Goal: Task Accomplishment & Management: Use online tool/utility

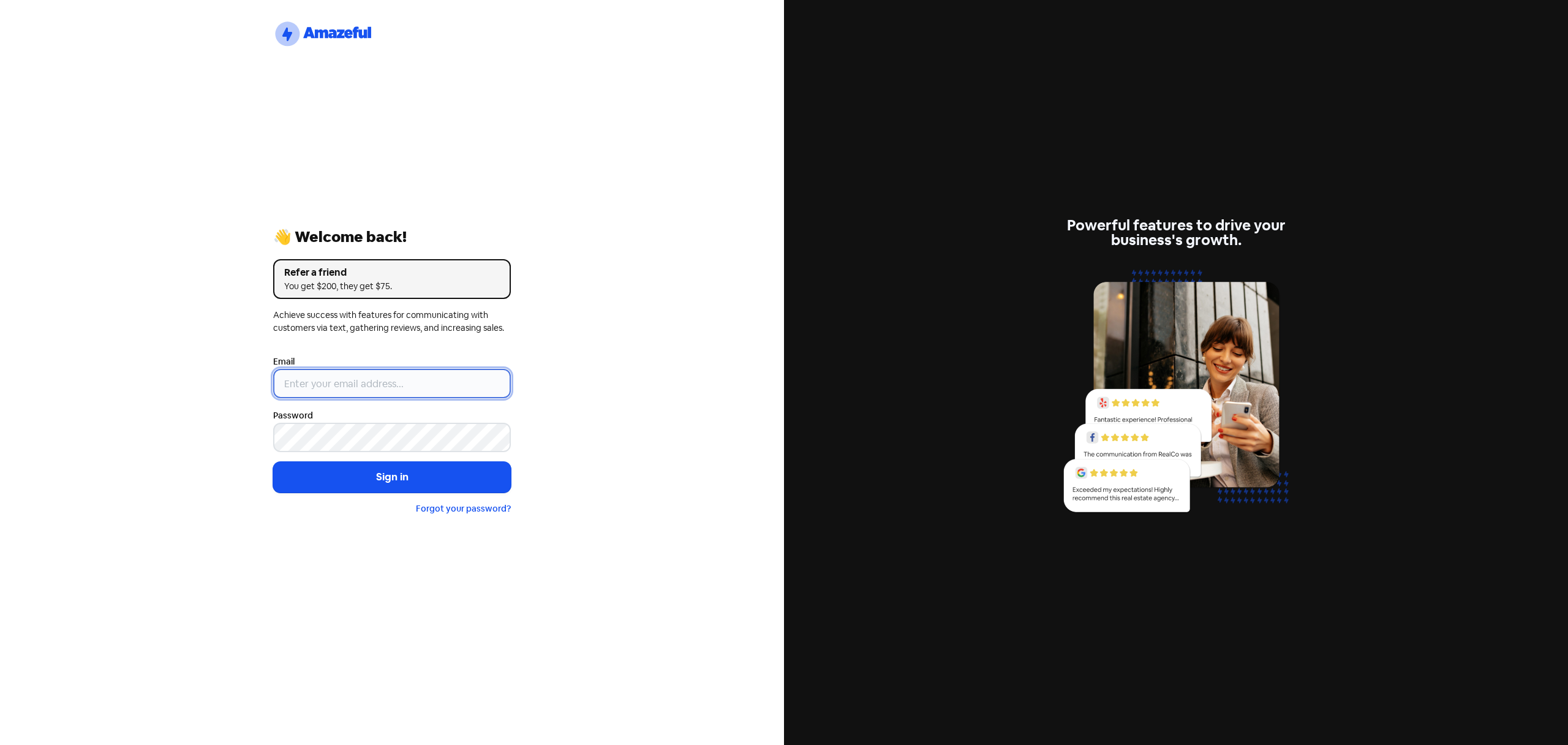
type input "[EMAIL_ADDRESS][DOMAIN_NAME]"
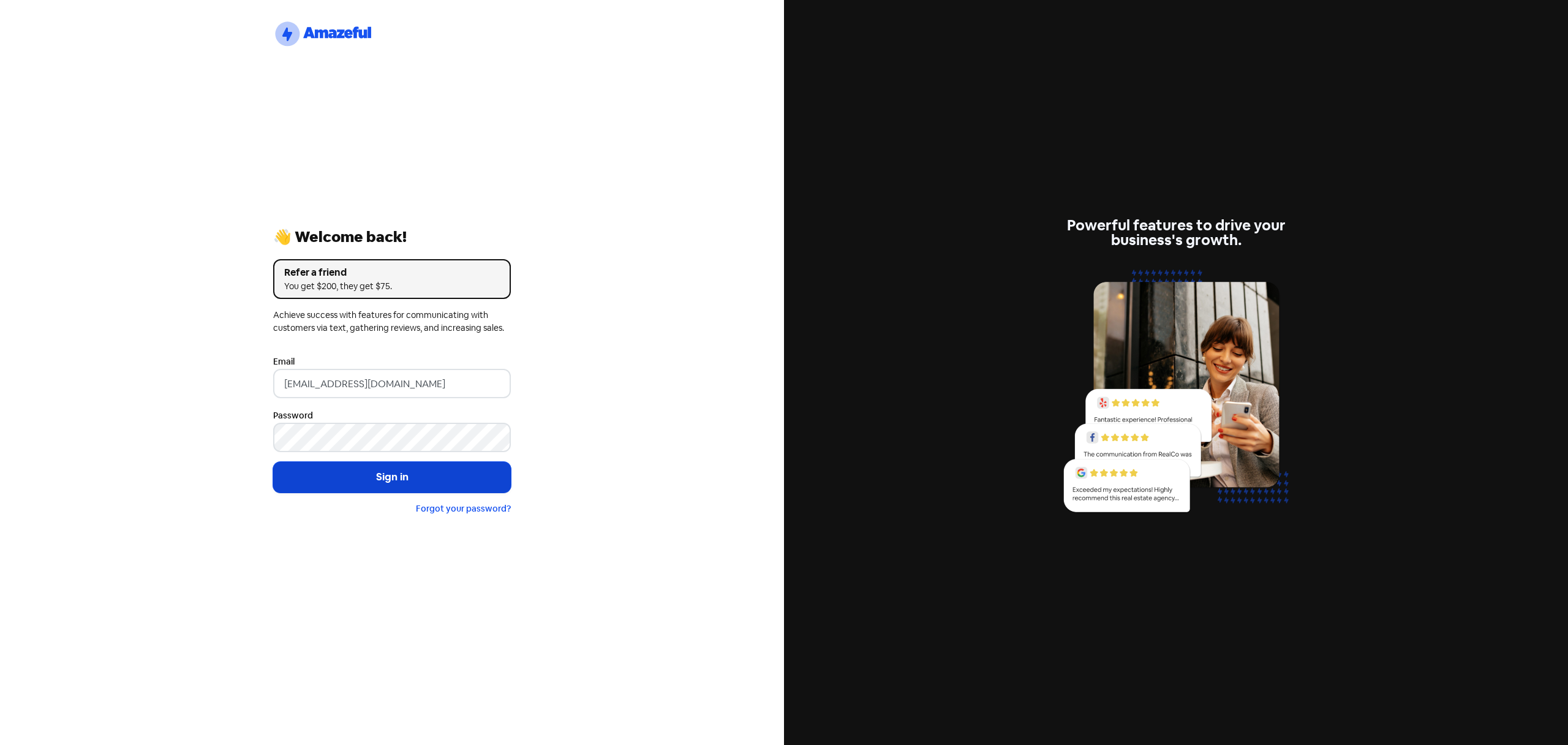
click at [357, 485] on button "Sign in" at bounding box center [392, 478] width 237 height 31
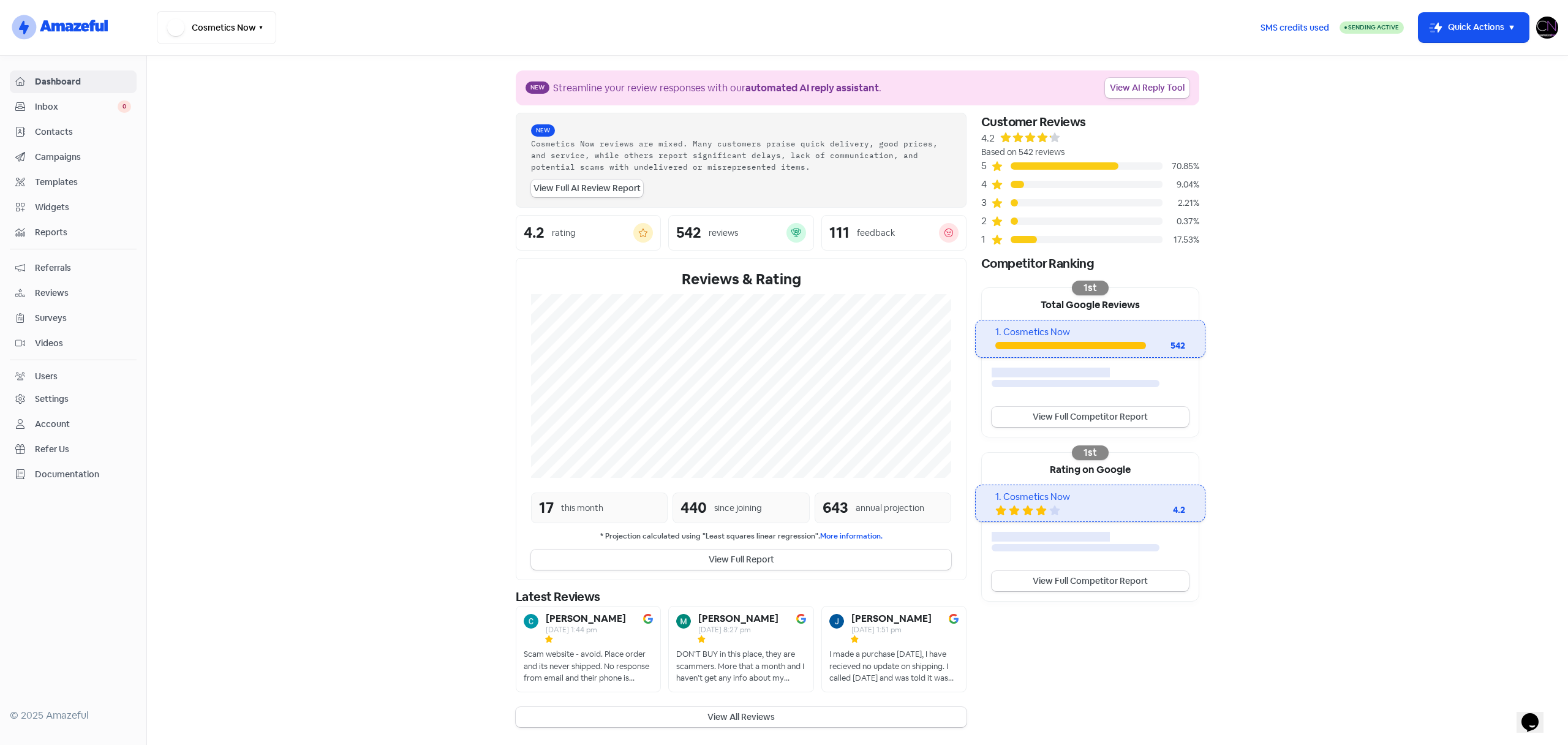
click at [70, 289] on span "Reviews" at bounding box center [83, 293] width 96 height 13
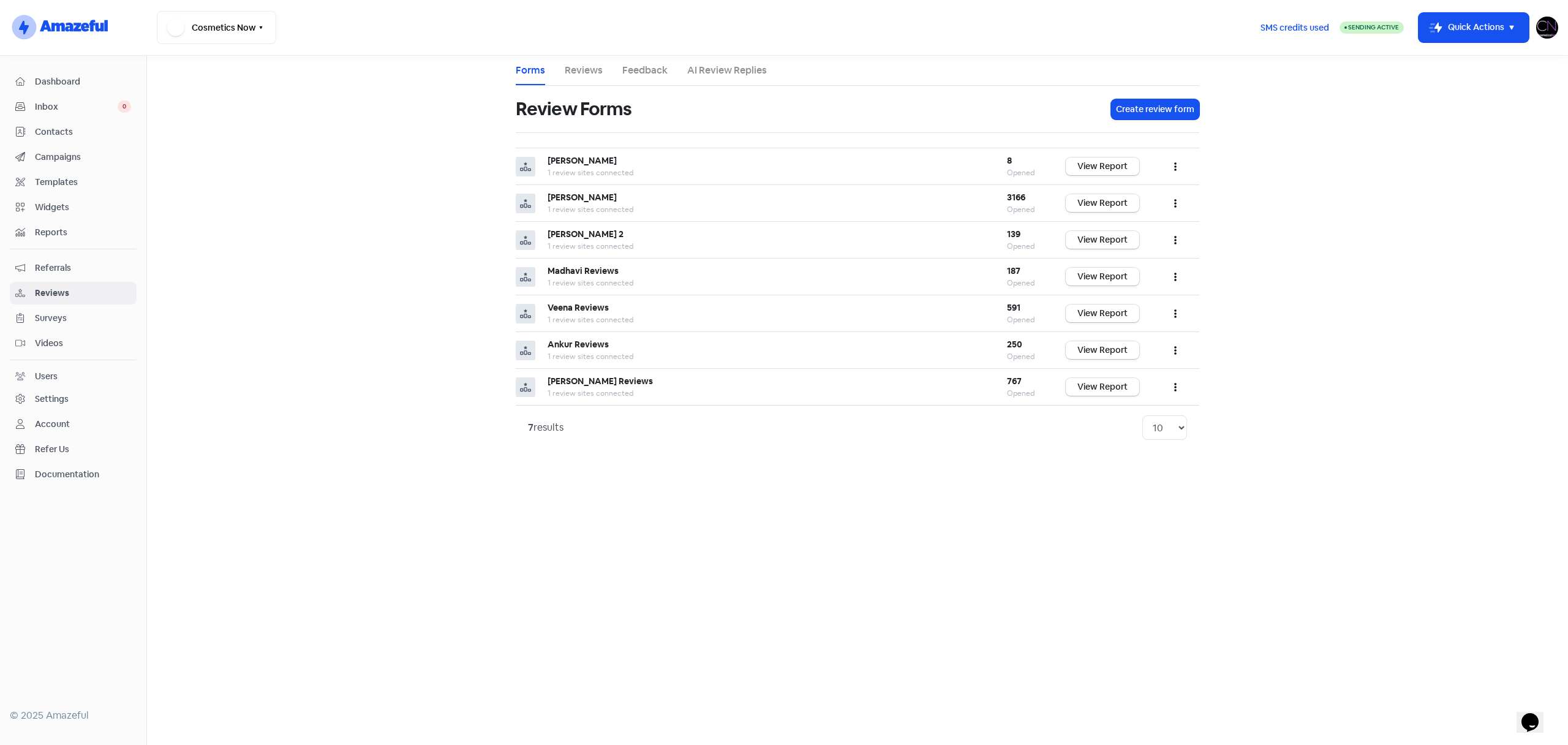
click at [591, 64] on link "Reviews" at bounding box center [583, 71] width 38 height 15
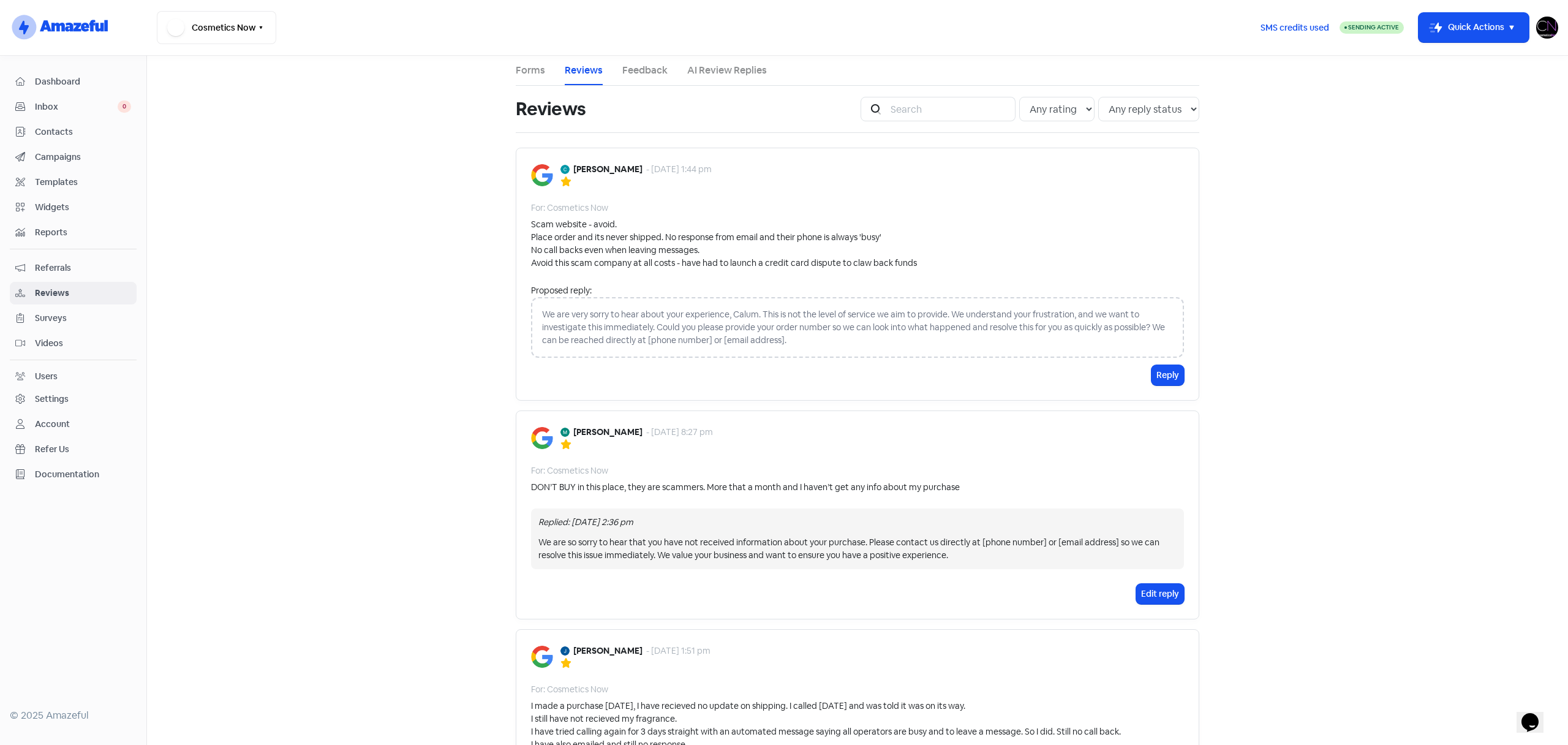
click at [45, 156] on span "Campaigns" at bounding box center [83, 157] width 96 height 13
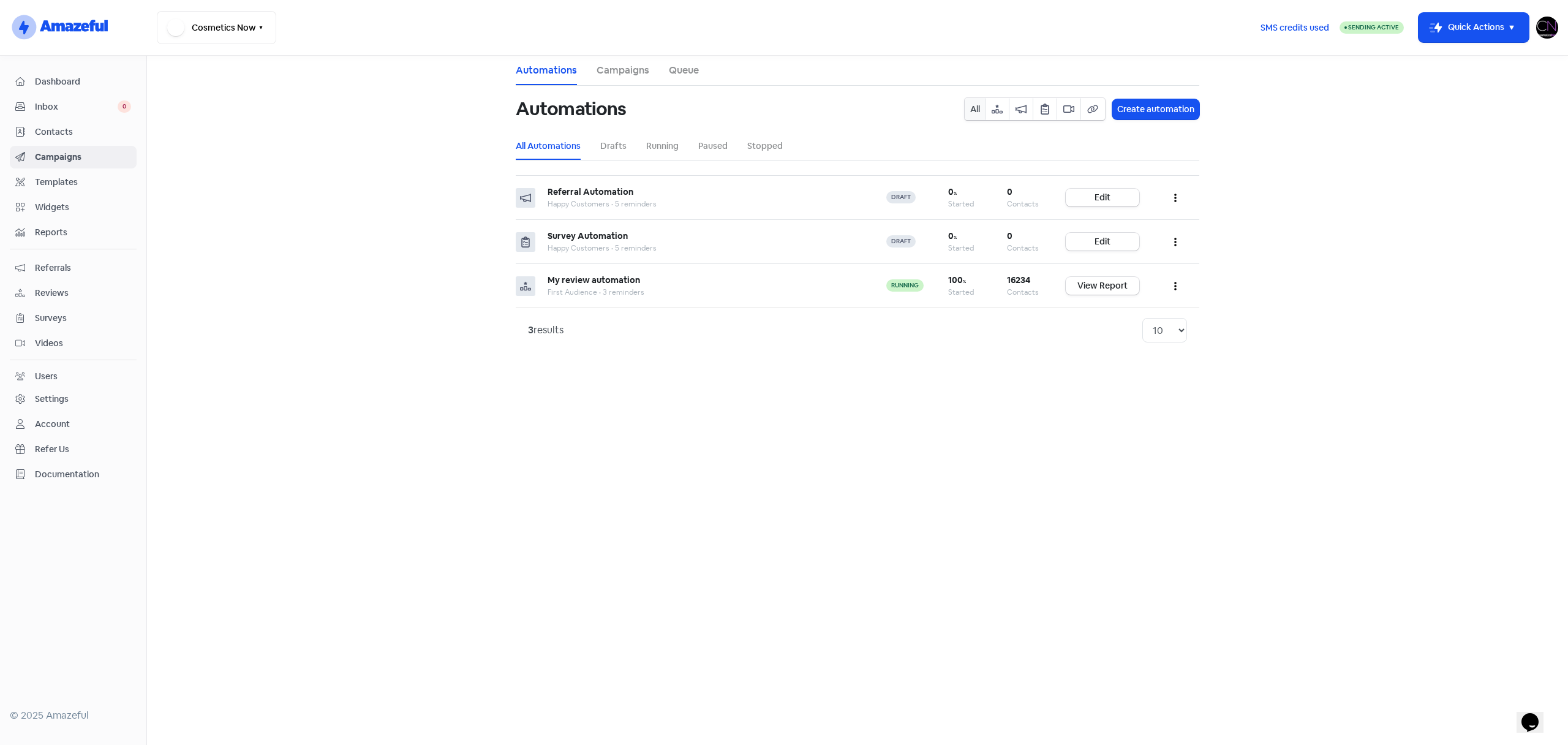
click at [667, 155] on li "Running" at bounding box center [662, 145] width 33 height 27
click at [663, 143] on link "Running" at bounding box center [662, 145] width 33 height 13
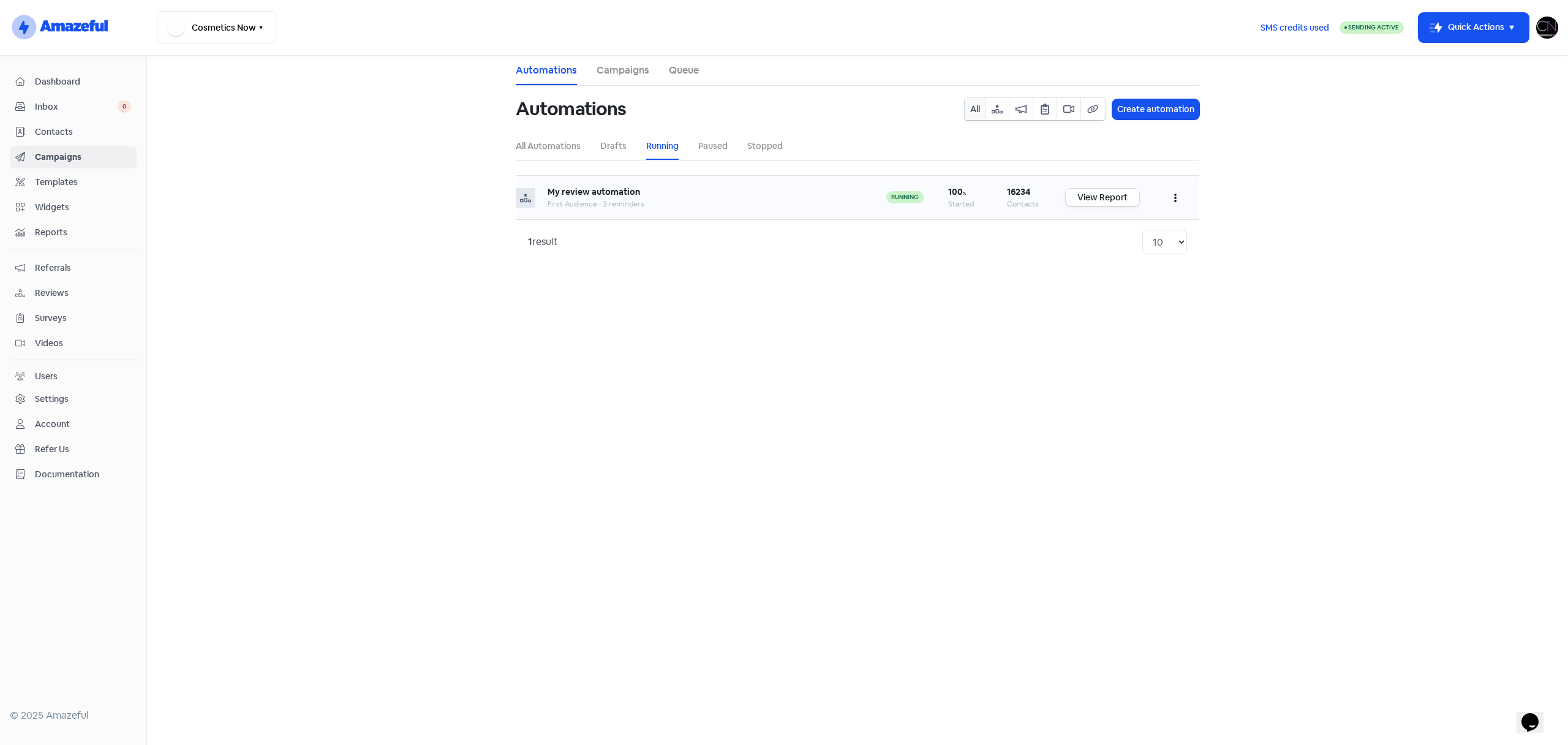
click at [1101, 199] on link "View Report" at bounding box center [1103, 197] width 73 height 18
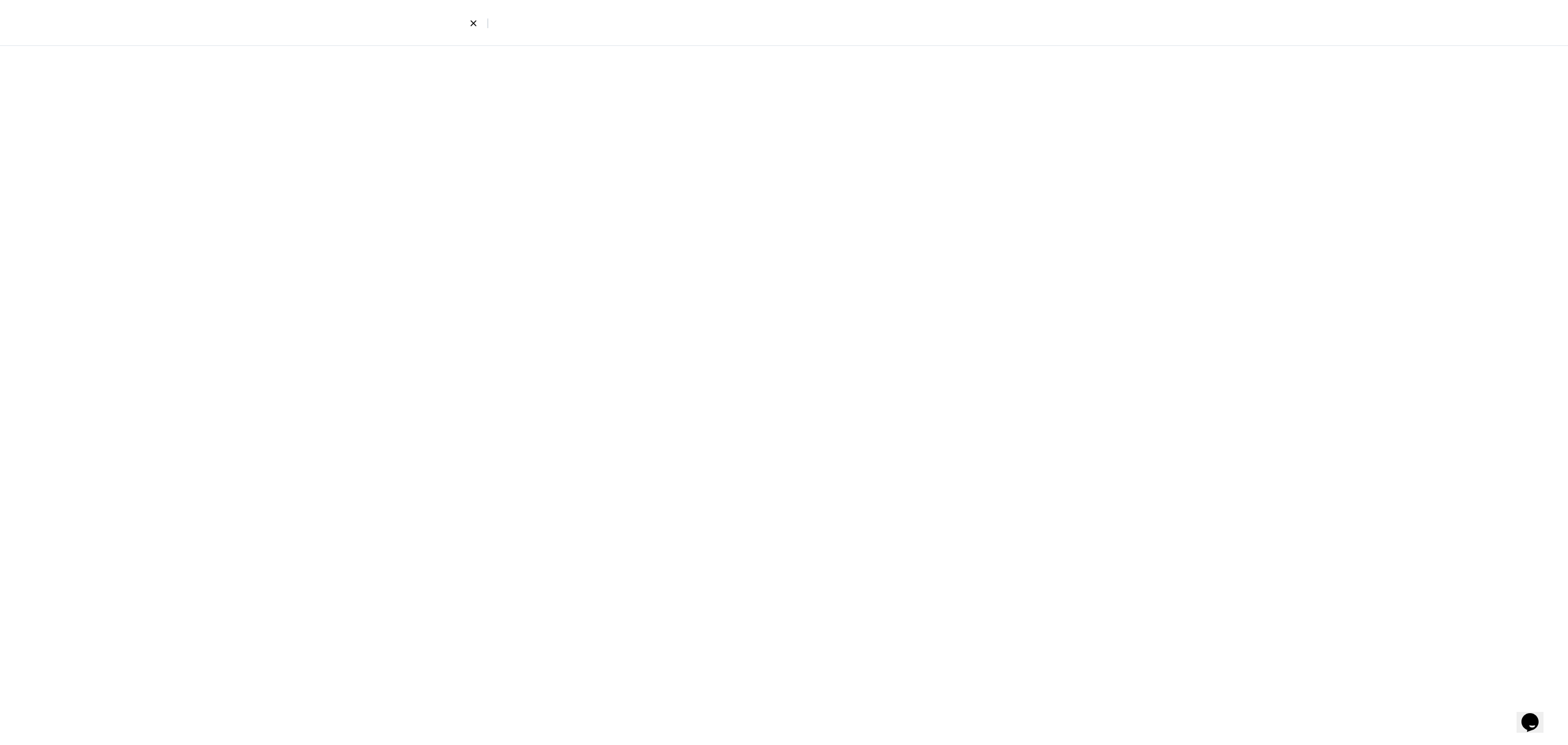
click at [1538, 727] on button "Opens Chat This icon Opens the chat window." at bounding box center [1530, 722] width 27 height 21
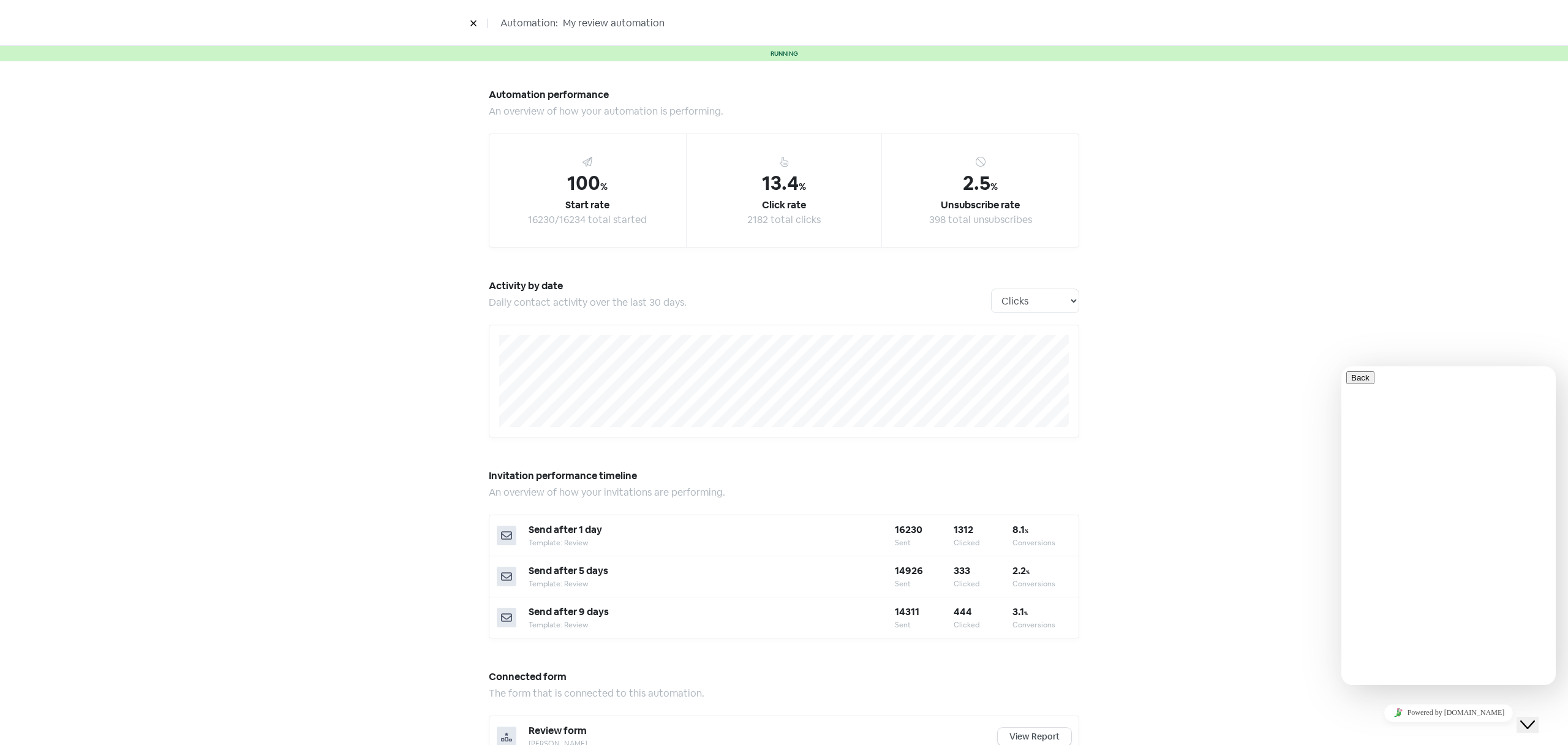
click at [1186, 139] on div "Automation performance An overview of how your automation is performing. 100 % …" at bounding box center [784, 620] width 1568 height 1117
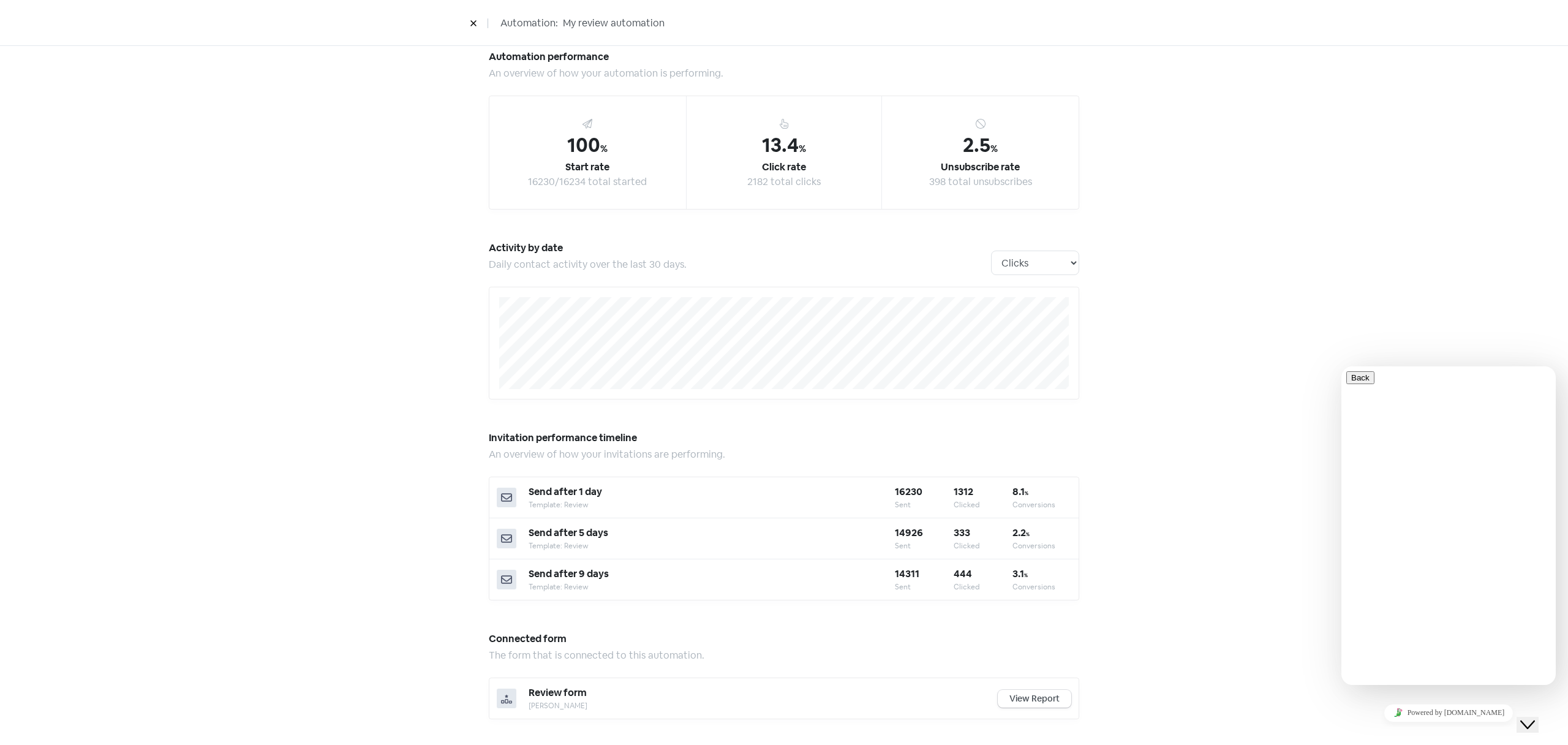
scroll to position [93, 0]
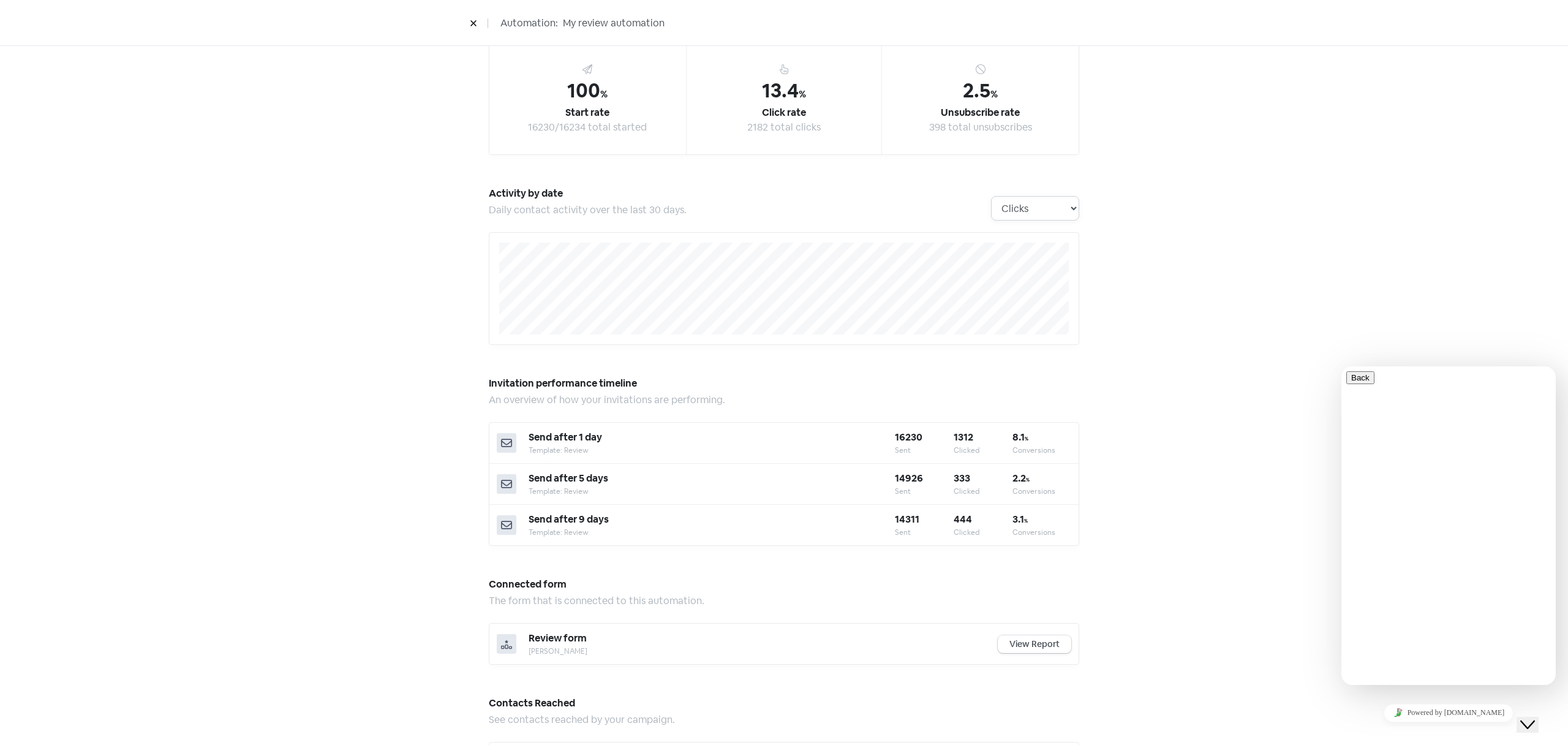
click at [1027, 203] on select "Clicks Deliveries Unsubscribes" at bounding box center [1035, 208] width 88 height 25
select select "activity_by_deliveries"
click at [991, 196] on select "Clicks Deliveries Unsubscribes" at bounding box center [1035, 208] width 88 height 25
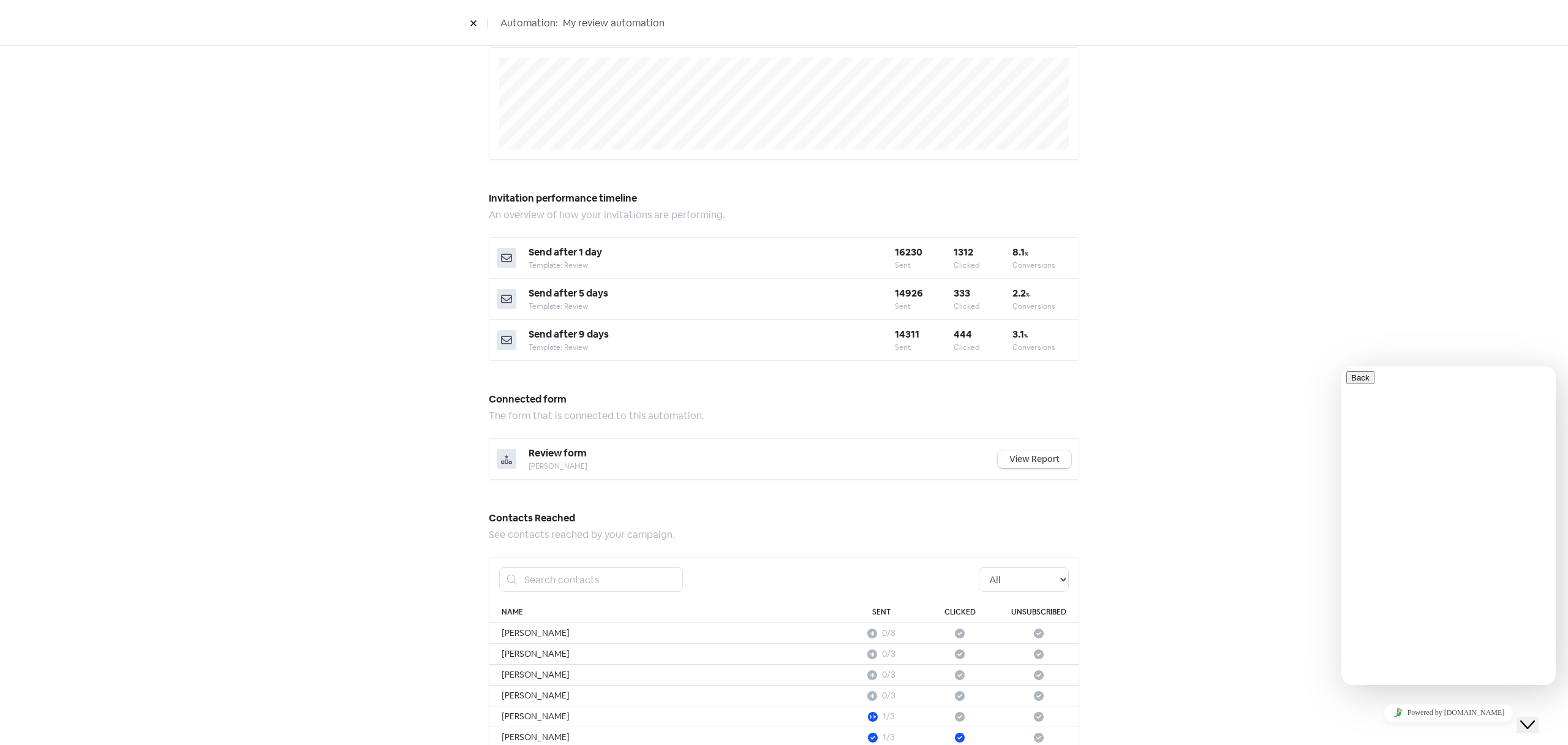
scroll to position [434, 0]
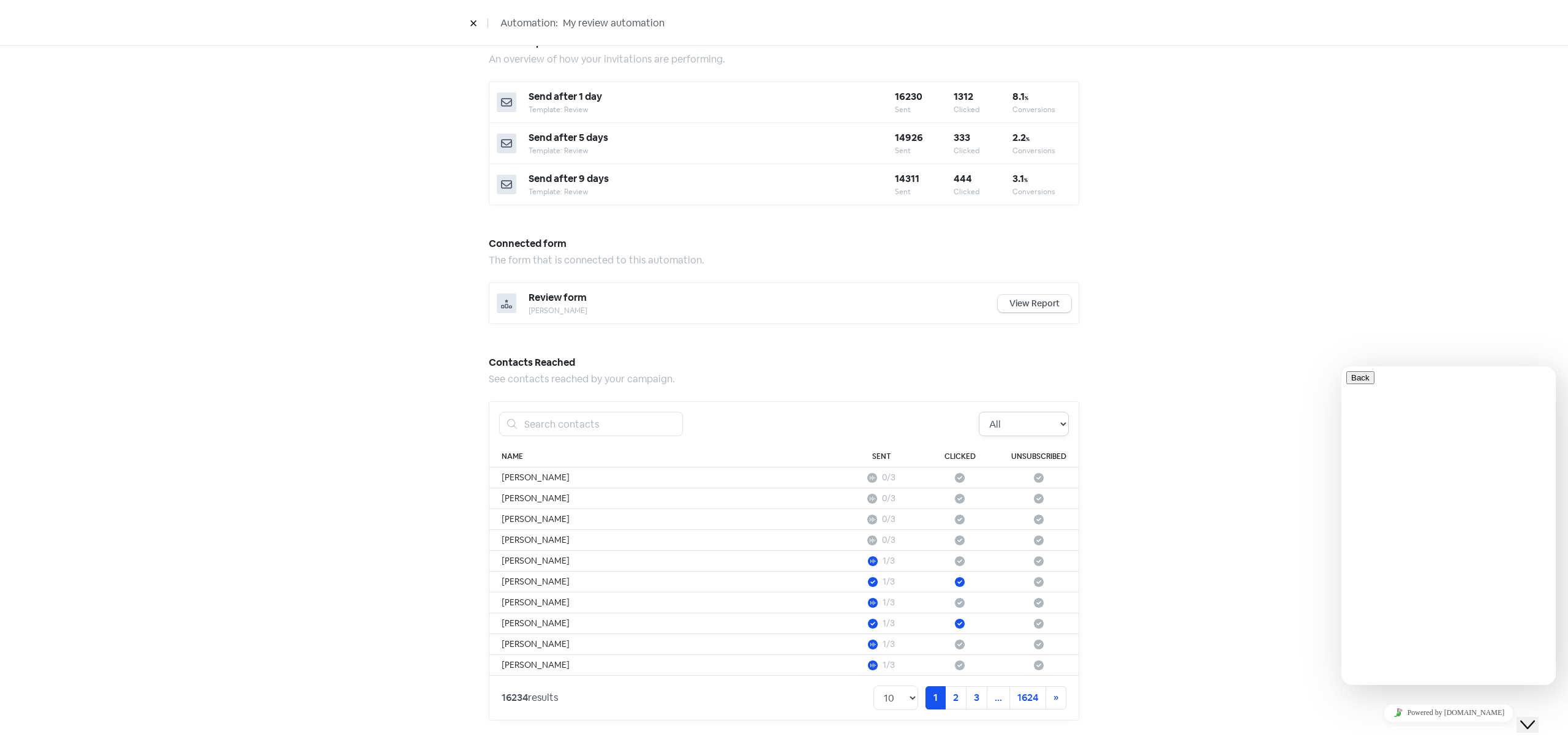
click at [1017, 431] on select "All Pending Started Clicked Unsubscribed" at bounding box center [1023, 424] width 90 height 25
click at [873, 560] on icon at bounding box center [873, 561] width 10 height 10
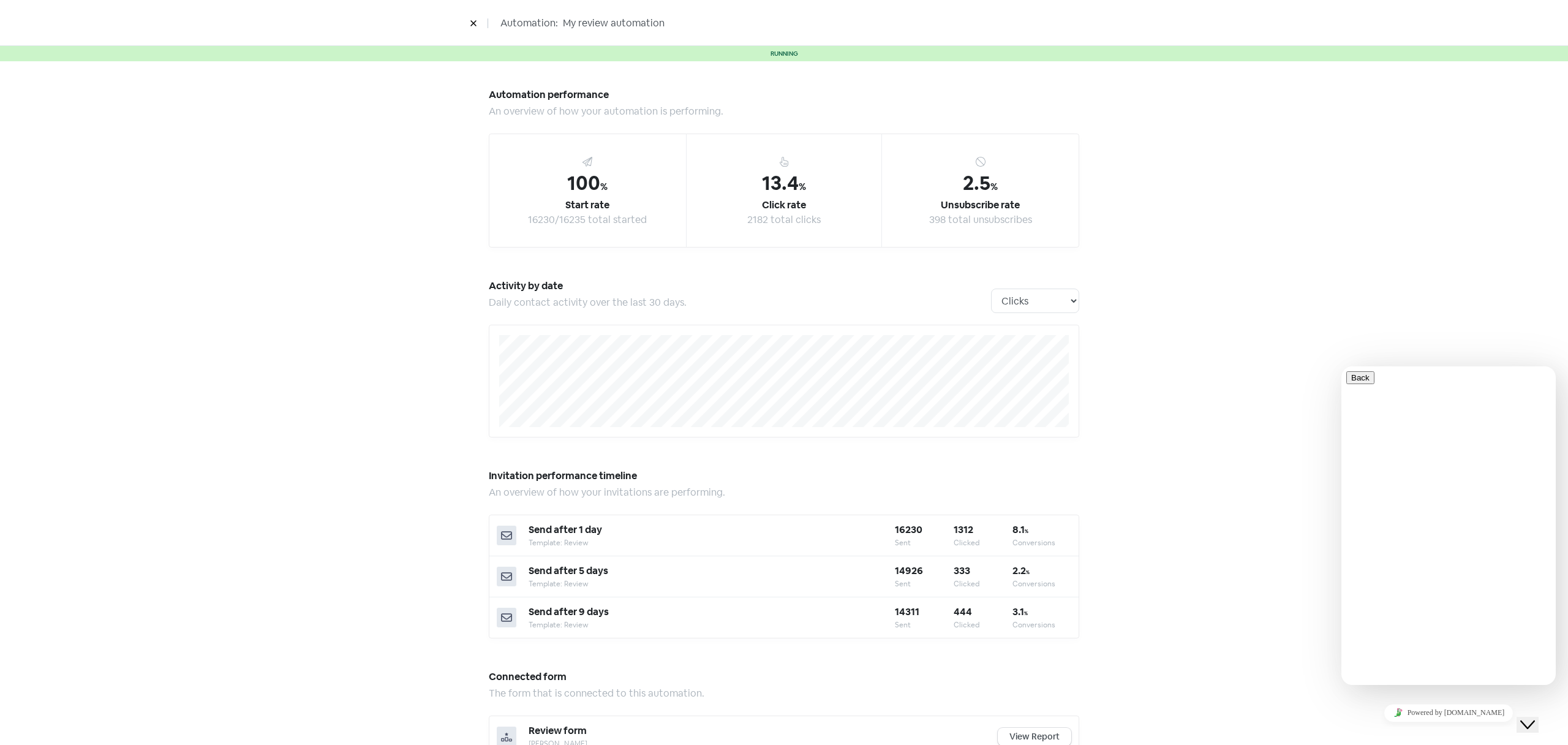
click at [1207, 365] on div "Automation performance An overview of how your automation is performing. 100 % …" at bounding box center [784, 620] width 1568 height 1117
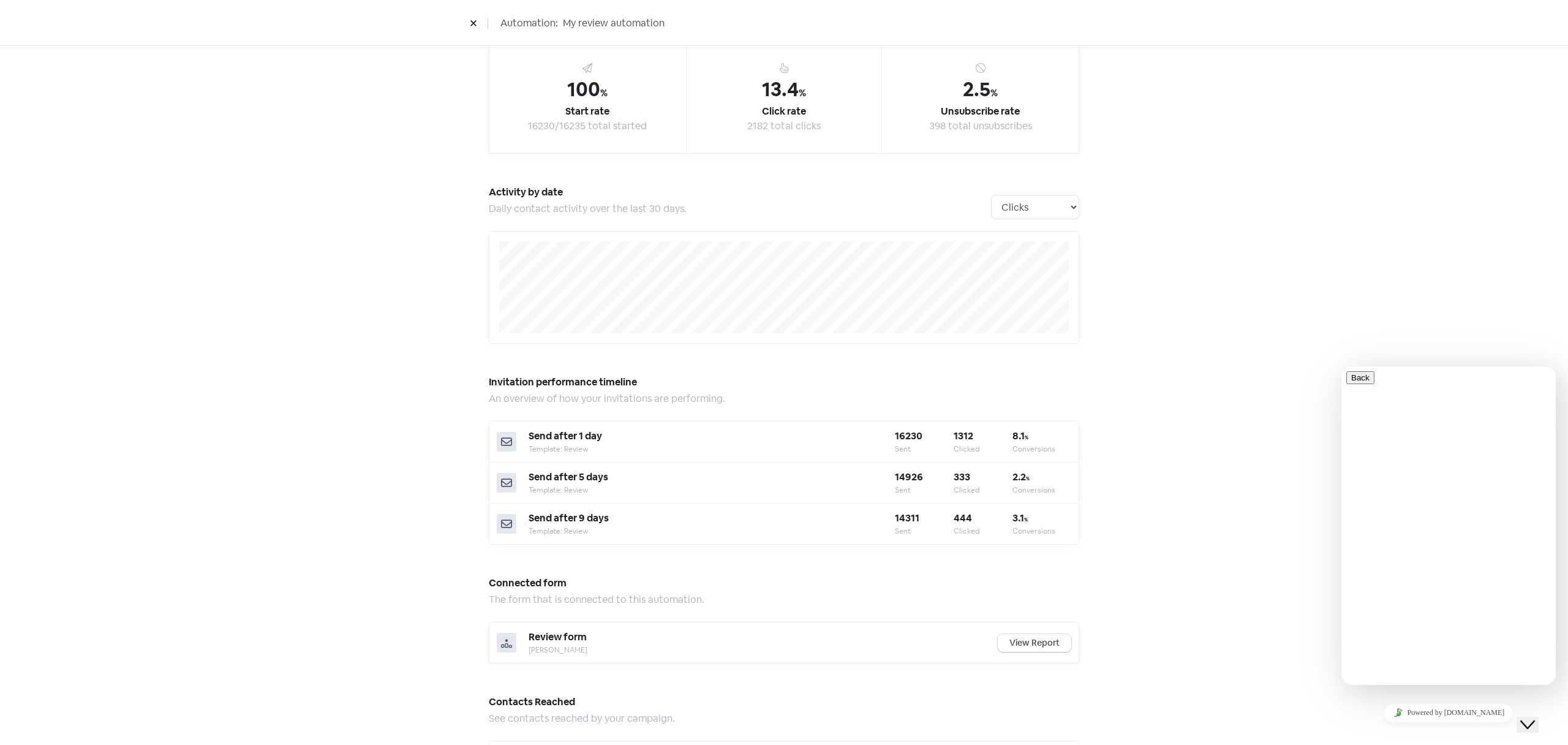
scroll to position [95, 0]
click at [1212, 263] on div "Automation performance An overview of how your automation is performing. 100 % …" at bounding box center [784, 524] width 1568 height 1117
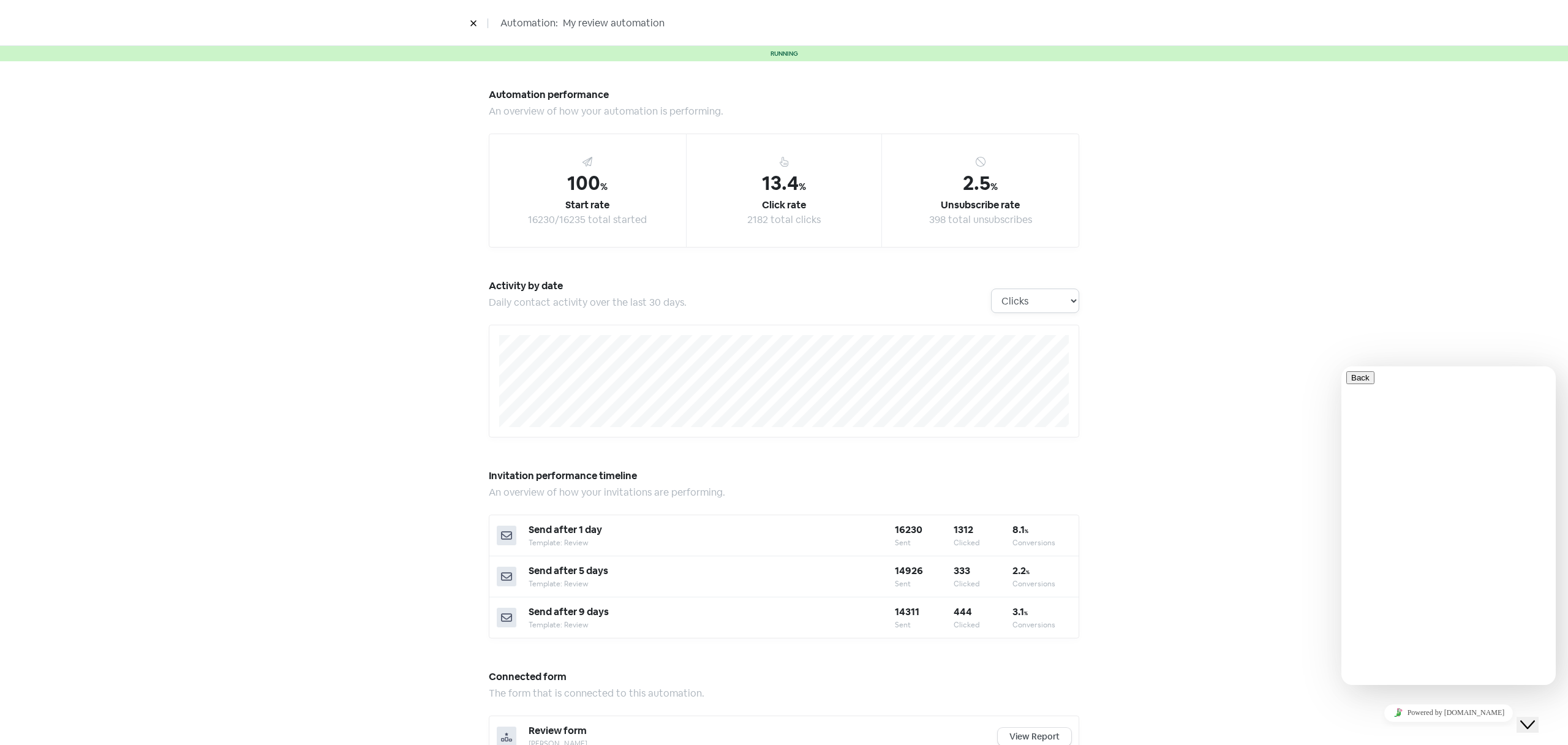
click at [1045, 303] on select "Clicks Deliveries Unsubscribes" at bounding box center [1035, 301] width 88 height 25
select select "activity_by_deliveries"
click at [991, 289] on select "Clicks Deliveries Unsubscribes" at bounding box center [1035, 301] width 88 height 25
click at [1060, 302] on select "Clicks Deliveries Unsubscribes" at bounding box center [1035, 301] width 88 height 25
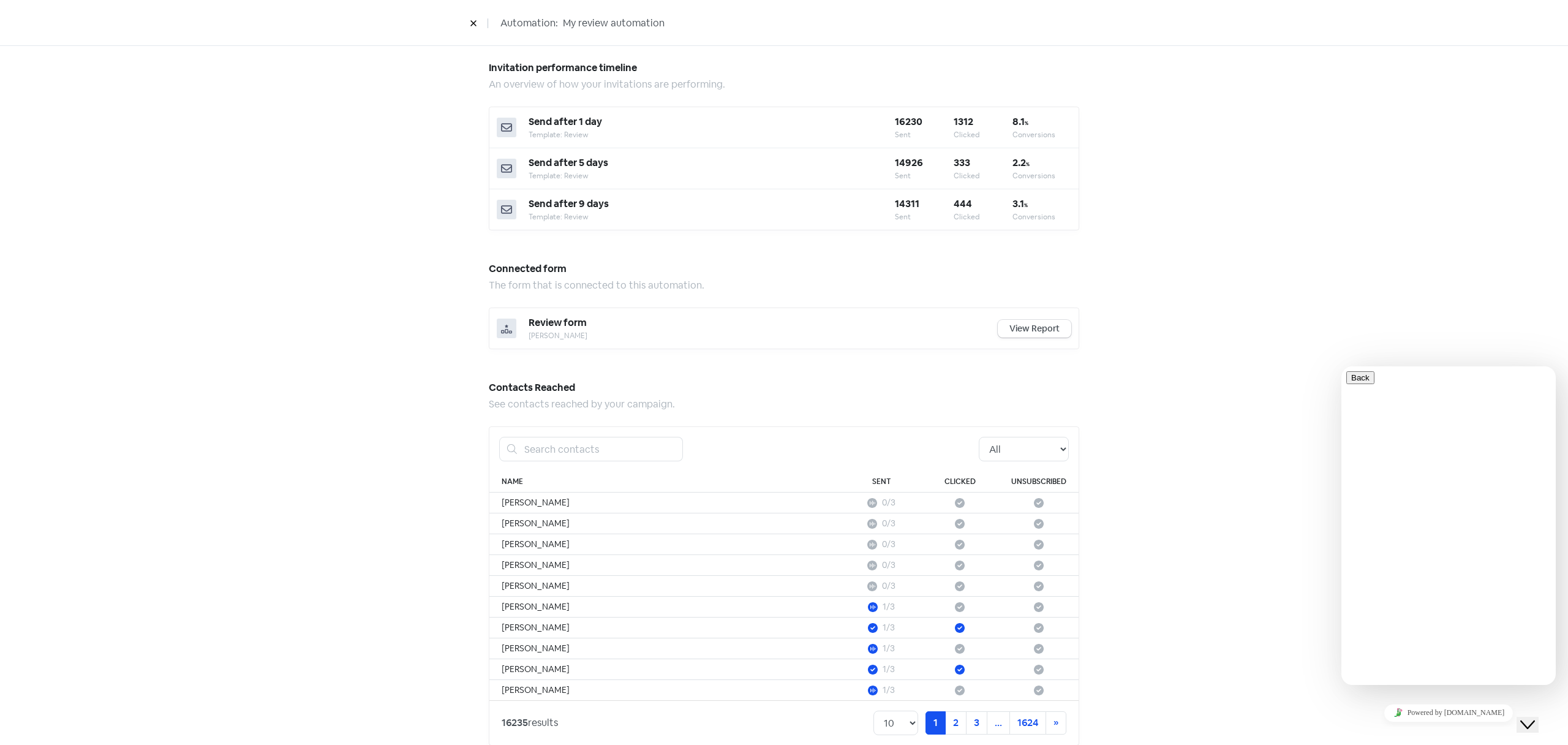
scroll to position [434, 0]
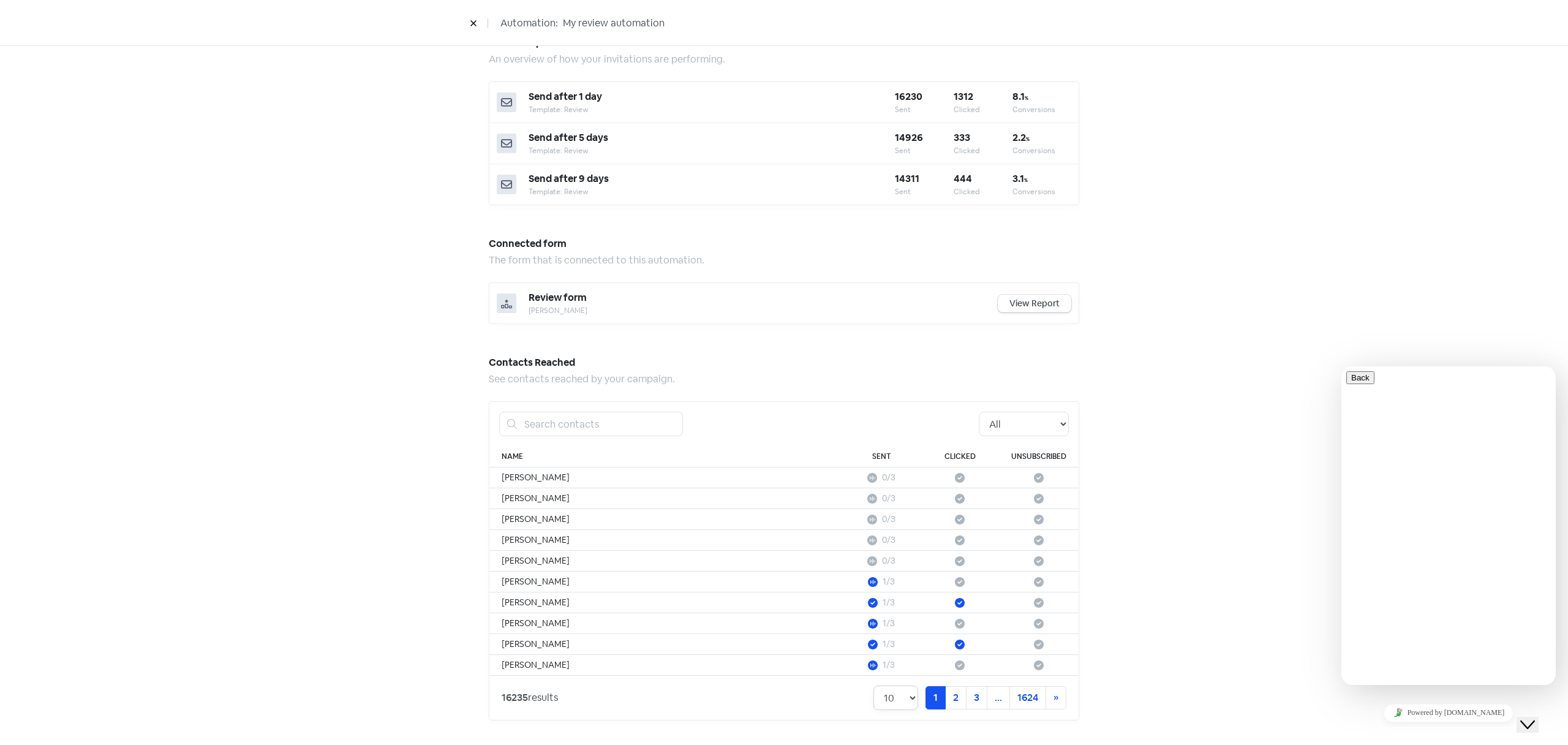
click at [896, 698] on select "10 20 30 50 100" at bounding box center [895, 698] width 45 height 25
select select "100"
click at [873, 686] on select "10 20 30 50 100" at bounding box center [895, 698] width 45 height 25
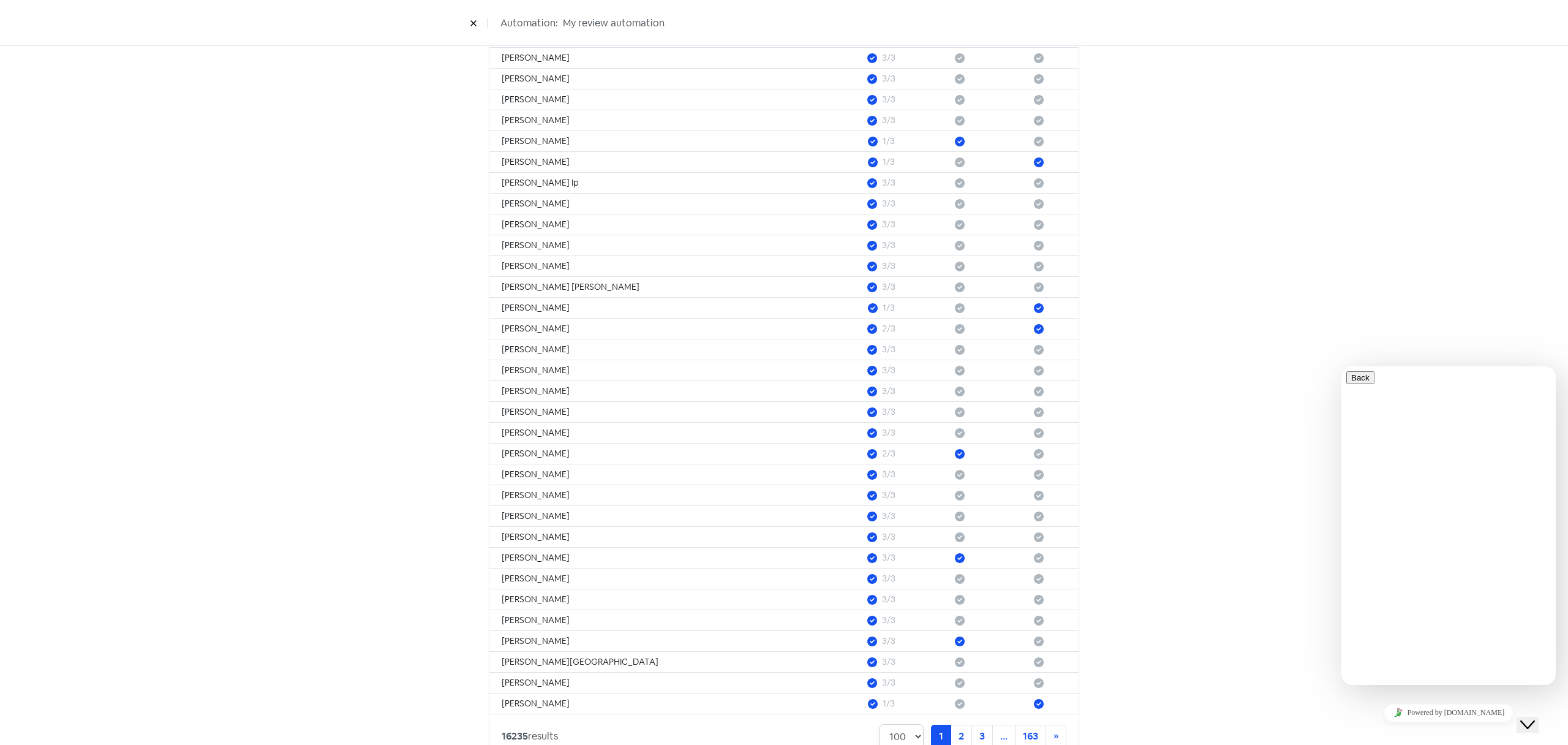
scroll to position [2308, 0]
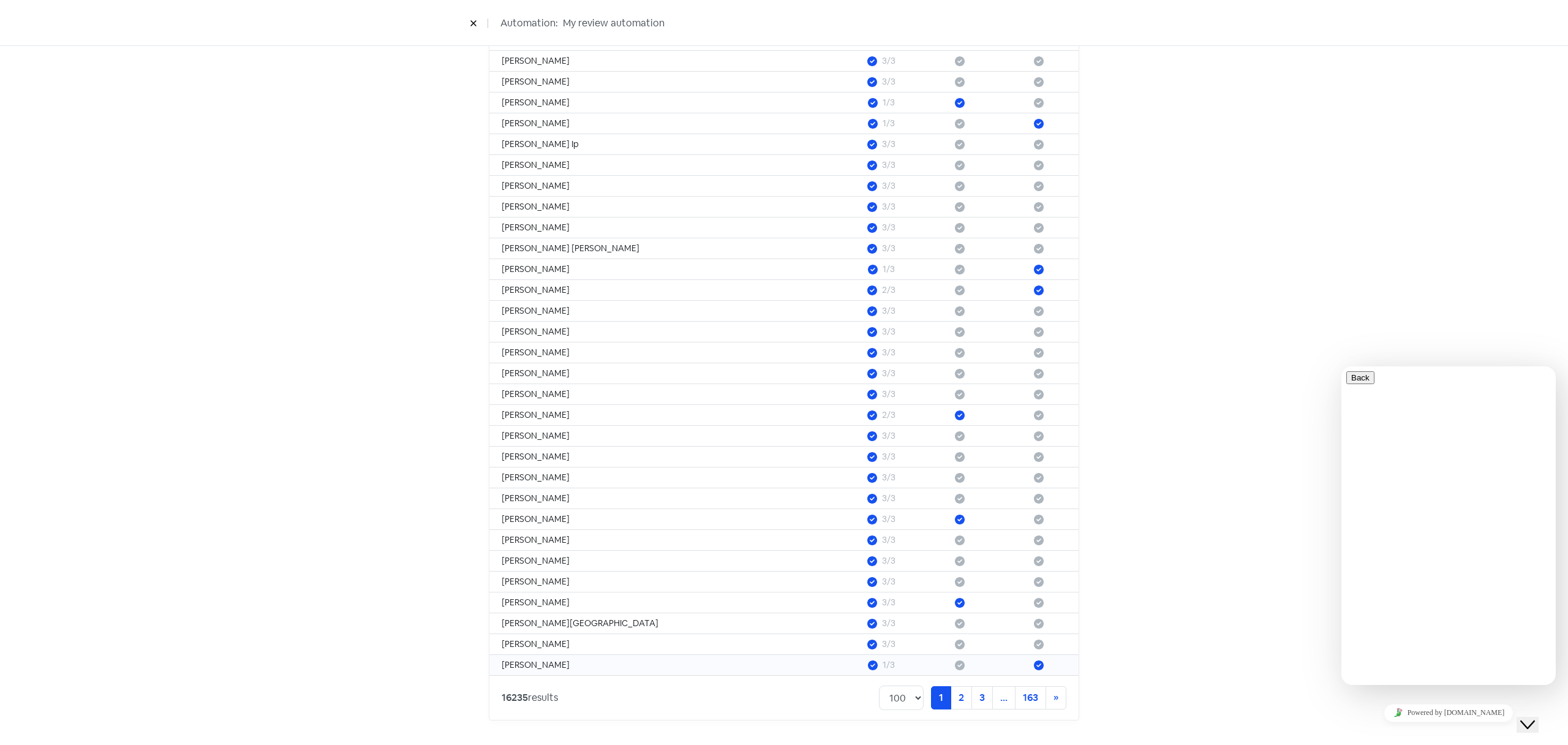
click at [1040, 665] on icon at bounding box center [1039, 665] width 10 height 10
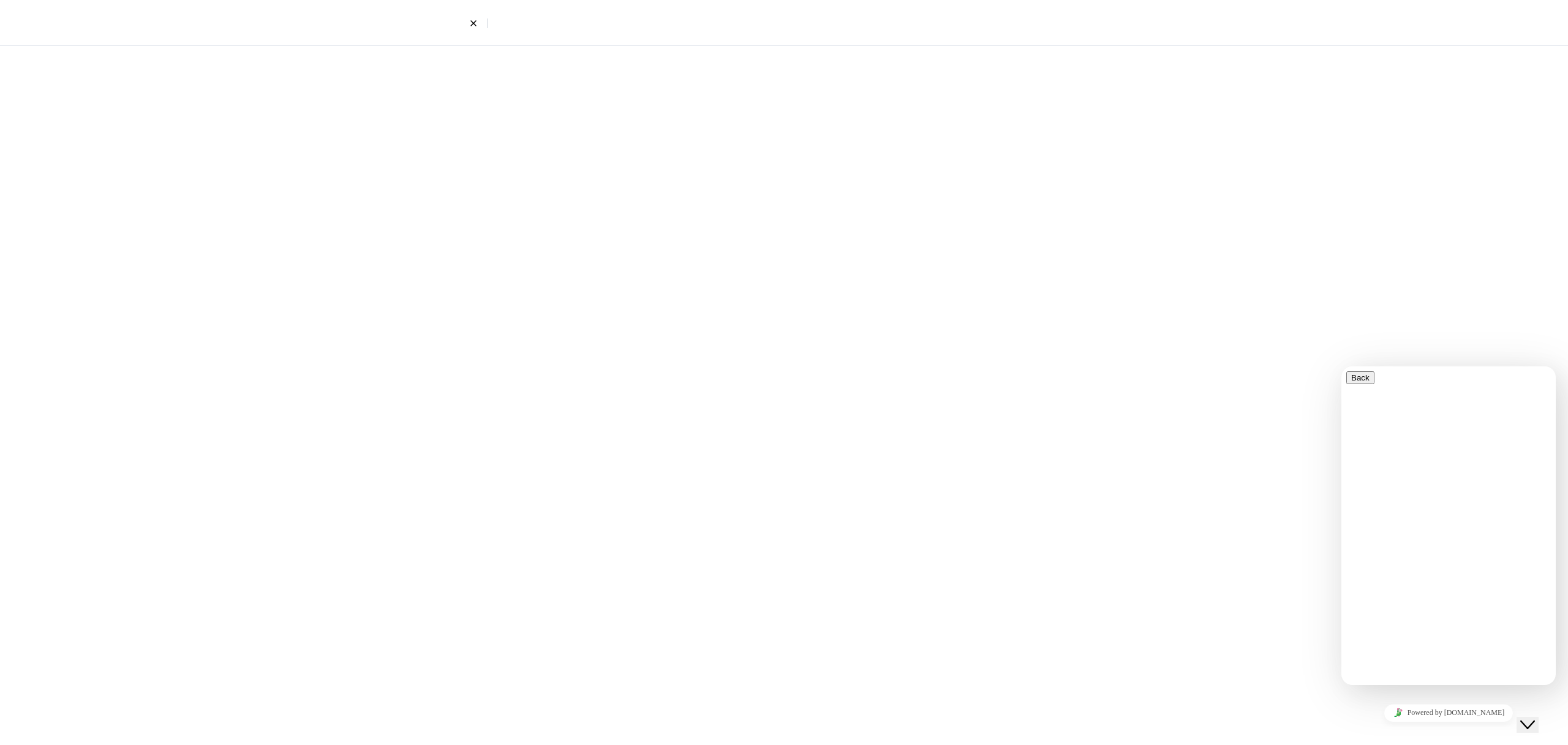
click at [123, 14] on div at bounding box center [784, 23] width 1568 height 46
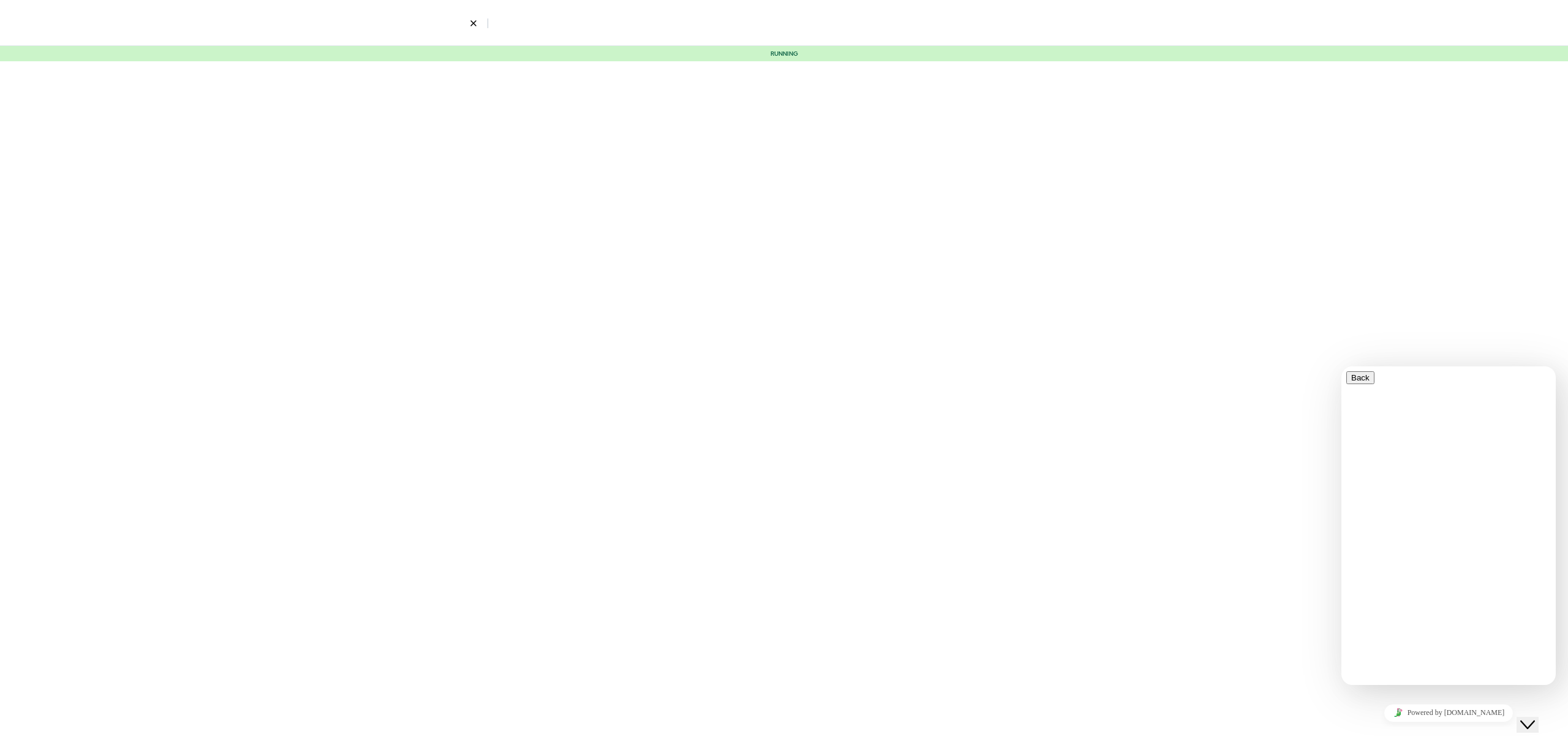
select select "100"
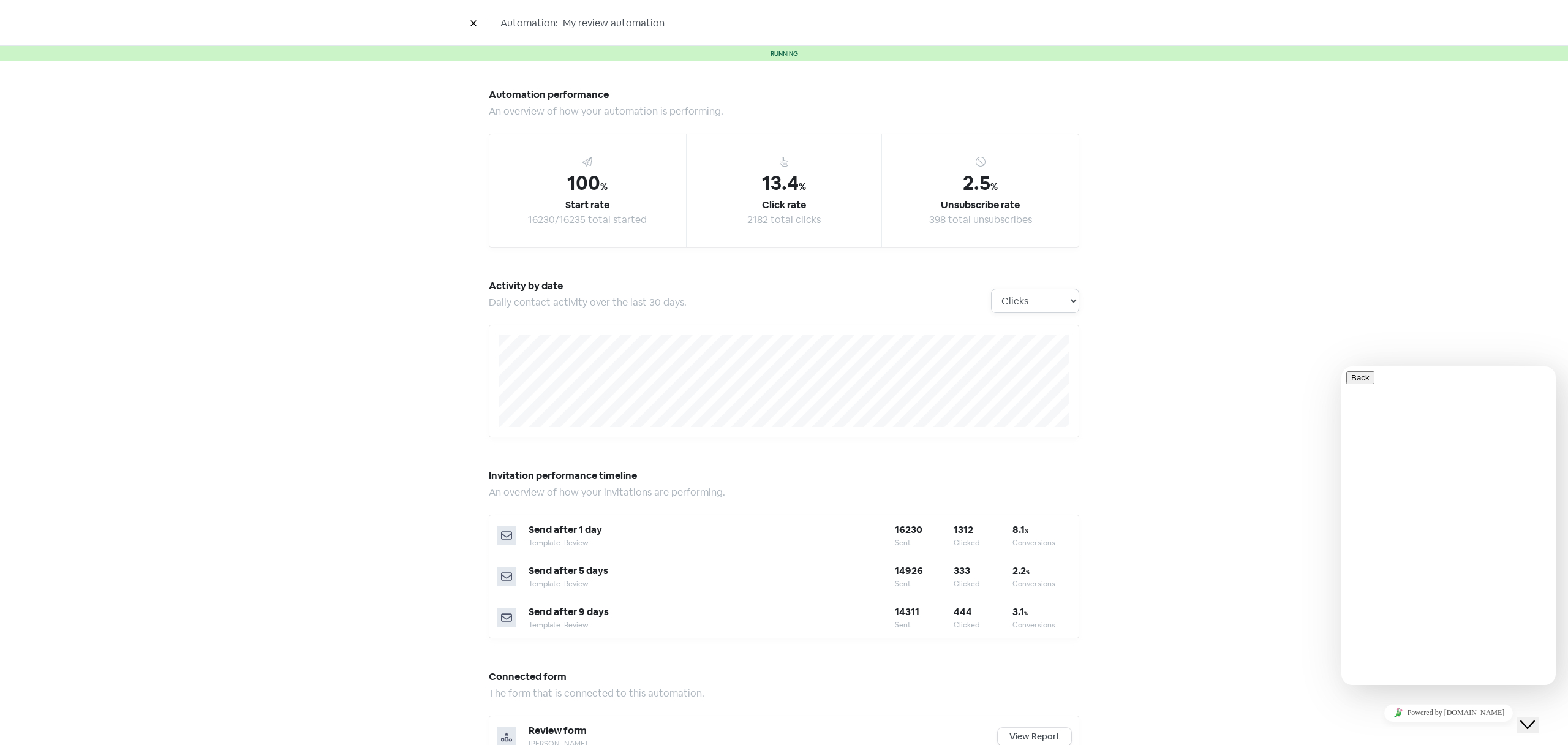
click at [1006, 295] on select "Clicks Deliveries Unsubscribes" at bounding box center [1035, 301] width 88 height 25
select select "activity_by_deliveries"
click at [991, 289] on select "Clicks Deliveries Unsubscribes" at bounding box center [1035, 301] width 88 height 25
click at [1030, 308] on select "Clicks Deliveries Unsubscribes" at bounding box center [1035, 301] width 88 height 25
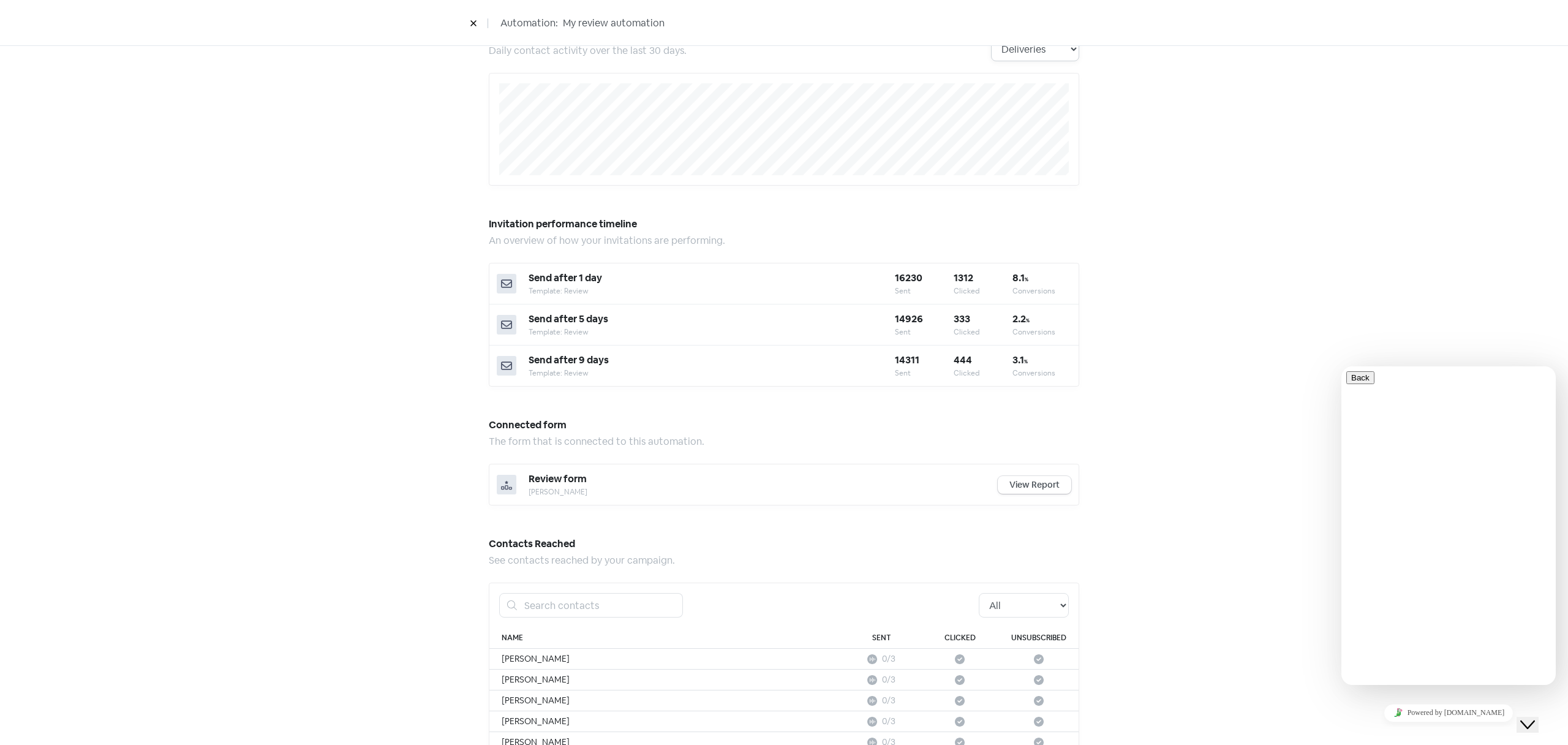
scroll to position [253, 0]
click at [1047, 484] on link "View Report" at bounding box center [1035, 484] width 73 height 18
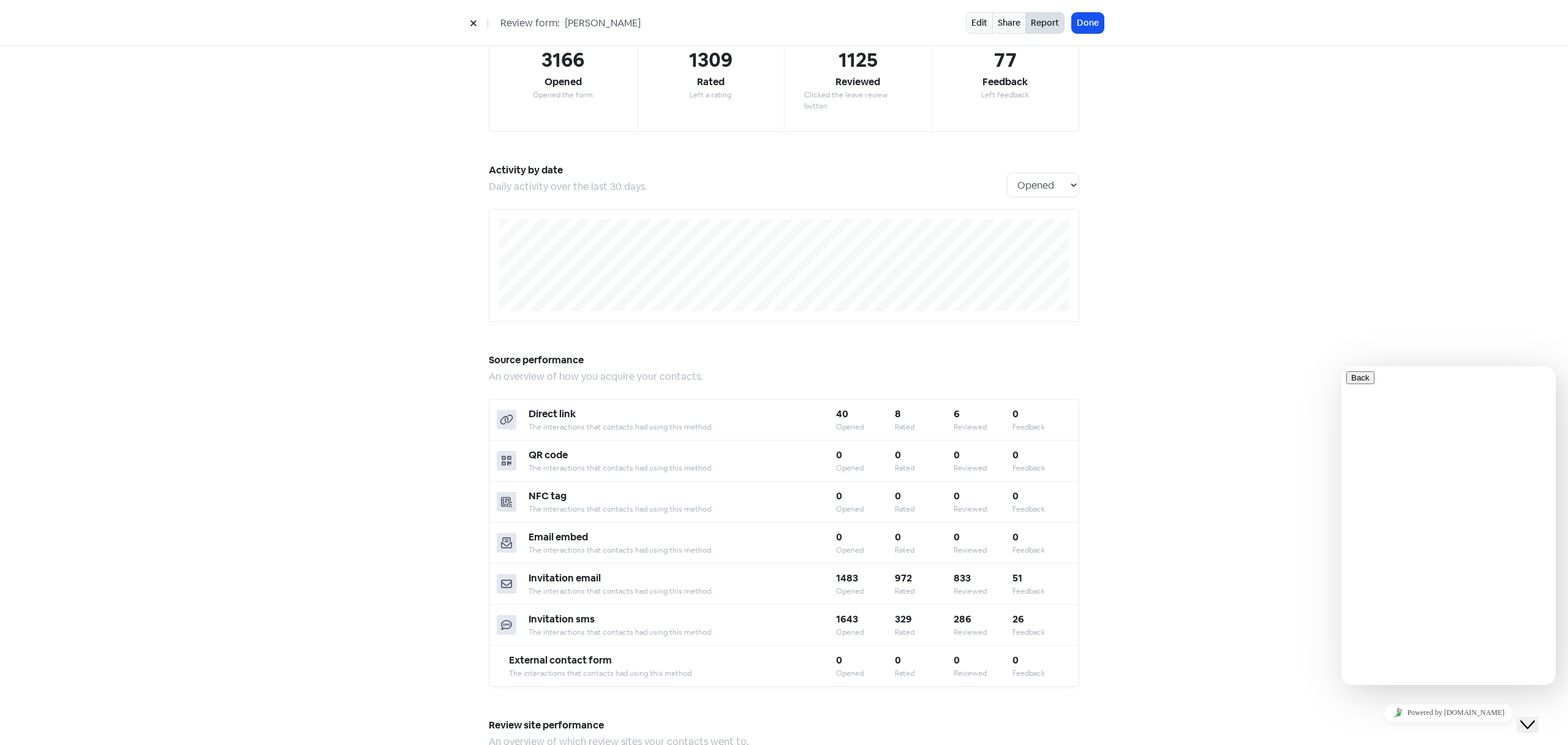
scroll to position [41, 0]
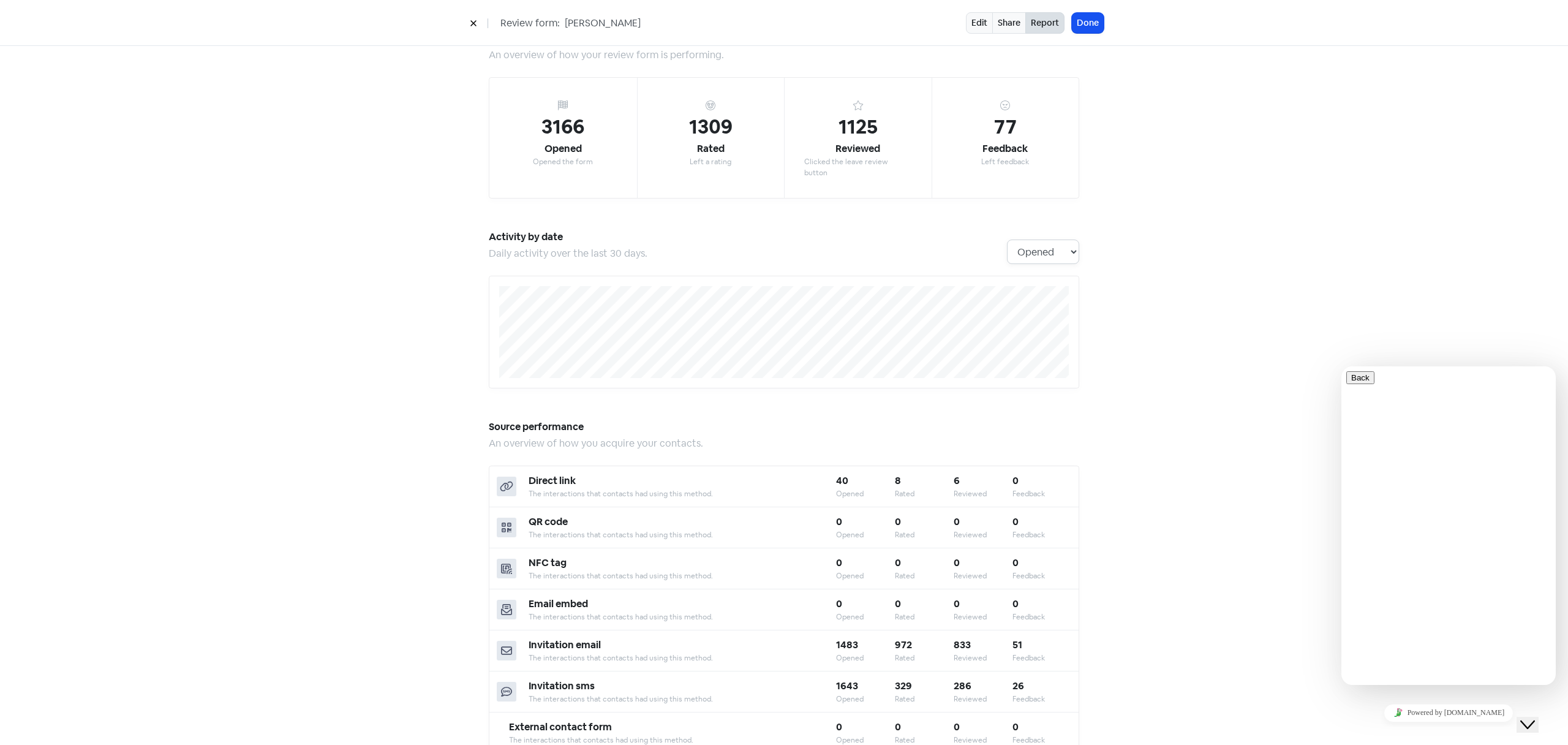
click at [1045, 242] on select "Opened Rated Reviewed Feedback" at bounding box center [1043, 251] width 72 height 25
select select "activity_by_reviews"
click at [1007, 239] on select "Opened Rated Reviewed Feedback" at bounding box center [1043, 251] width 72 height 25
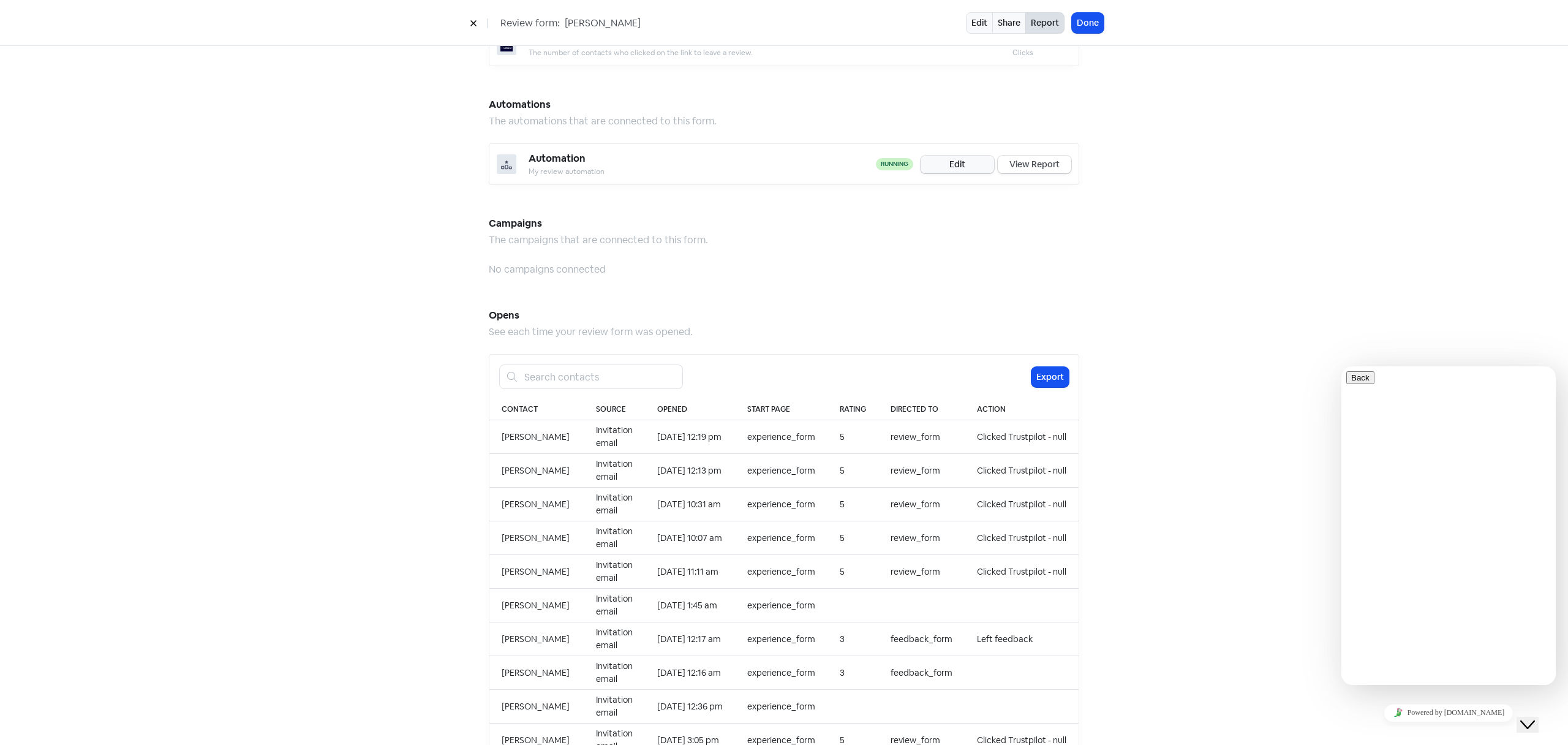
scroll to position [1000, 0]
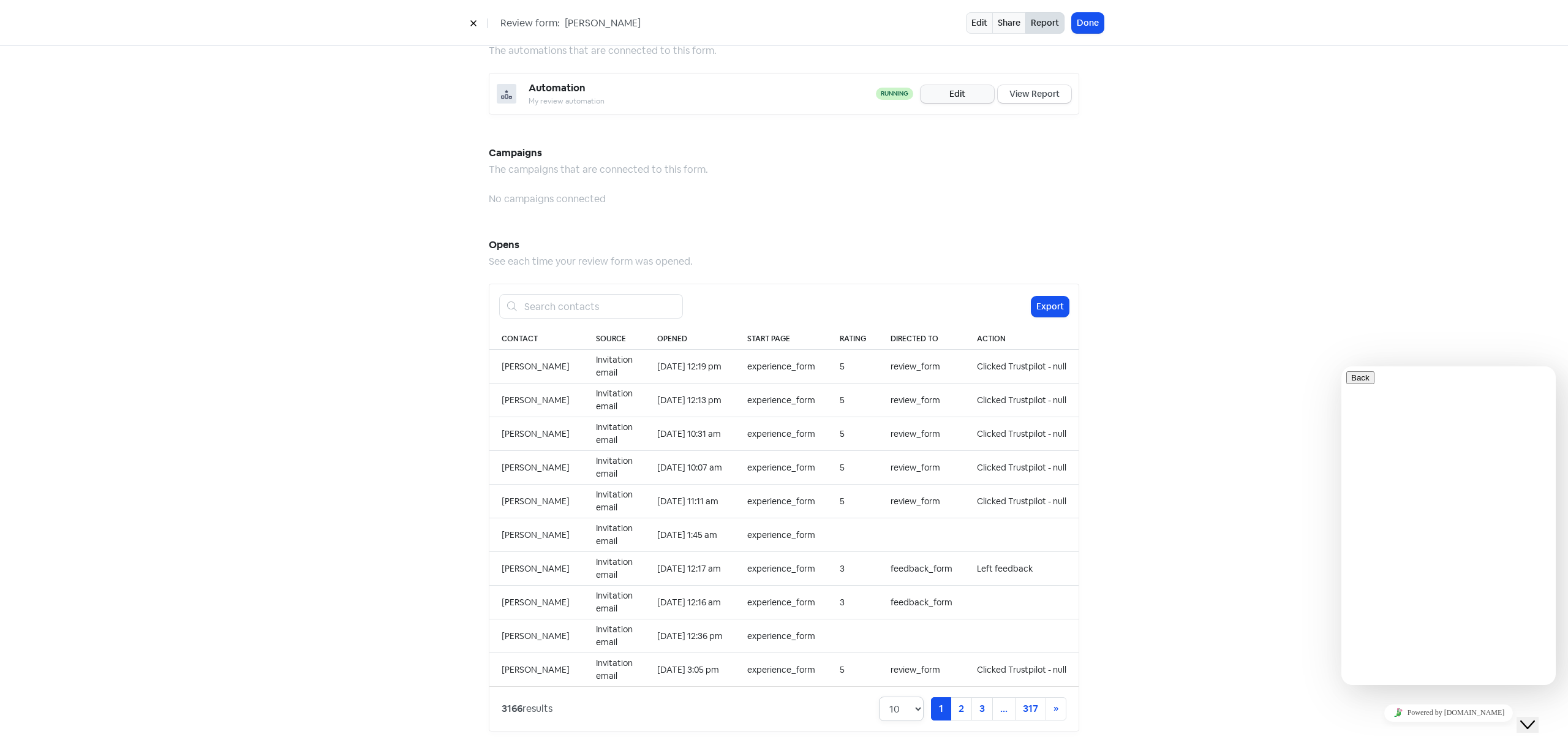
click at [897, 697] on select "10 20 30 50 100" at bounding box center [901, 709] width 45 height 25
select select "100"
click at [879, 697] on select "10 20 30 50 100" at bounding box center [901, 709] width 45 height 25
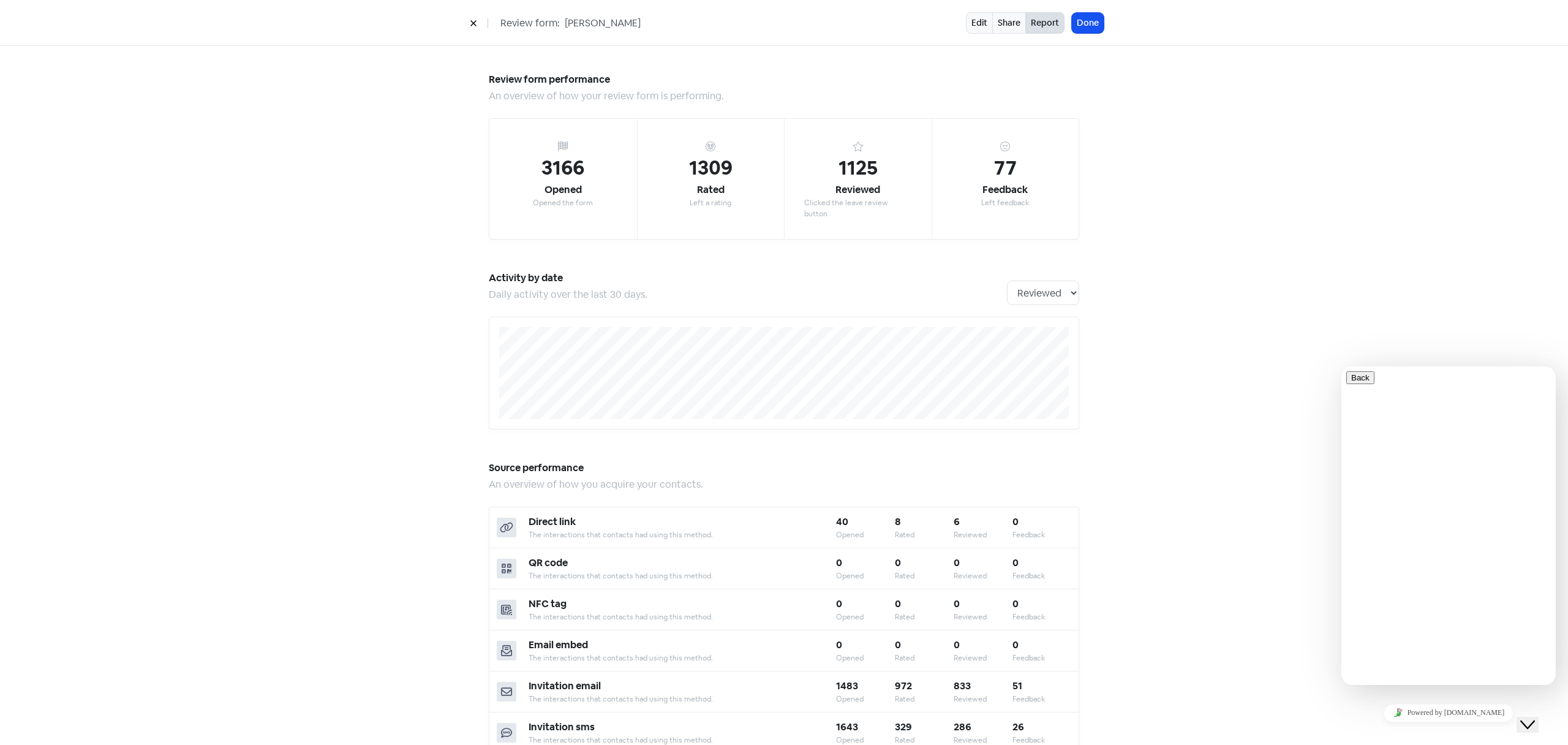
click at [1535, 718] on icon "Close Chat This icon closes the chat window." at bounding box center [1527, 725] width 15 height 15
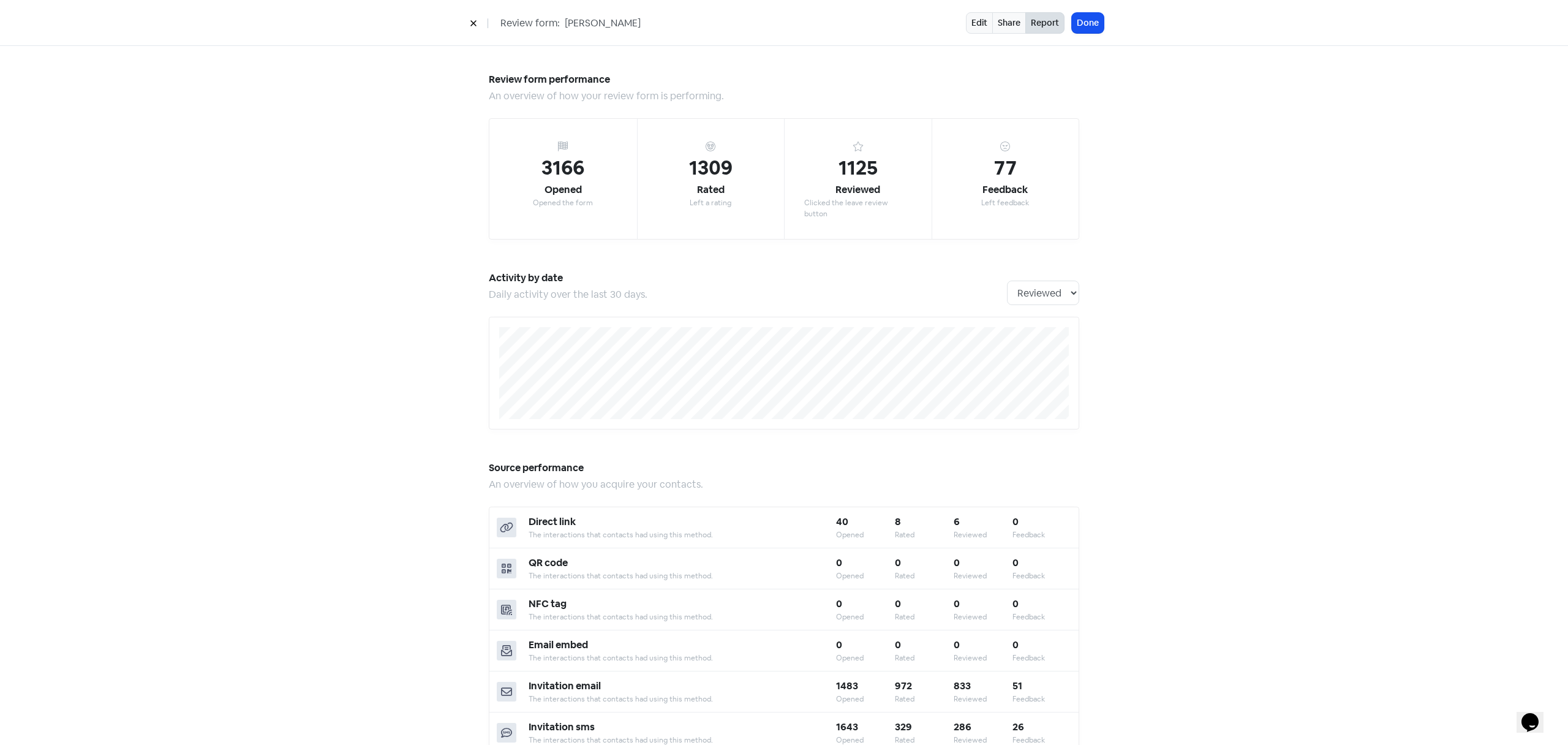
click at [1537, 713] on icon "Chat widget" at bounding box center [1530, 722] width 17 height 19
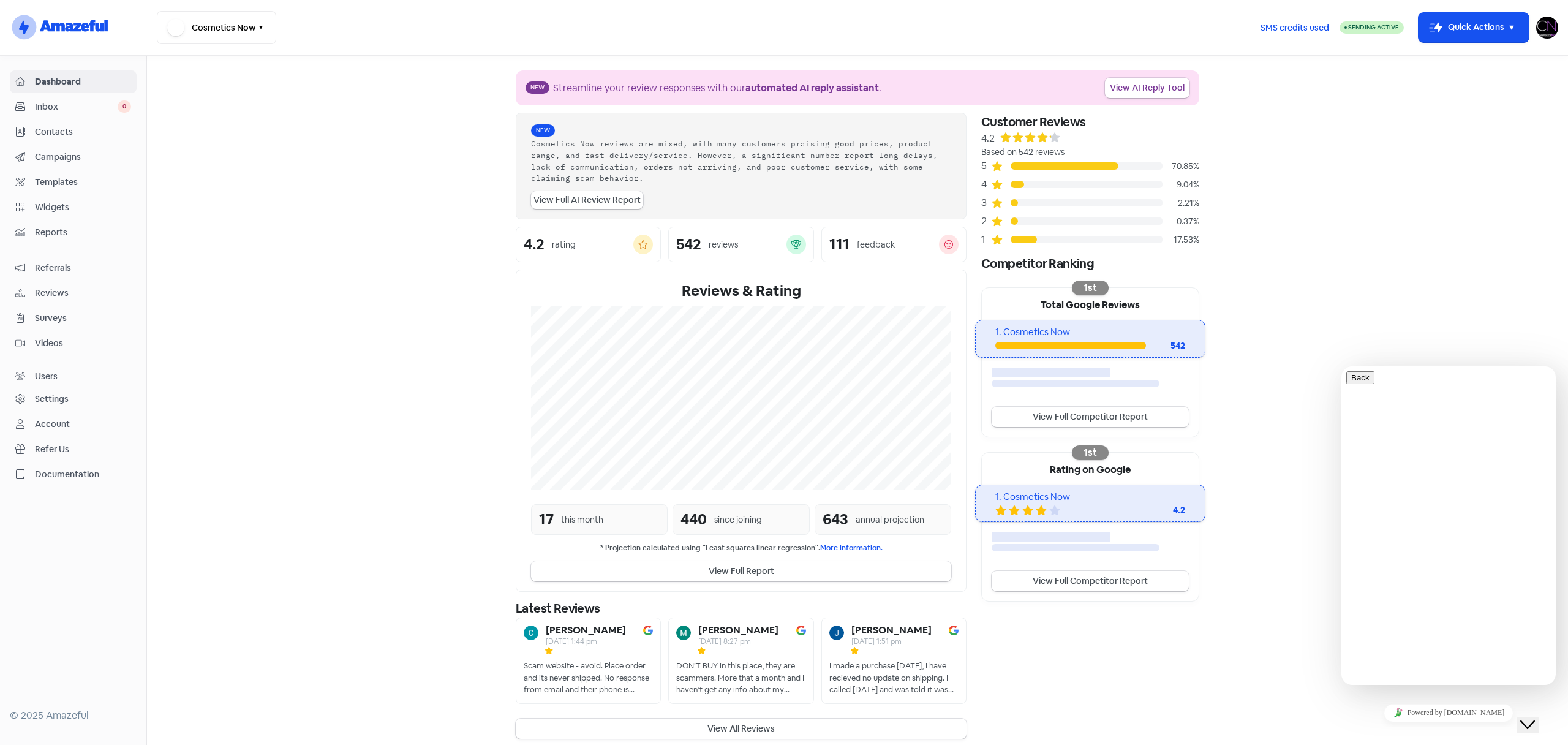
scroll to position [8, 0]
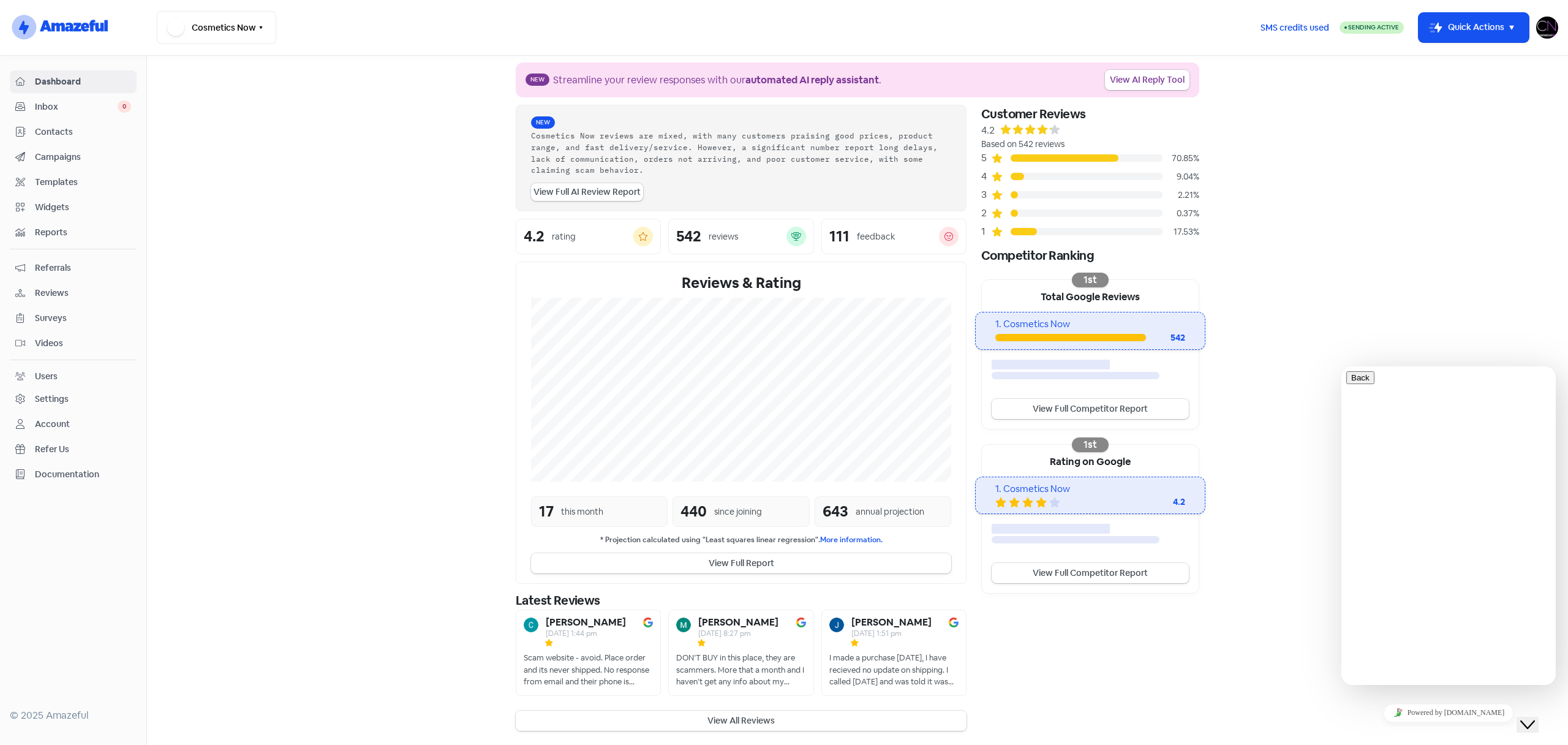
click at [747, 725] on button "View All Reviews" at bounding box center [741, 721] width 451 height 20
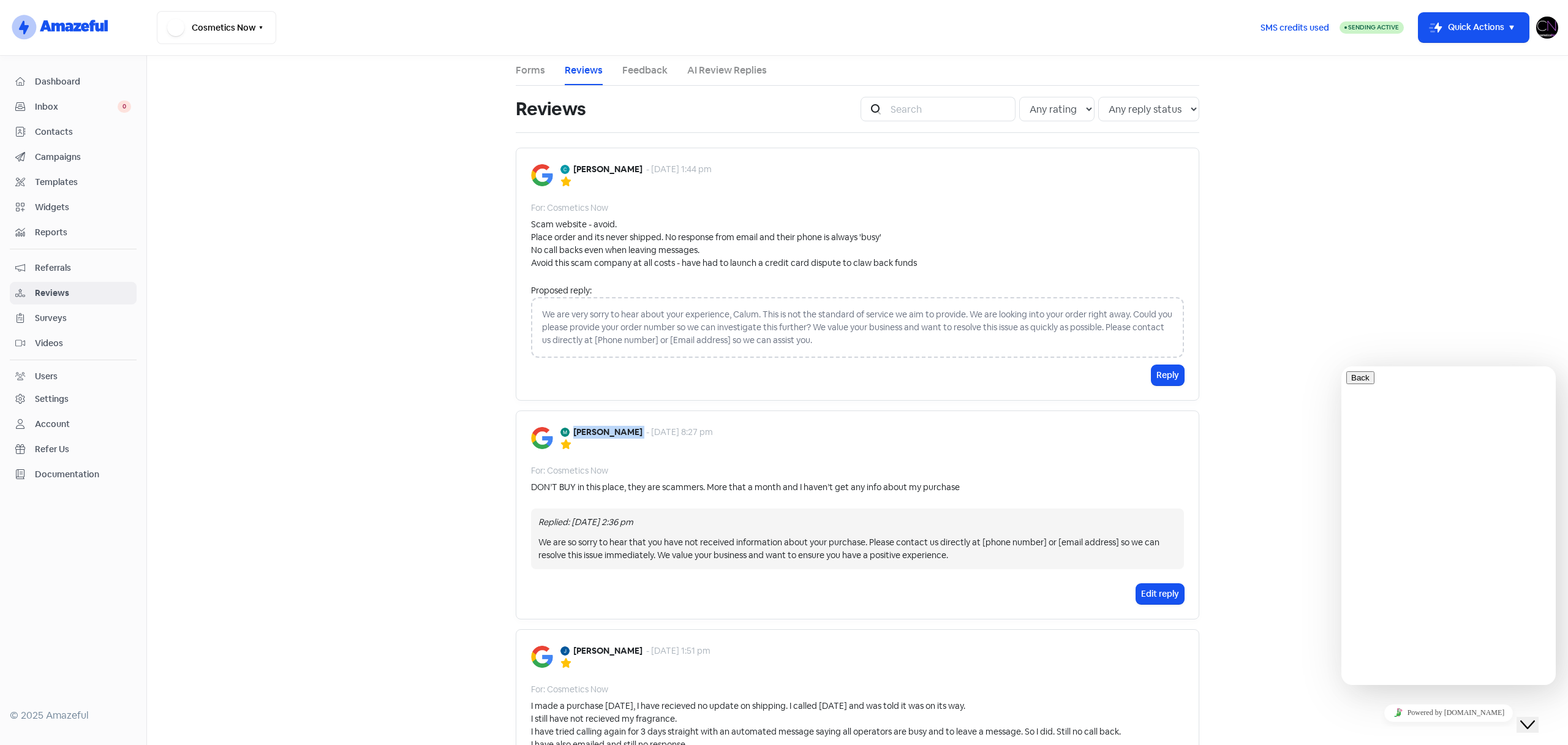
drag, startPoint x: 575, startPoint y: 432, endPoint x: 635, endPoint y: 432, distance: 60.0
click at [635, 432] on div "[PERSON_NAME] - [DATE] 8:27 pm" at bounding box center [637, 432] width 153 height 13
copy b "[PERSON_NAME]"
click at [360, 113] on main "Forms Reviews Feedback AI Review Replies Reviews Icon For Search Any rating 5 s…" at bounding box center [857, 401] width 1421 height 690
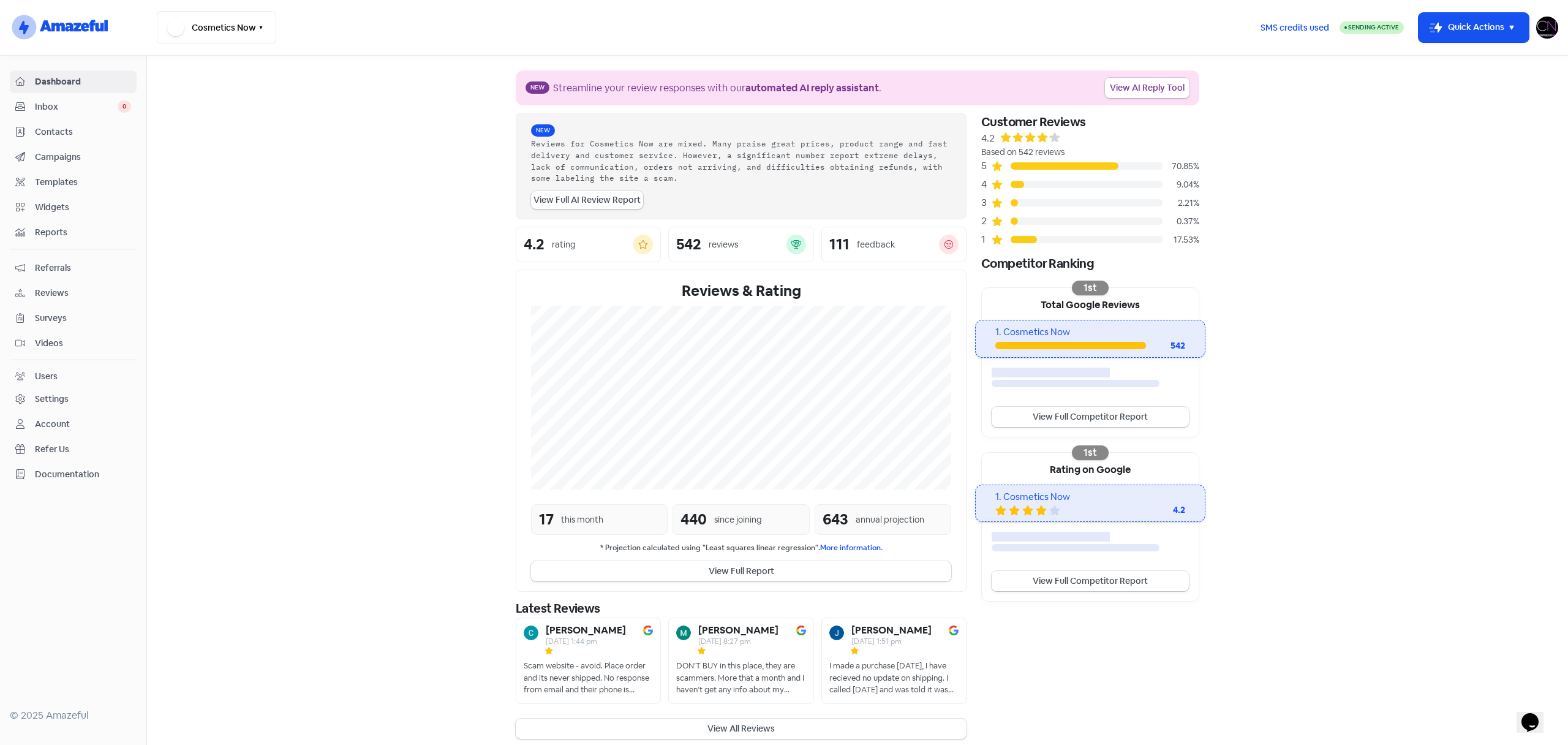
click at [56, 264] on span "Referrals" at bounding box center [83, 267] width 96 height 13
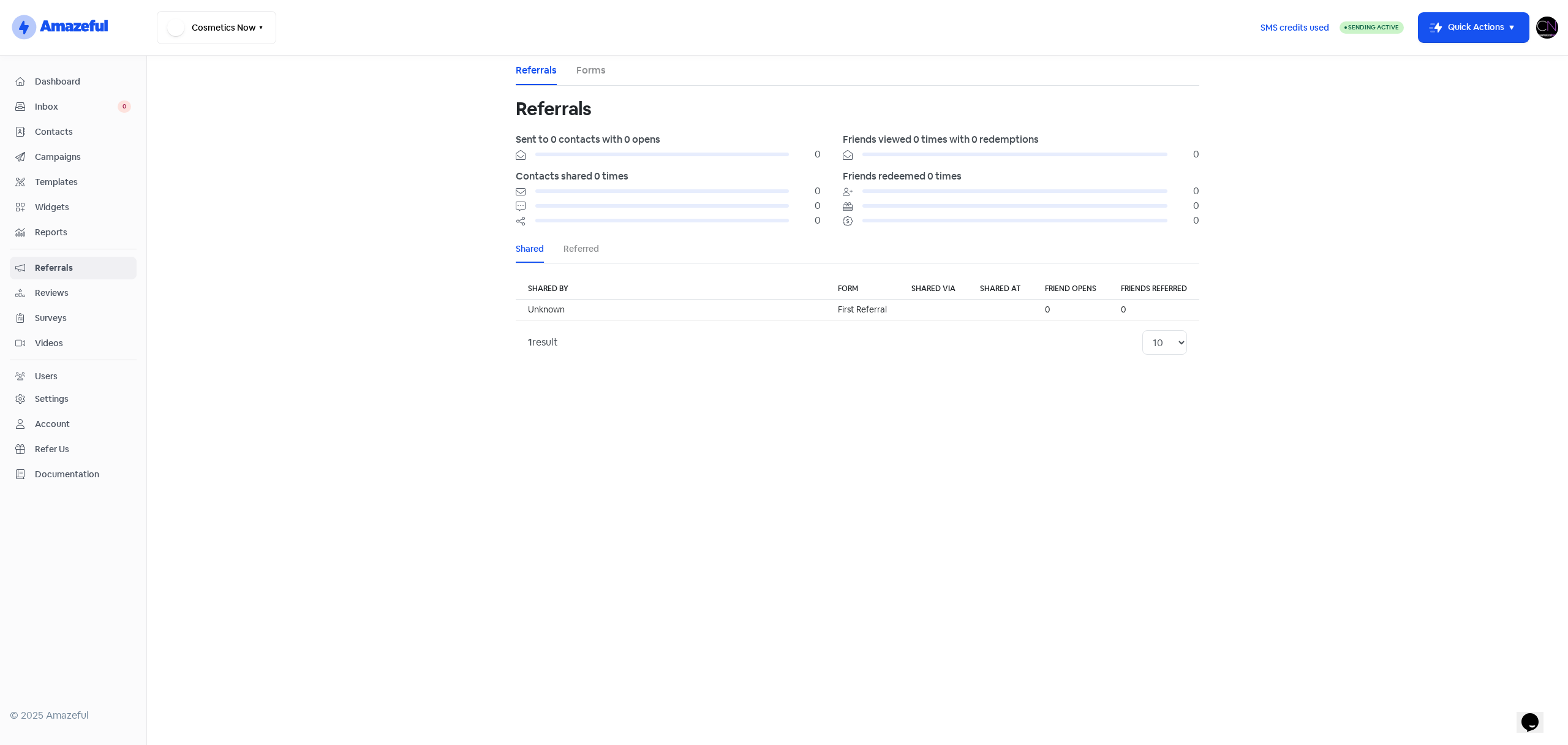
click at [65, 154] on span "Campaigns" at bounding box center [83, 157] width 96 height 13
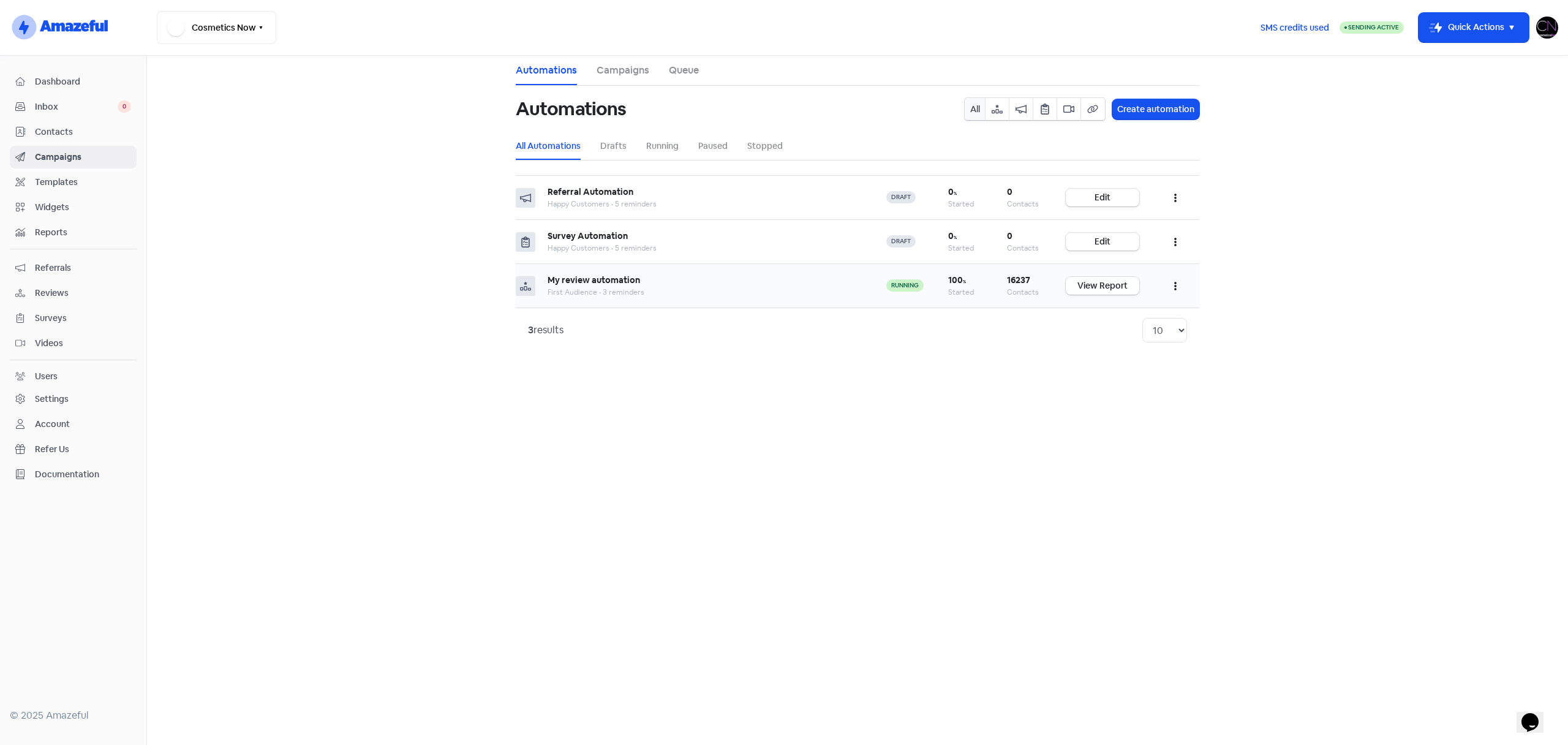
click at [1105, 293] on link "View Report" at bounding box center [1103, 285] width 73 height 18
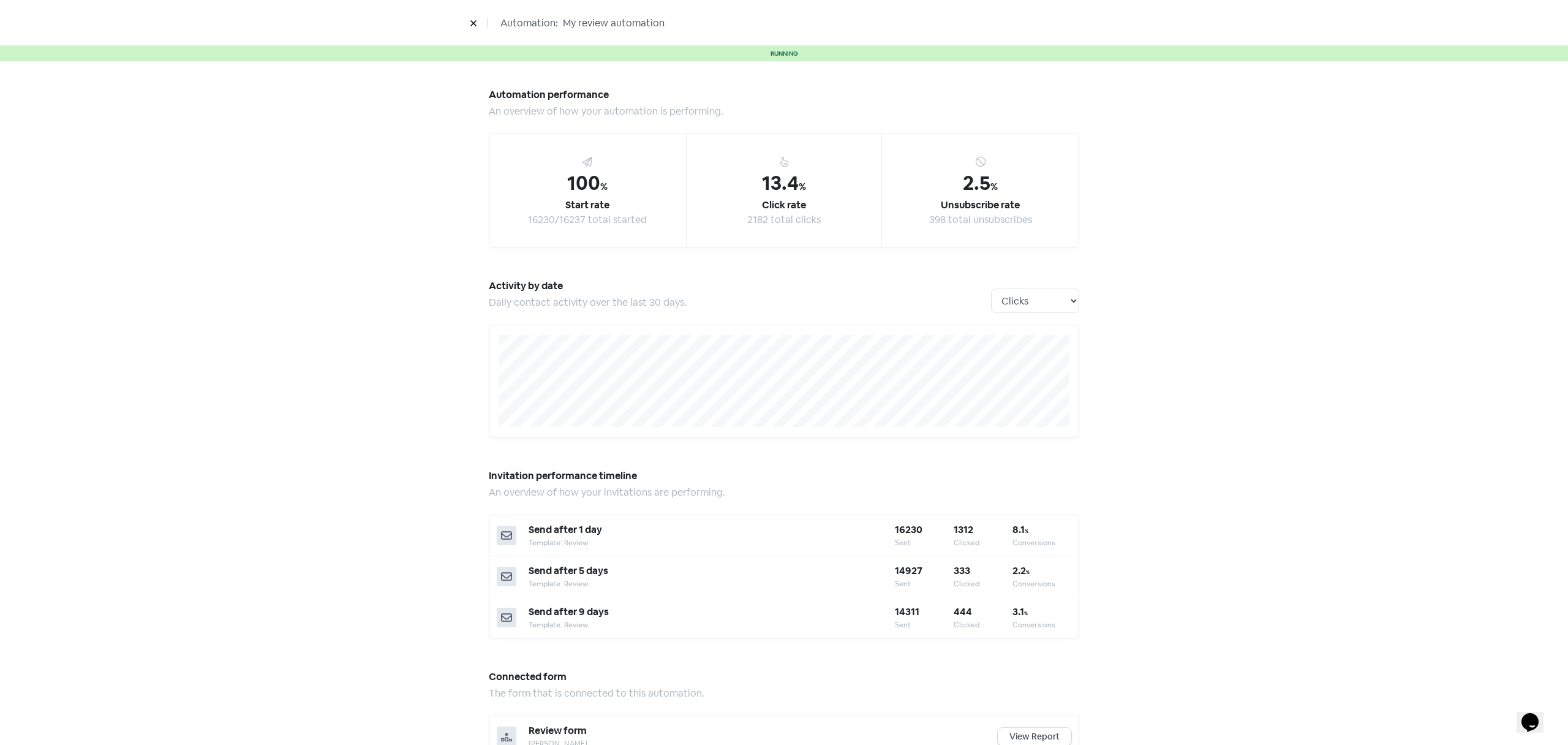
click at [468, 23] on button at bounding box center [473, 23] width 19 height 21
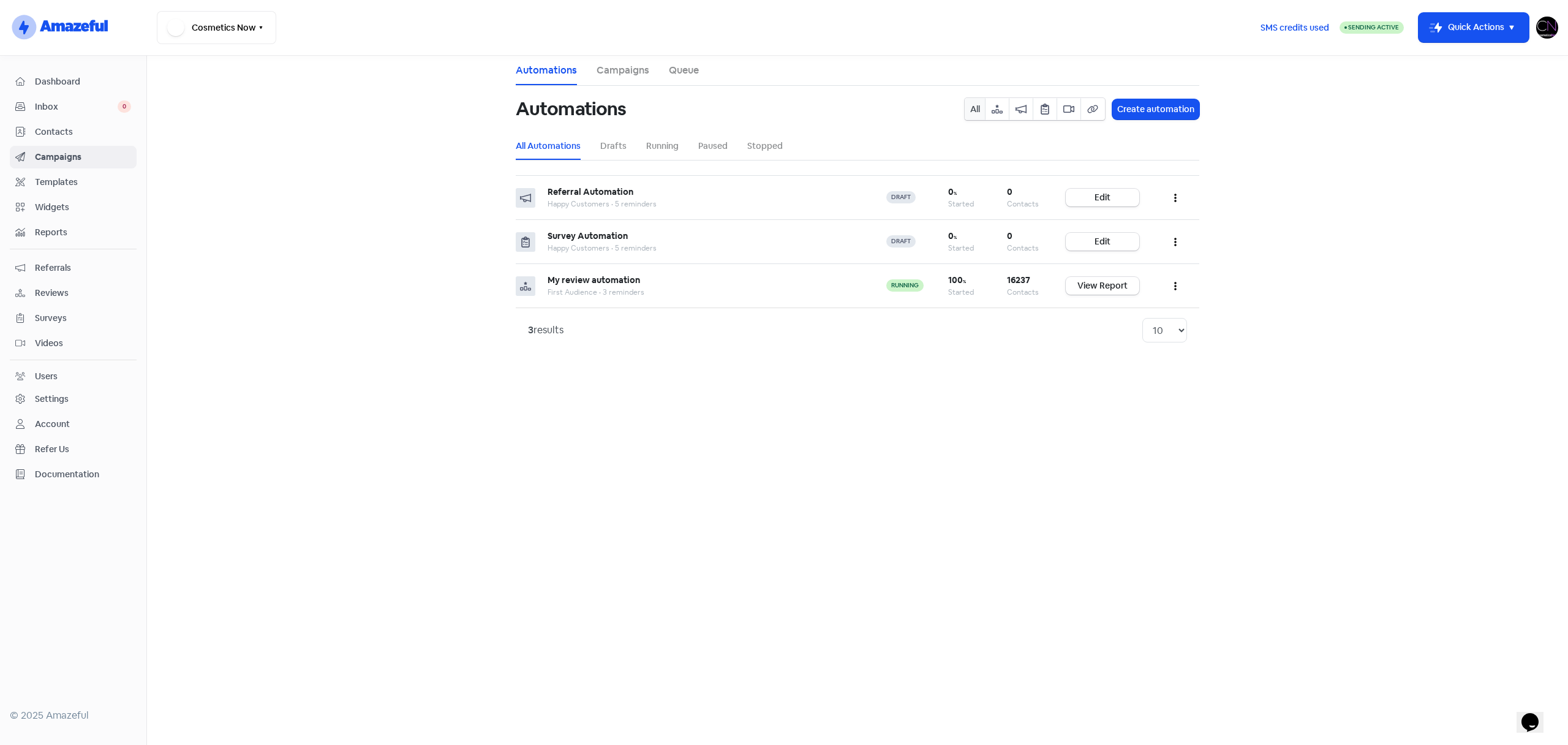
click at [613, 75] on link "Campaigns" at bounding box center [623, 71] width 53 height 15
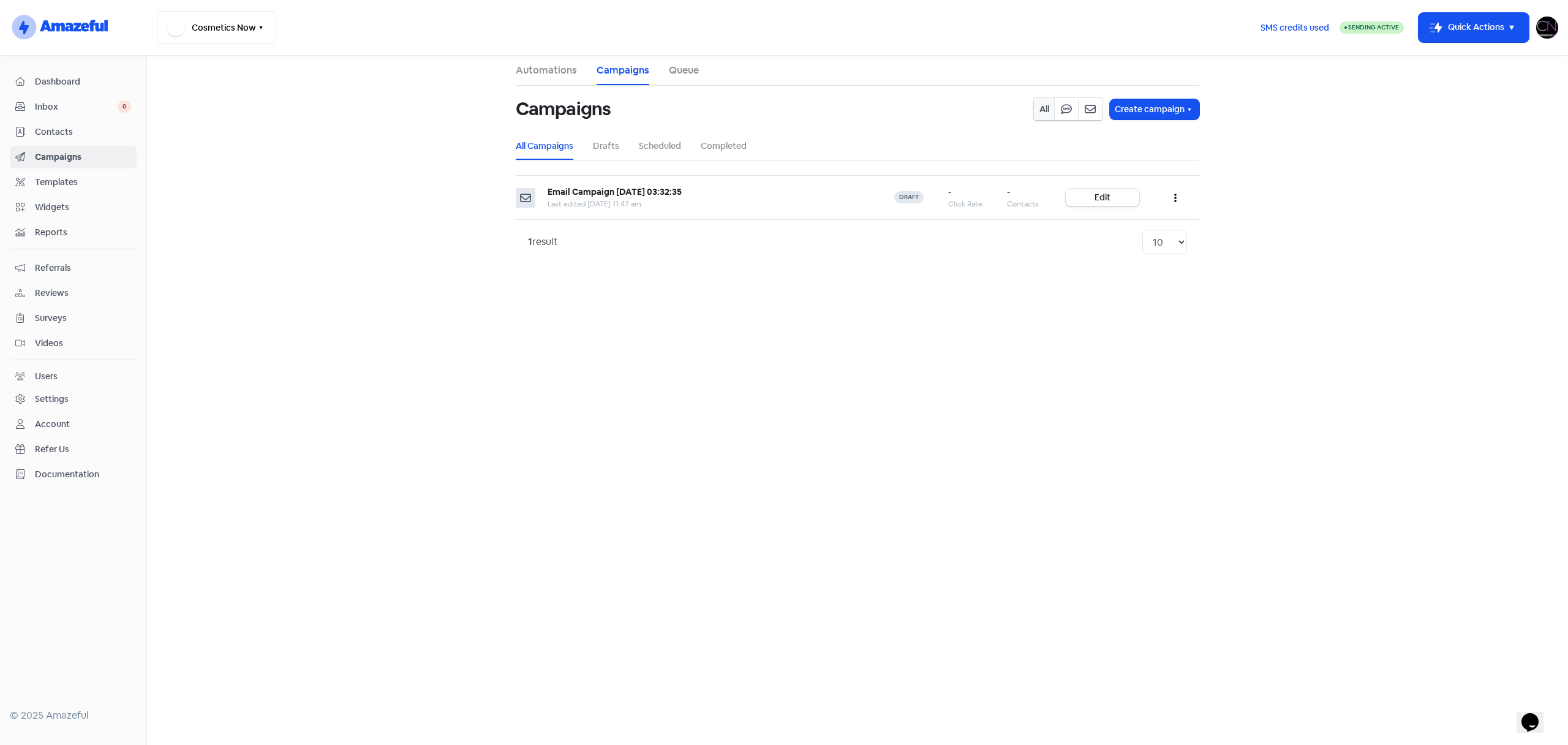
click at [683, 64] on link "Queue" at bounding box center [683, 71] width 30 height 15
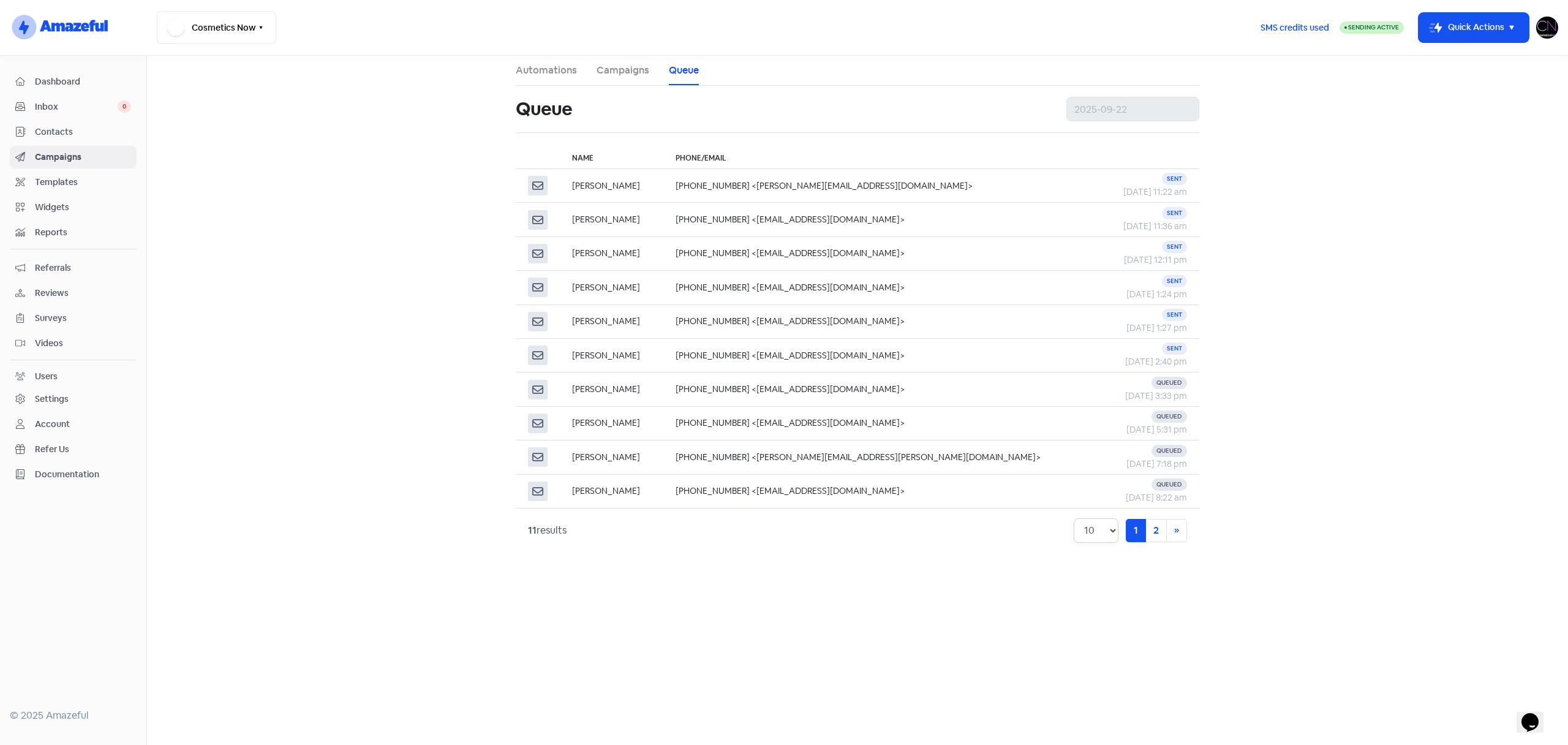
click at [1101, 543] on select "10 20 30 50 100" at bounding box center [1095, 530] width 45 height 25
select select "50"
click at [1073, 521] on select "10 20 30 50 100" at bounding box center [1095, 530] width 45 height 25
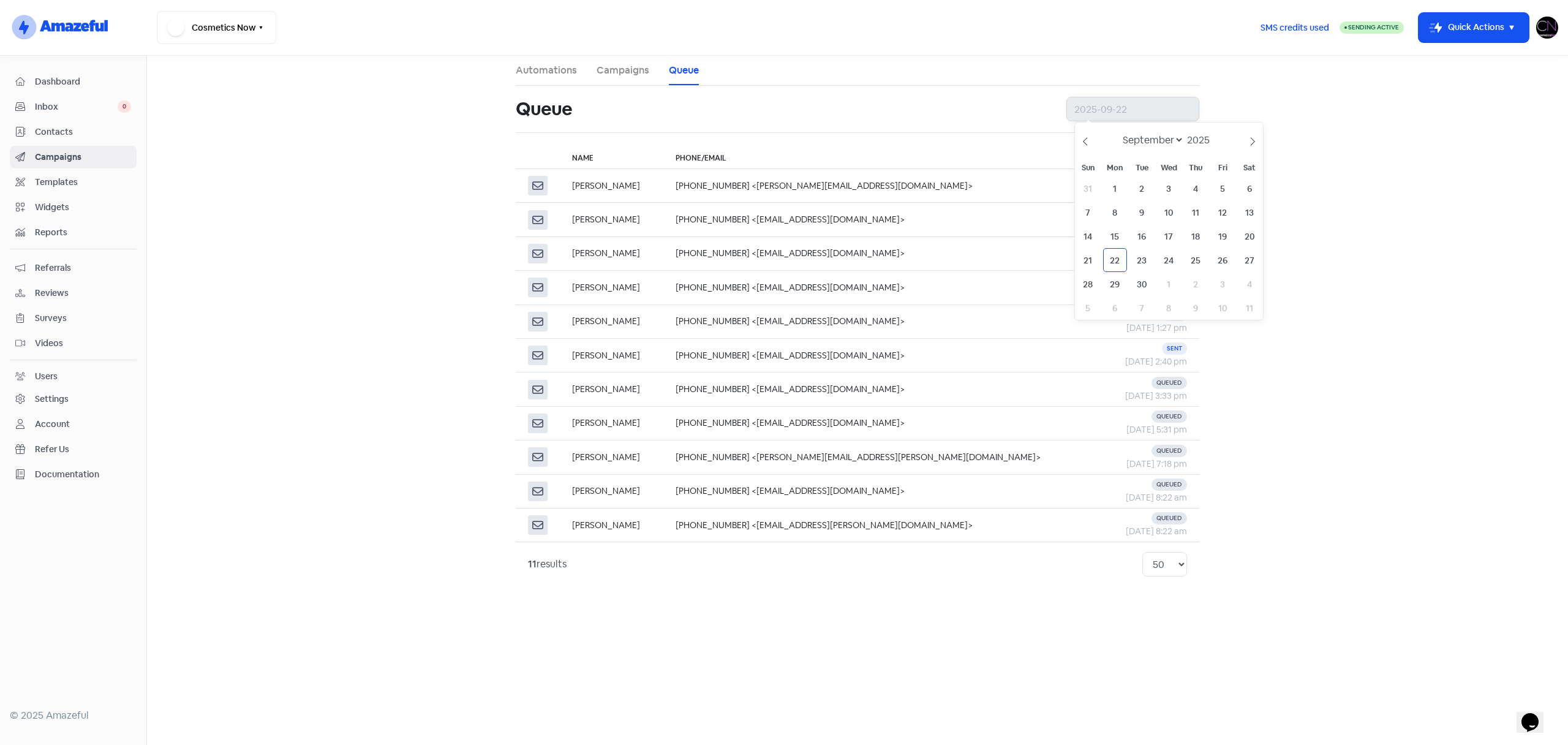
click at [1113, 115] on input "text" at bounding box center [1132, 109] width 133 height 25
type input "2025-09-21"
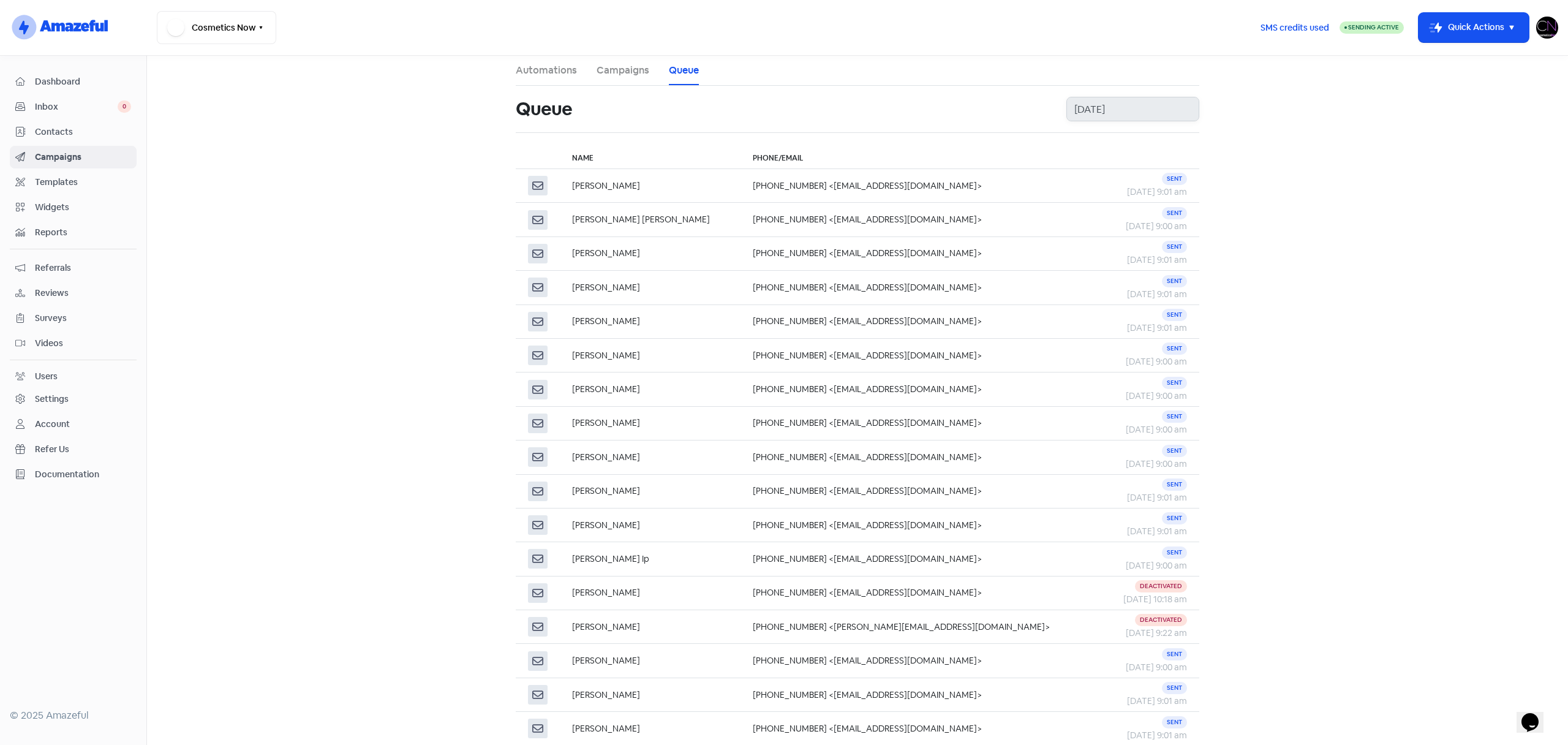
scroll to position [408, 0]
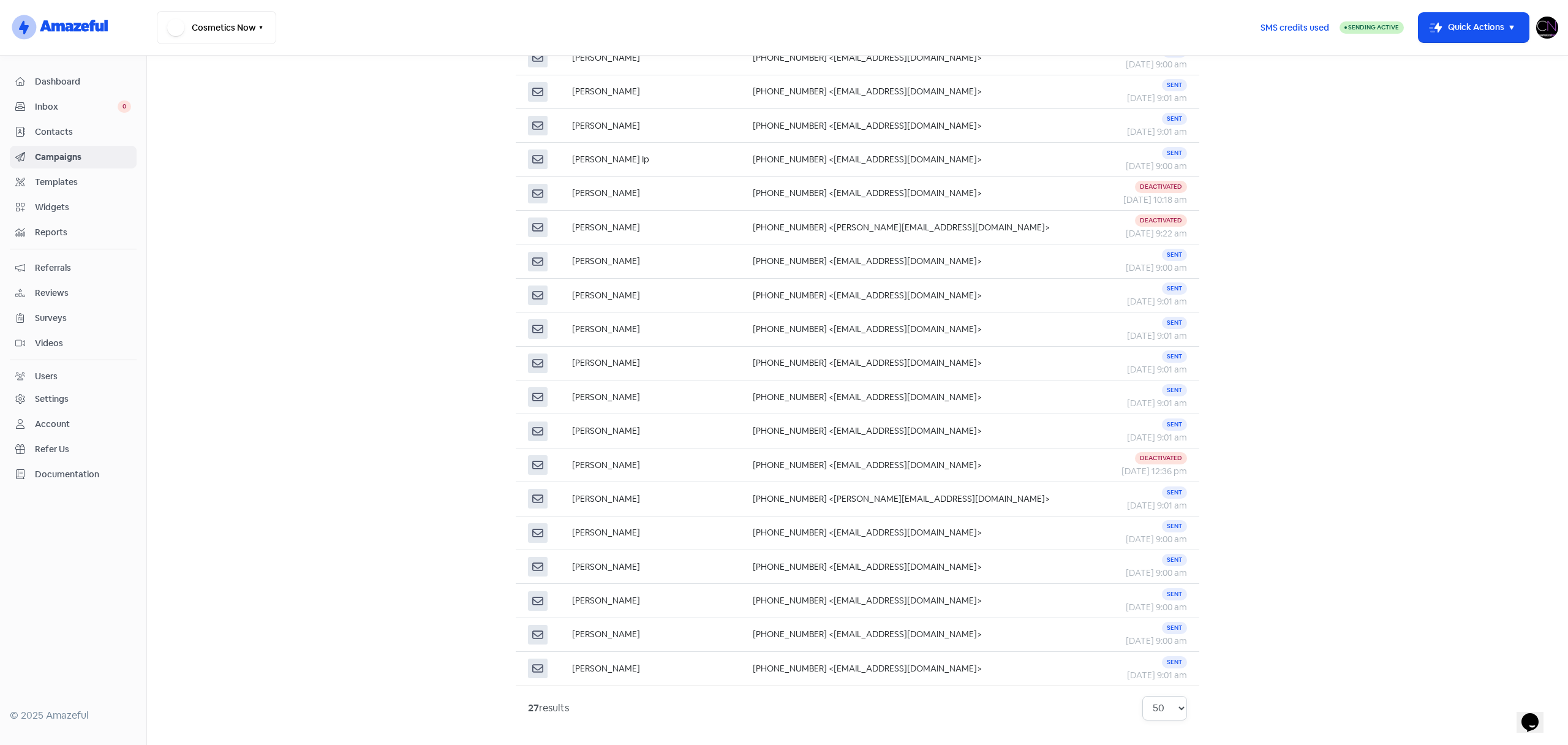
click at [1157, 706] on select "10 20 30 50 100" at bounding box center [1164, 708] width 45 height 25
select select "100"
click at [1143, 696] on select "10 20 30 50 100" at bounding box center [1164, 708] width 45 height 25
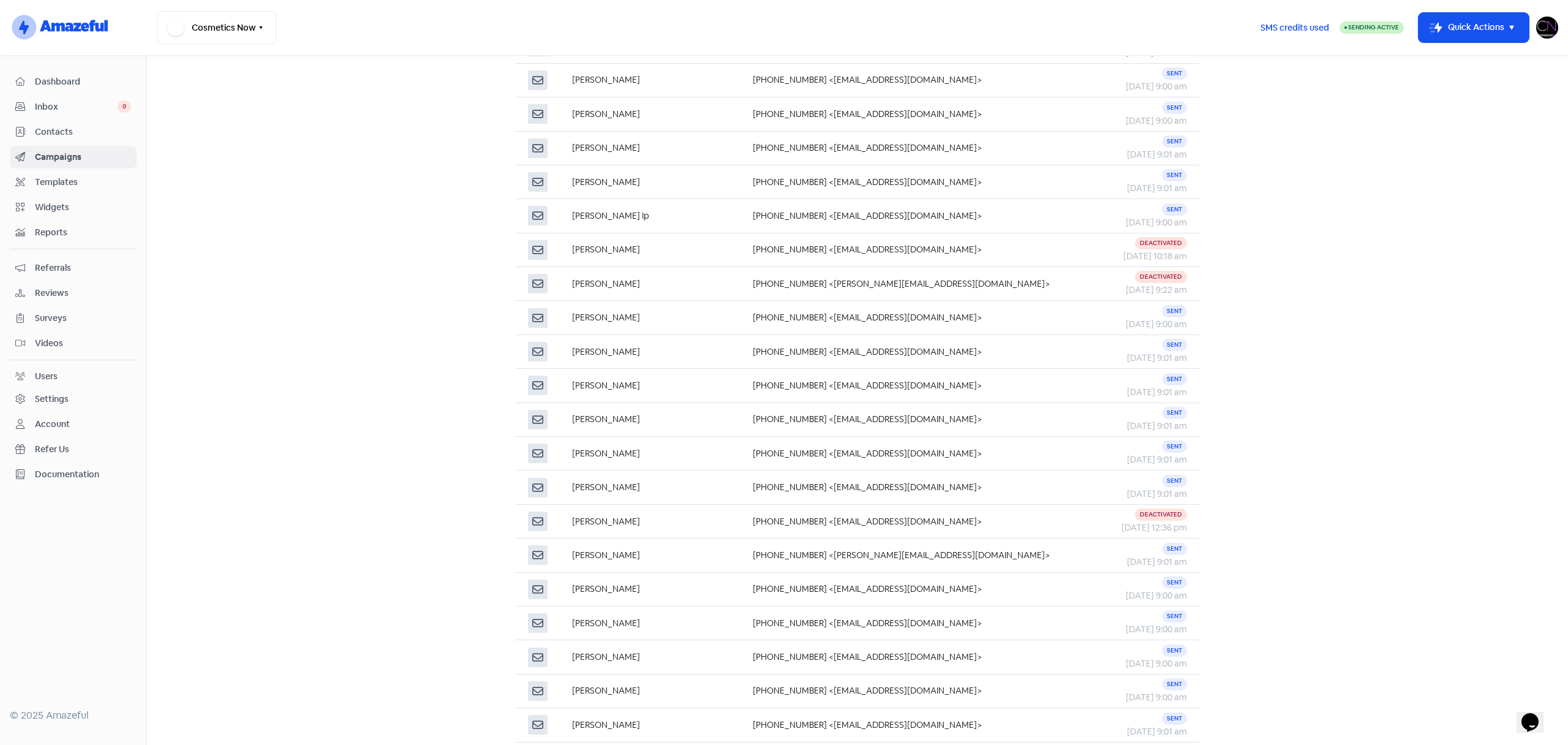
scroll to position [408, 0]
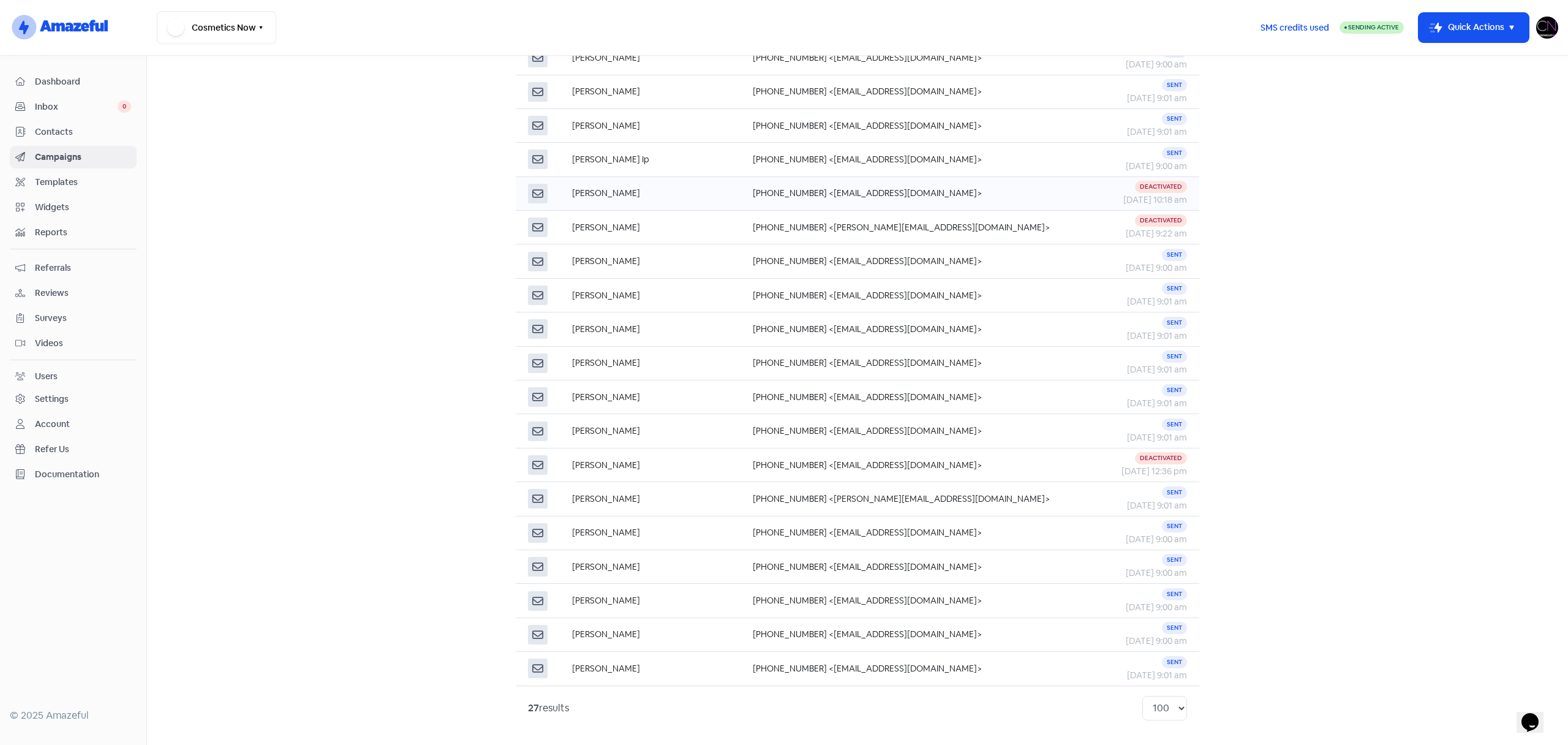
click at [1142, 193] on div "15 Sep 2025, 10:18 am" at bounding box center [1149, 199] width 76 height 13
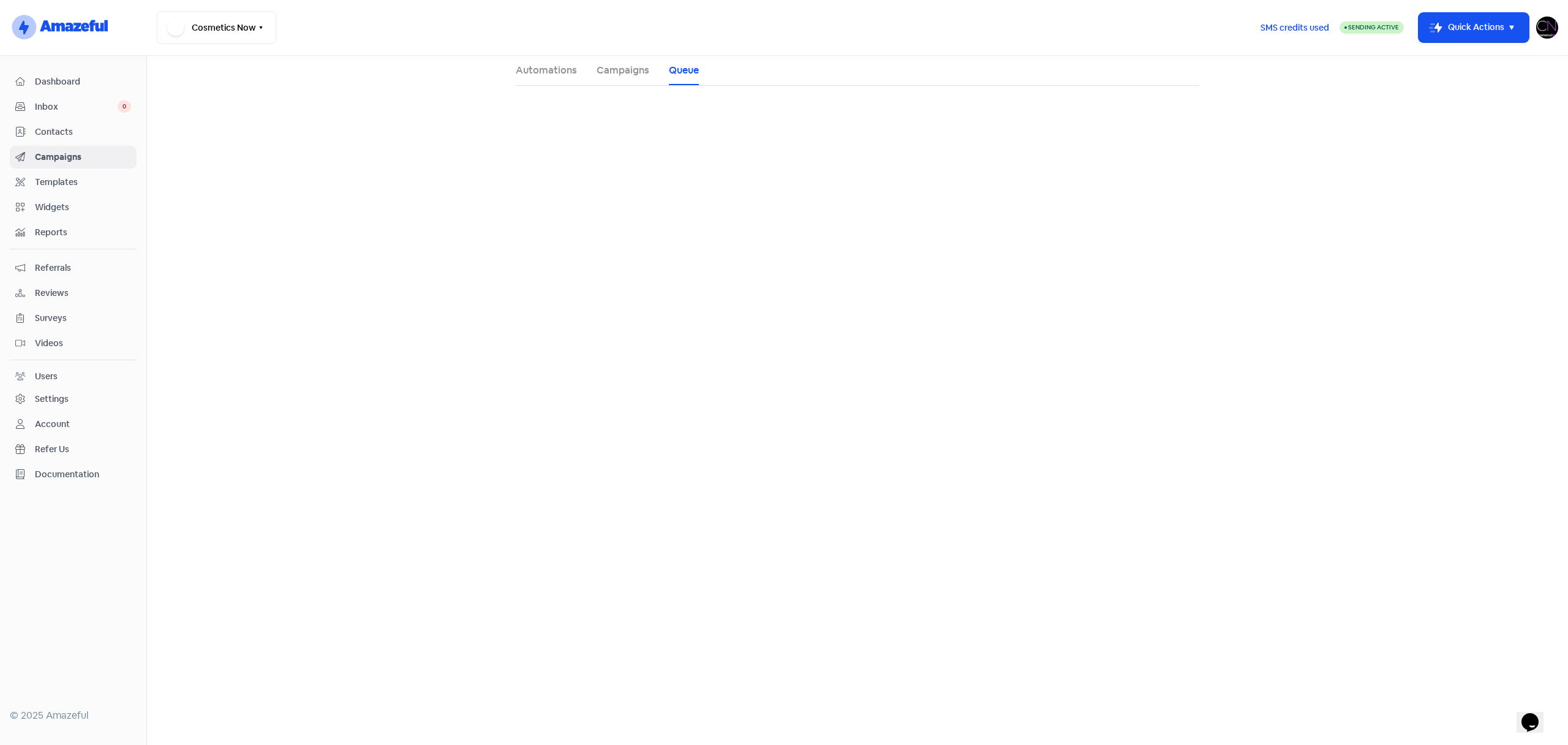
select select "8"
select select "100"
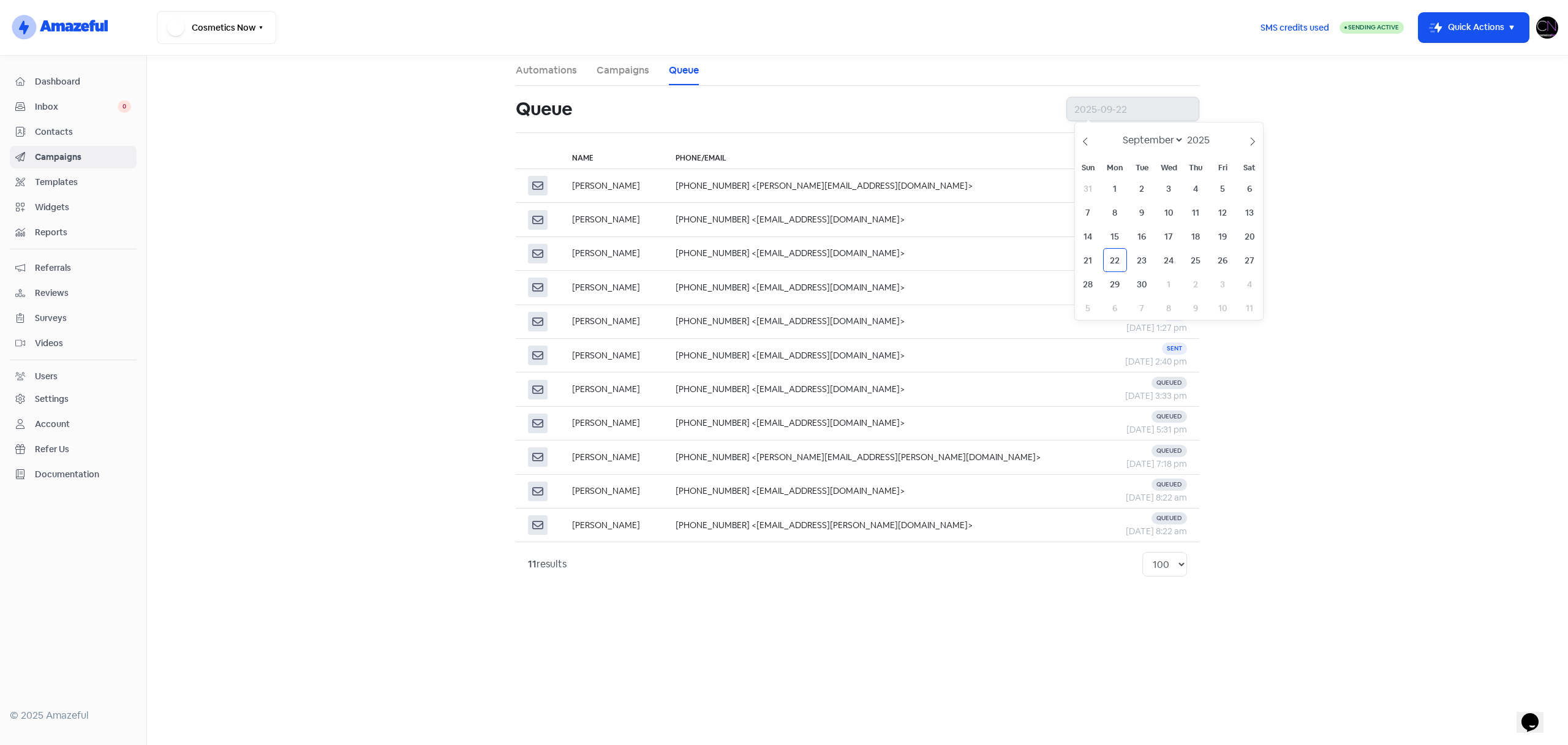
click at [1096, 117] on input "text" at bounding box center [1132, 109] width 133 height 25
type input "2025-09-15"
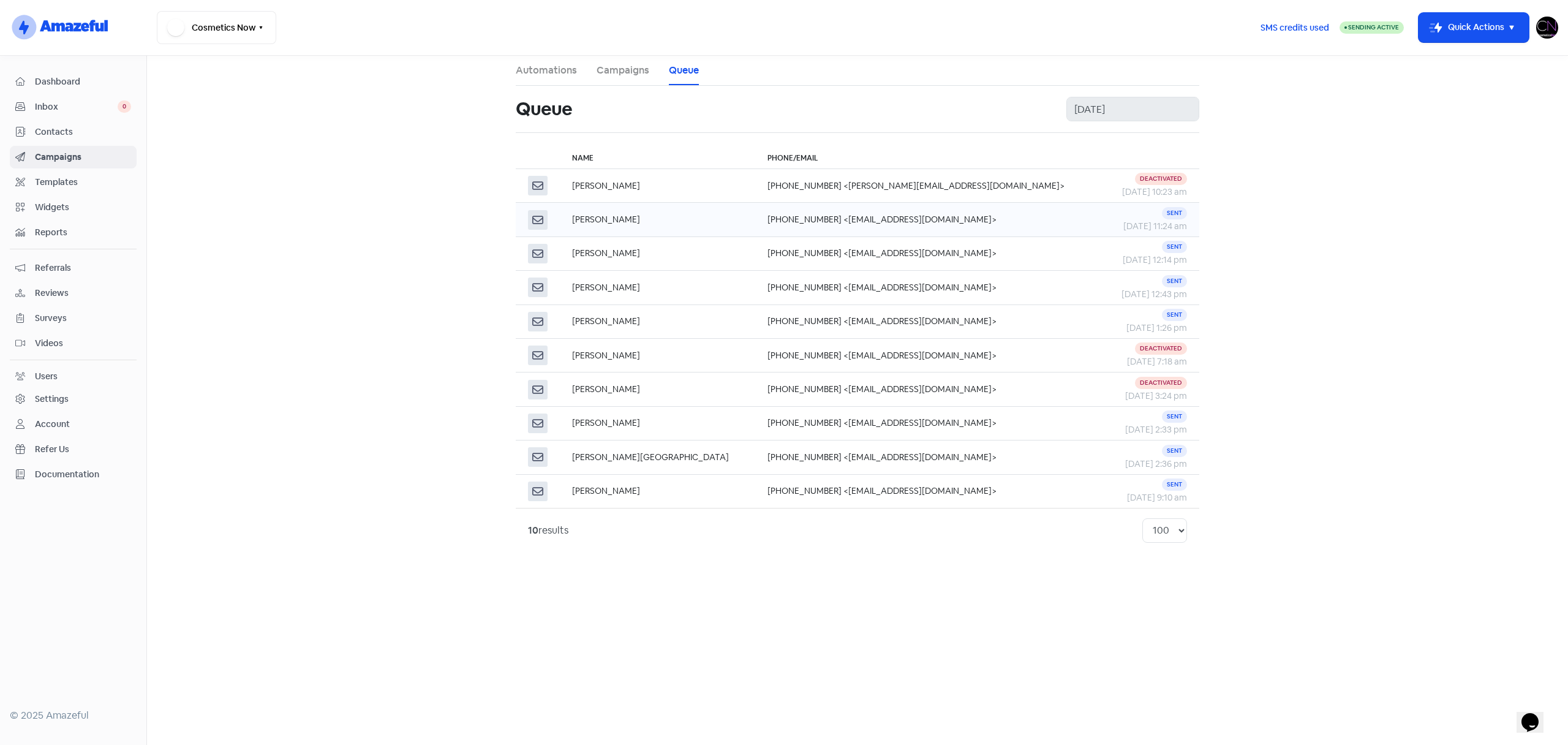
click at [803, 227] on td "+61423478384 <hshyma@hotmail.com>" at bounding box center [929, 219] width 347 height 34
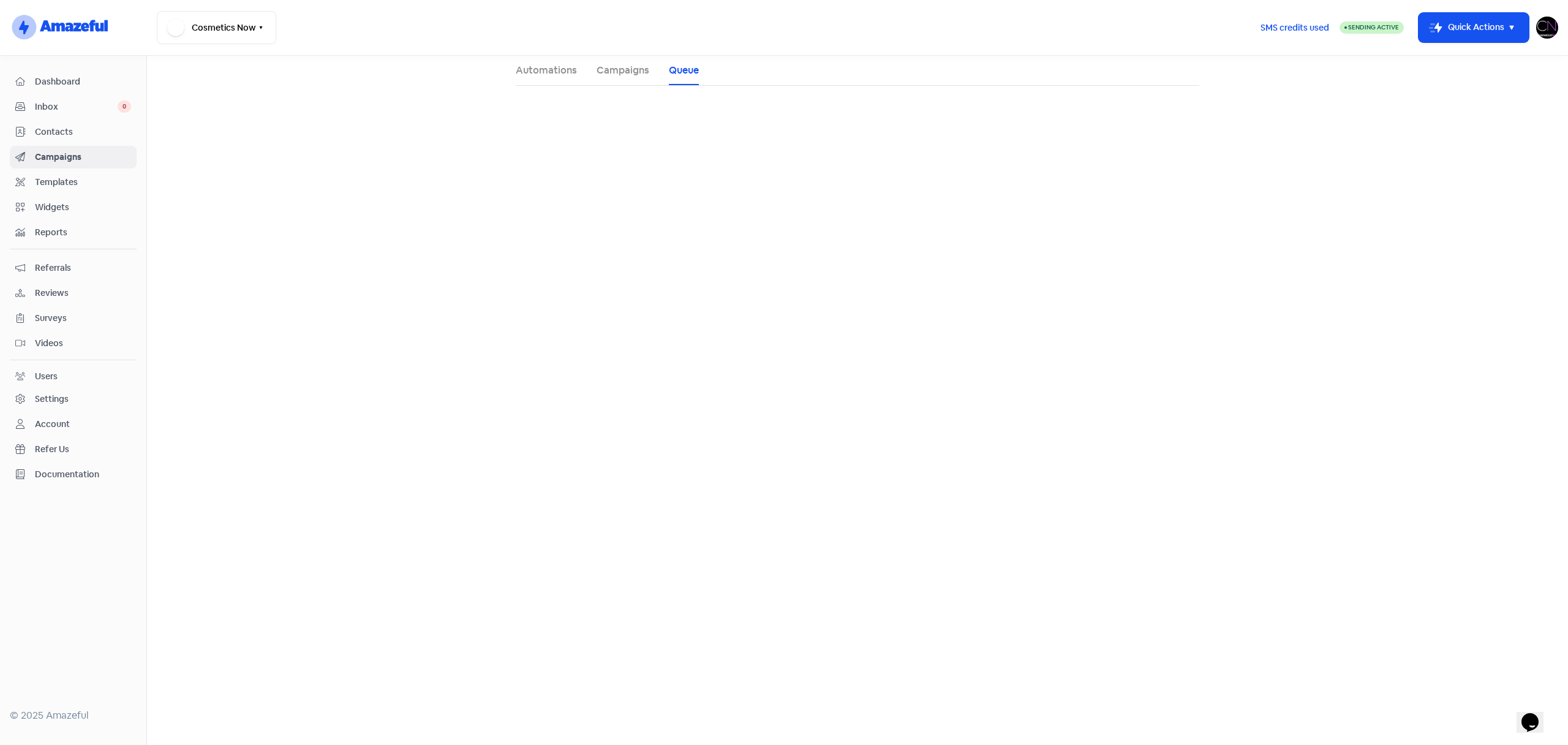
select select "8"
select select "100"
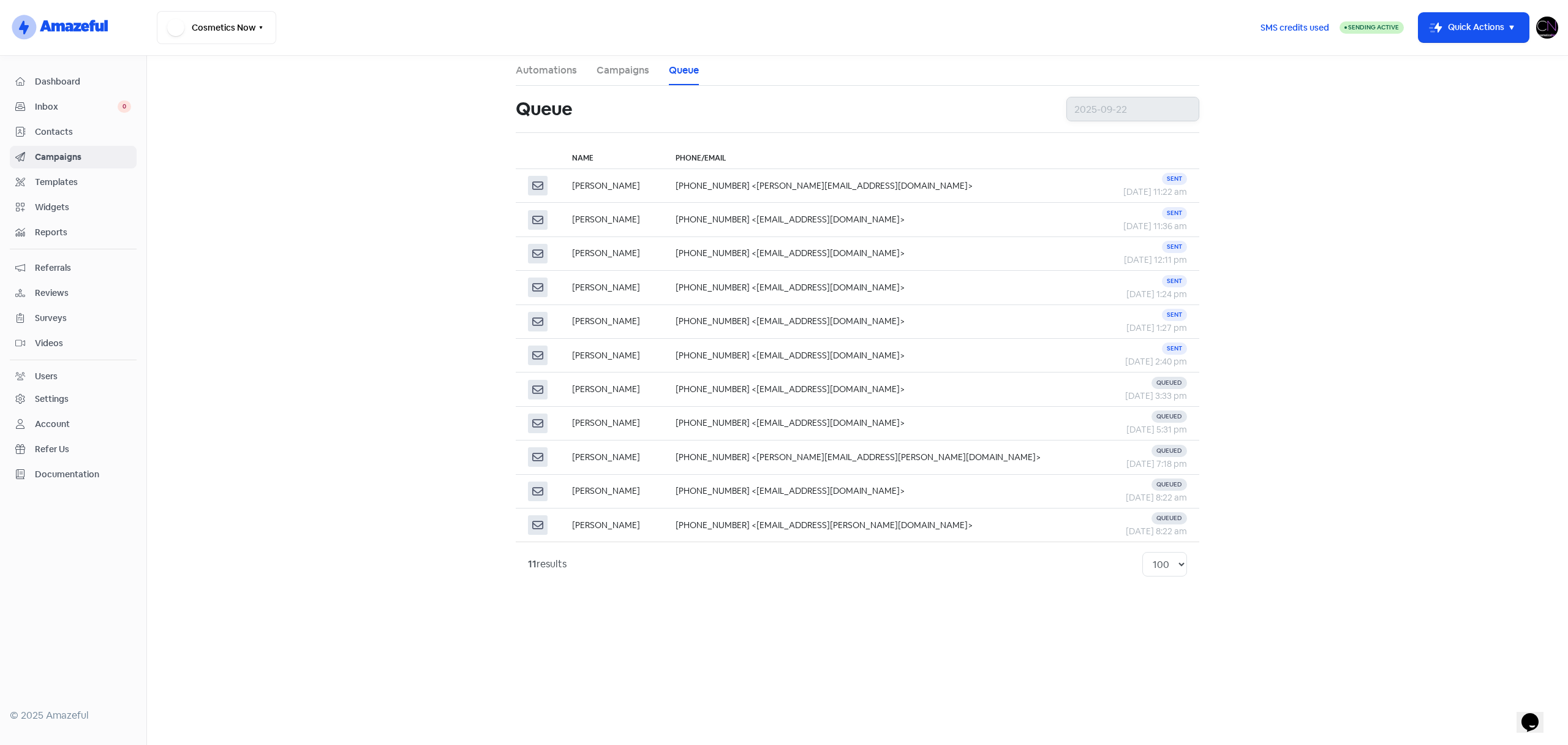
click at [1118, 101] on input "text" at bounding box center [1132, 109] width 133 height 25
type input "2025-09-09"
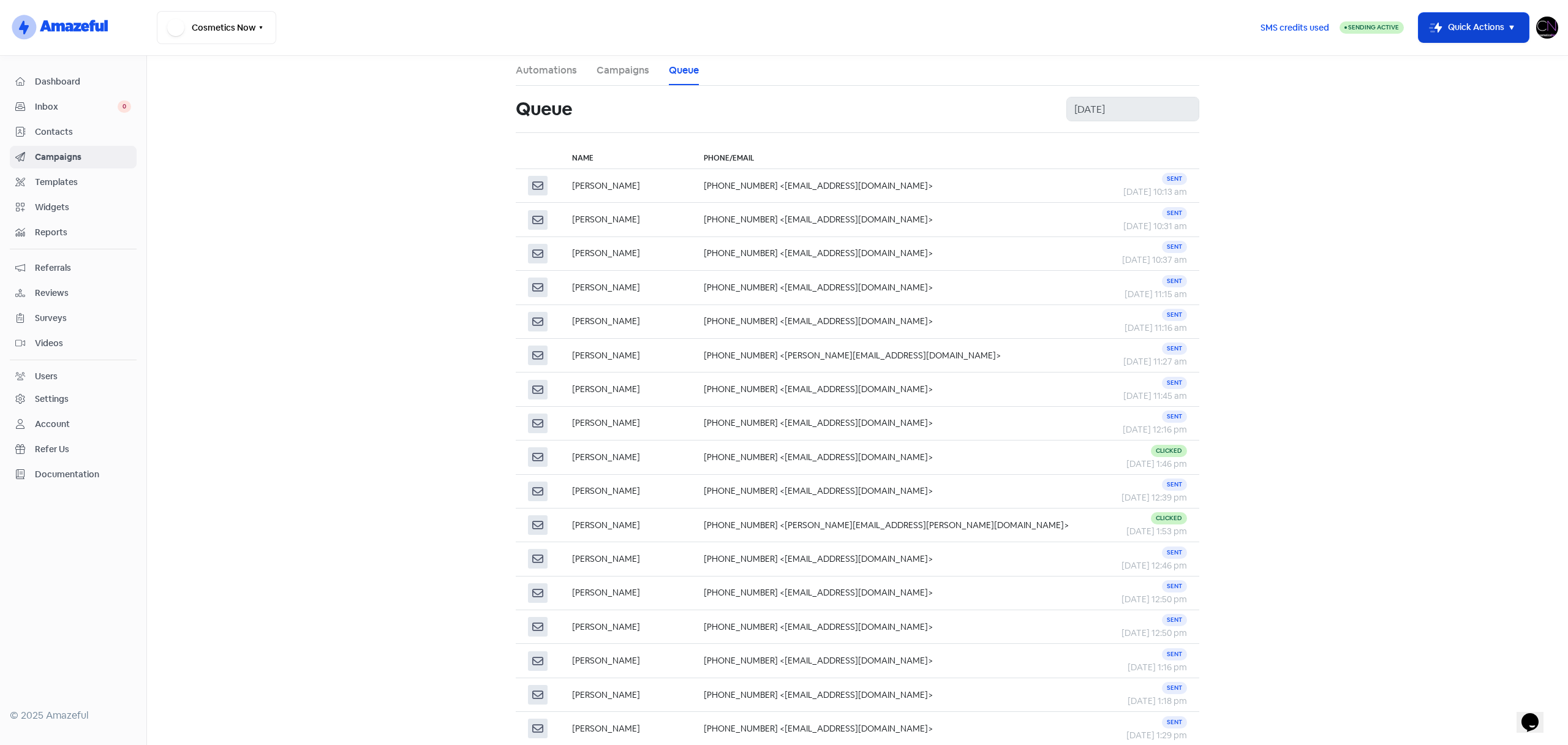
click at [1511, 34] on icon "button" at bounding box center [1511, 27] width 15 height 15
click at [1285, 369] on main "Automations Campaigns Queue Queue 2025-09-09 Name Phone/Email Kim McMicking +61…" at bounding box center [857, 401] width 1421 height 690
click at [729, 358] on td "+61419477745 <b.opacic@keynova.com.au>" at bounding box center [897, 355] width 412 height 34
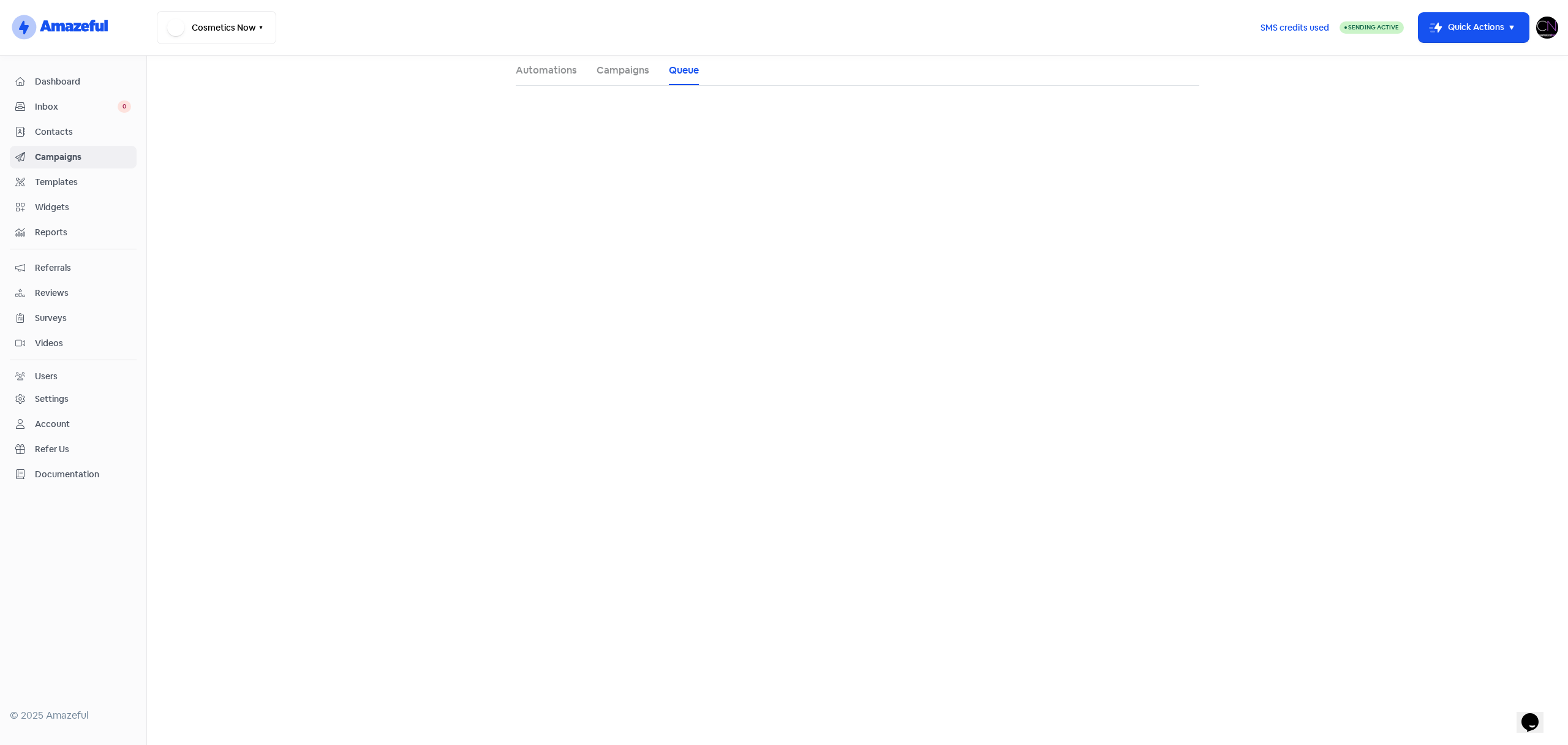
select select "8"
select select "100"
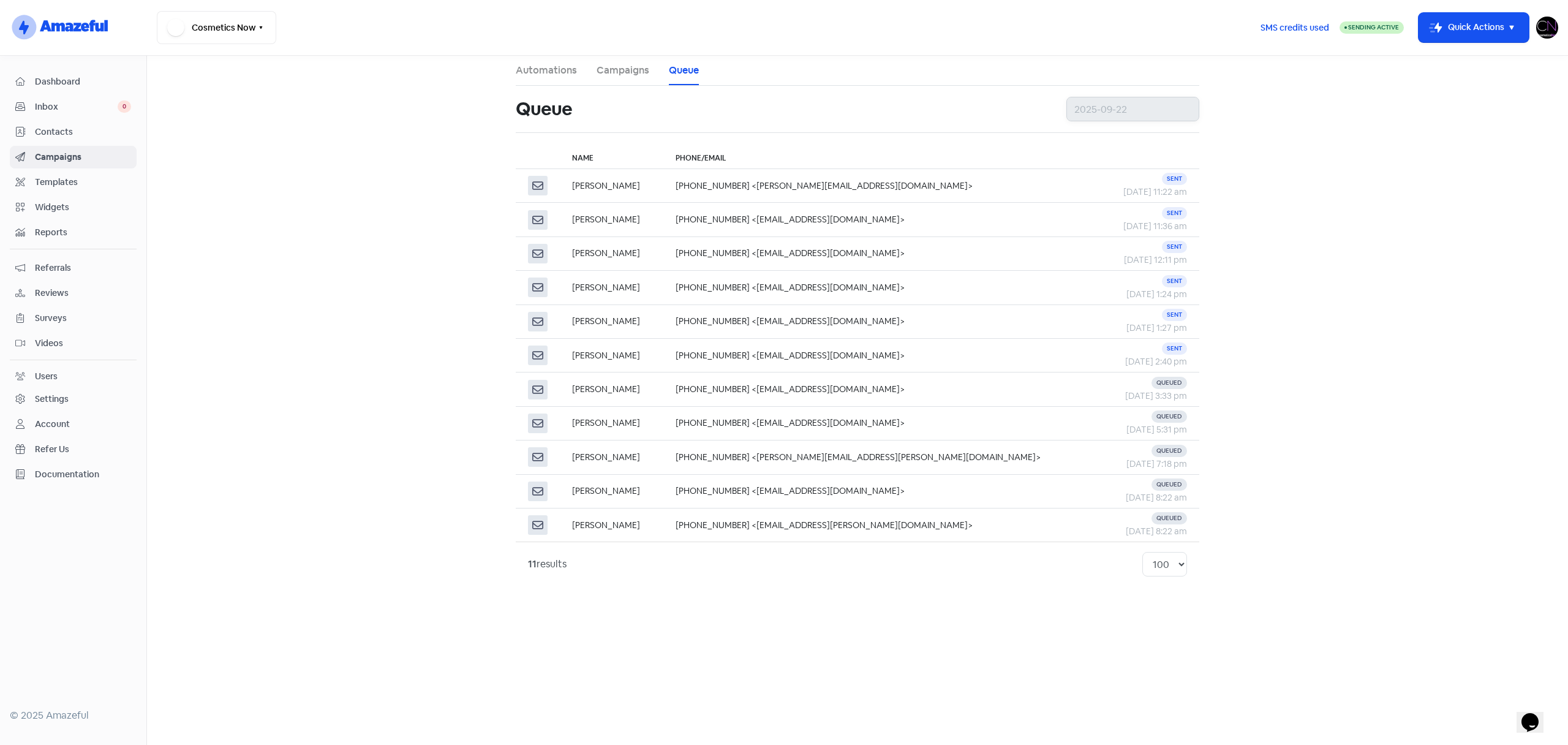
click at [1125, 116] on input "text" at bounding box center [1132, 109] width 133 height 25
type input "2025-09-01"
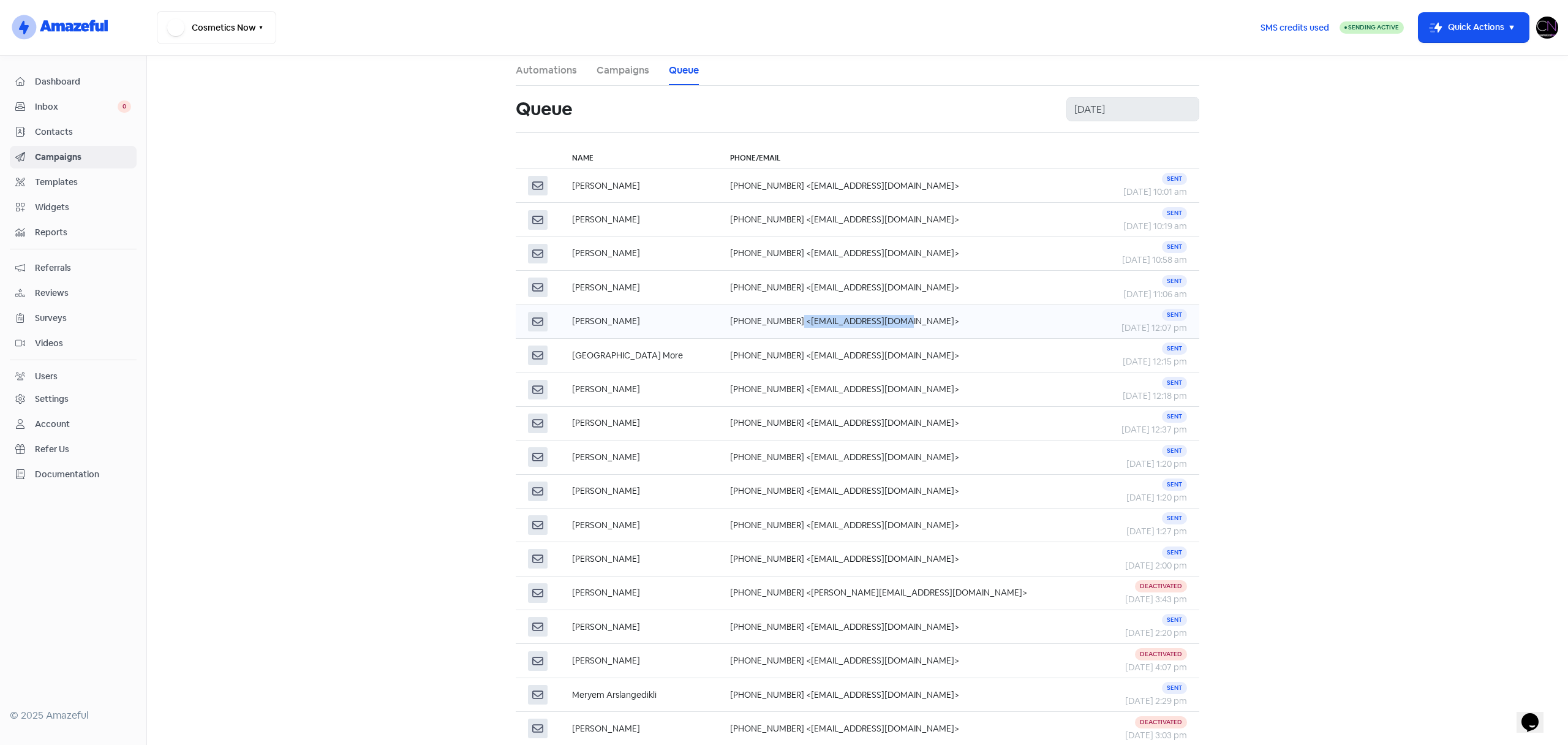
copy td "oanhdangthuy@gmail.com"
drag, startPoint x: 786, startPoint y: 323, endPoint x: 893, endPoint y: 325, distance: 107.0
click at [893, 325] on td "+61420382684 <oanhdangthuy@gmail.com>" at bounding box center [906, 321] width 376 height 34
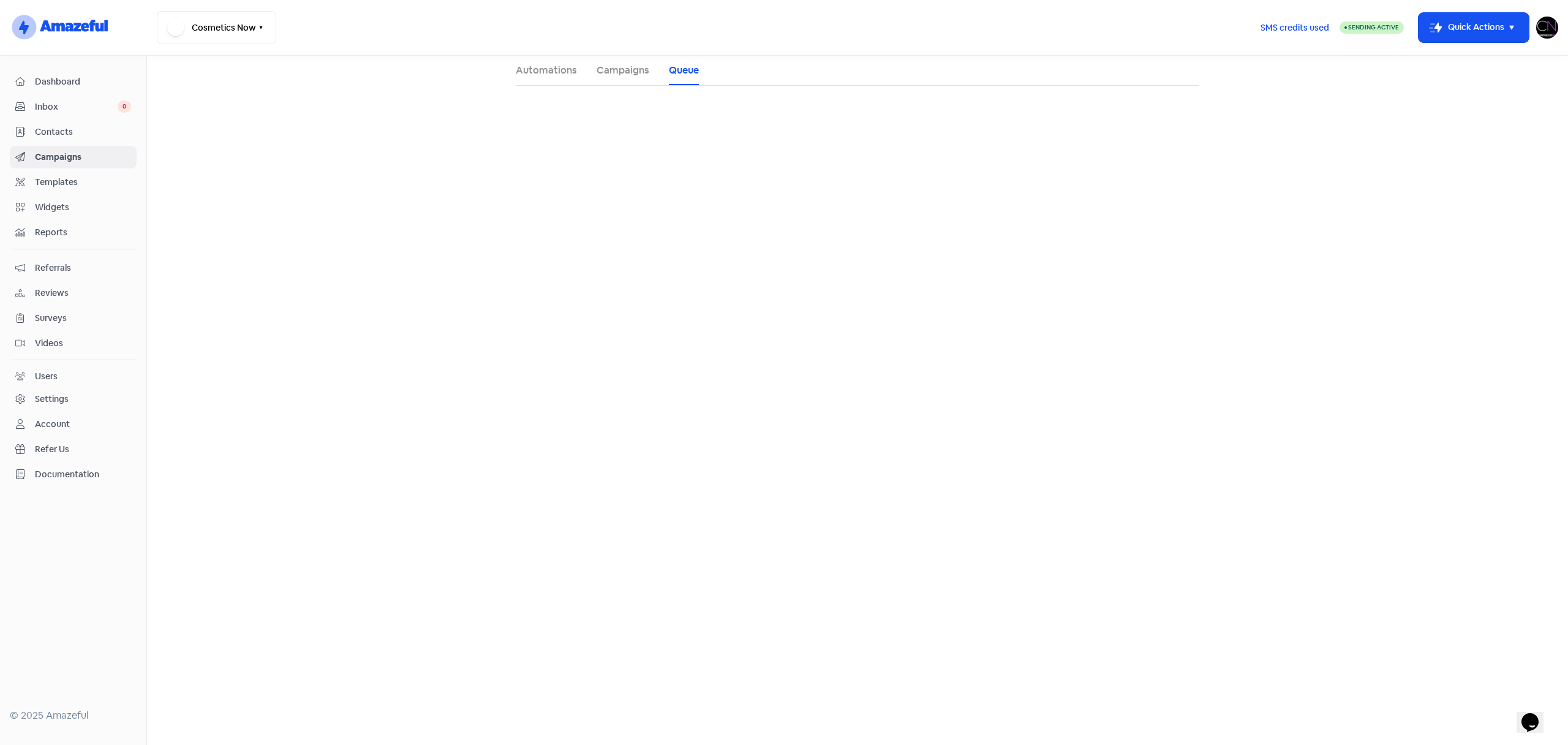
select select "100"
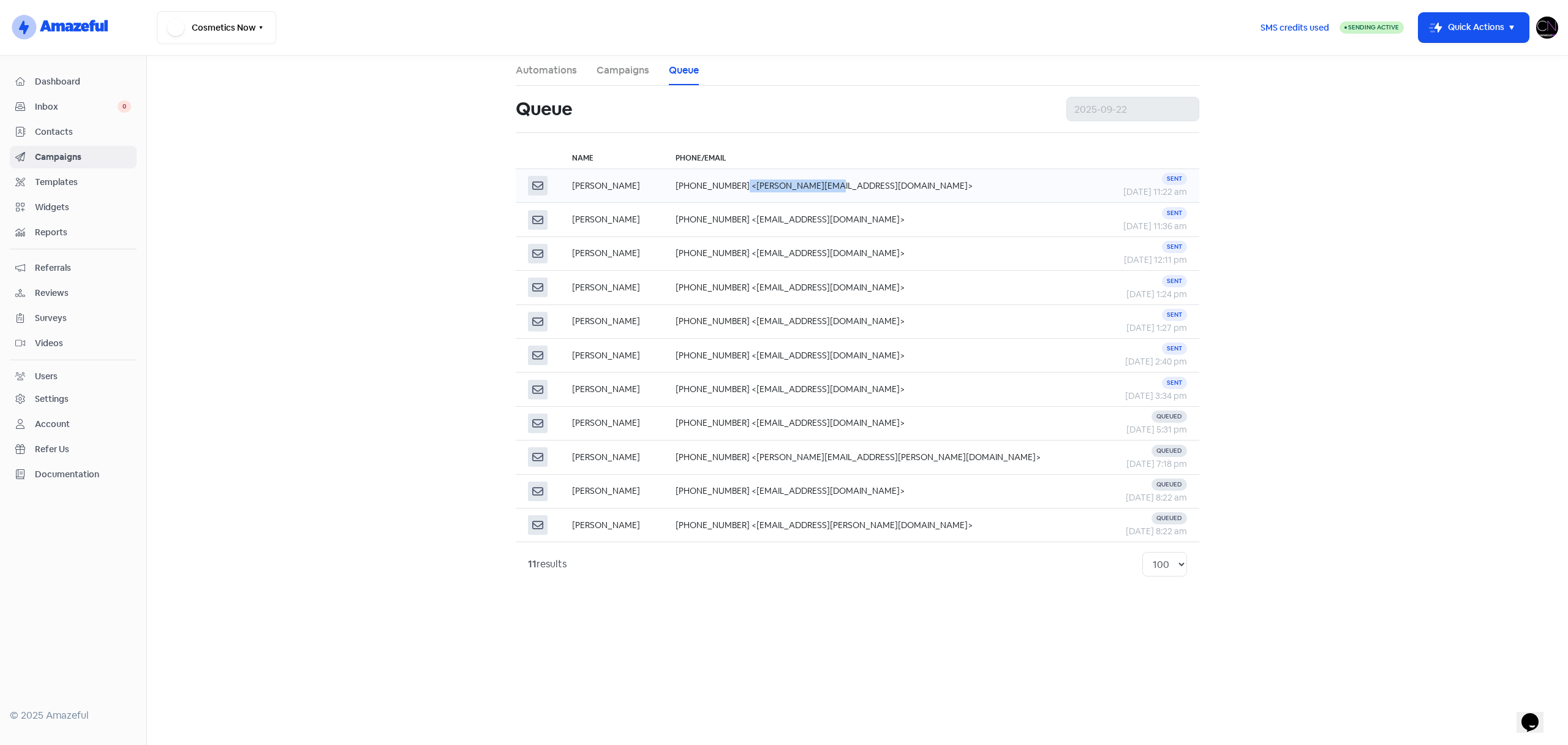
drag, startPoint x: 873, startPoint y: 187, endPoint x: 788, endPoint y: 189, distance: 85.0
click at [788, 189] on td "+61419325954 <katrina@kmir.com.au>" at bounding box center [881, 186] width 437 height 34
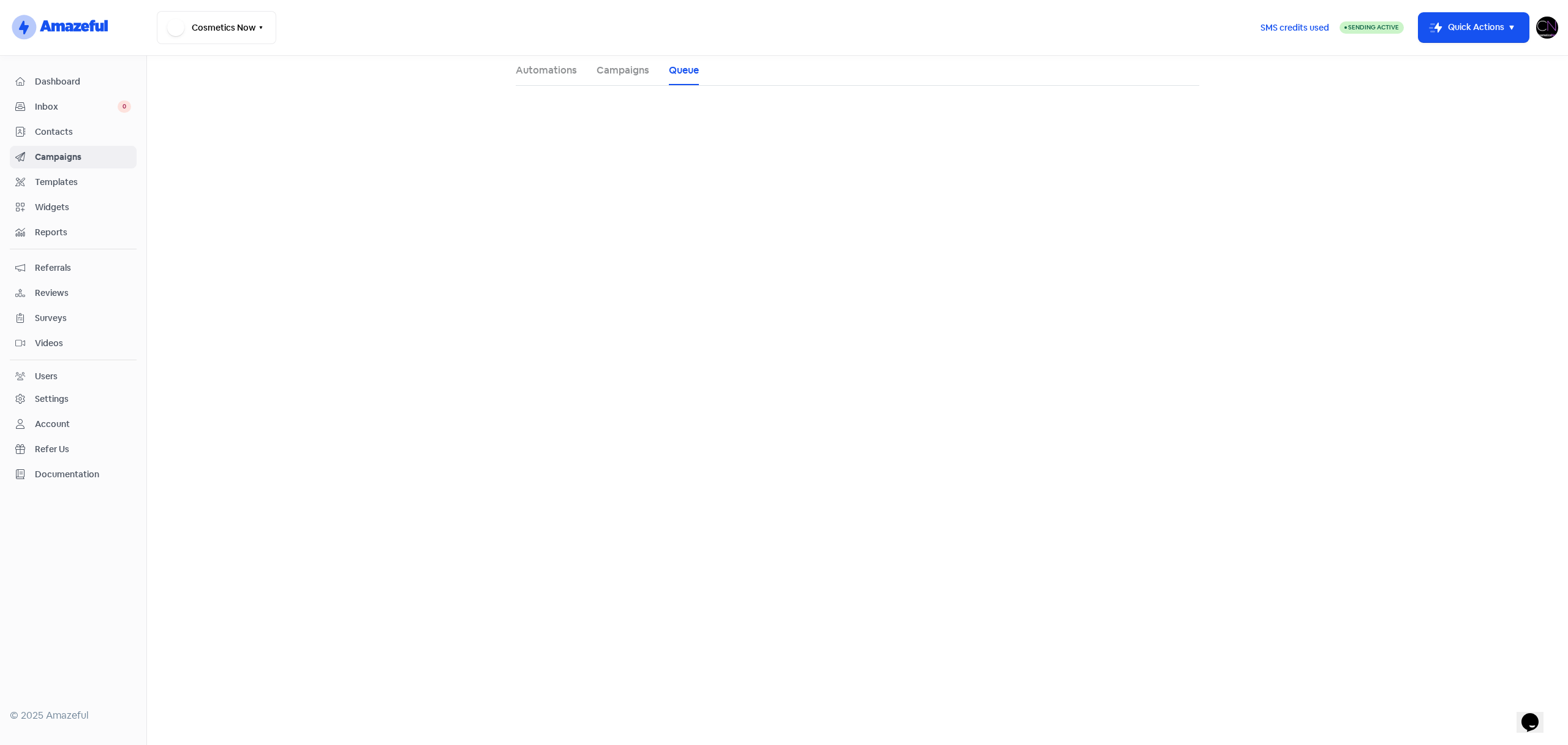
select select "100"
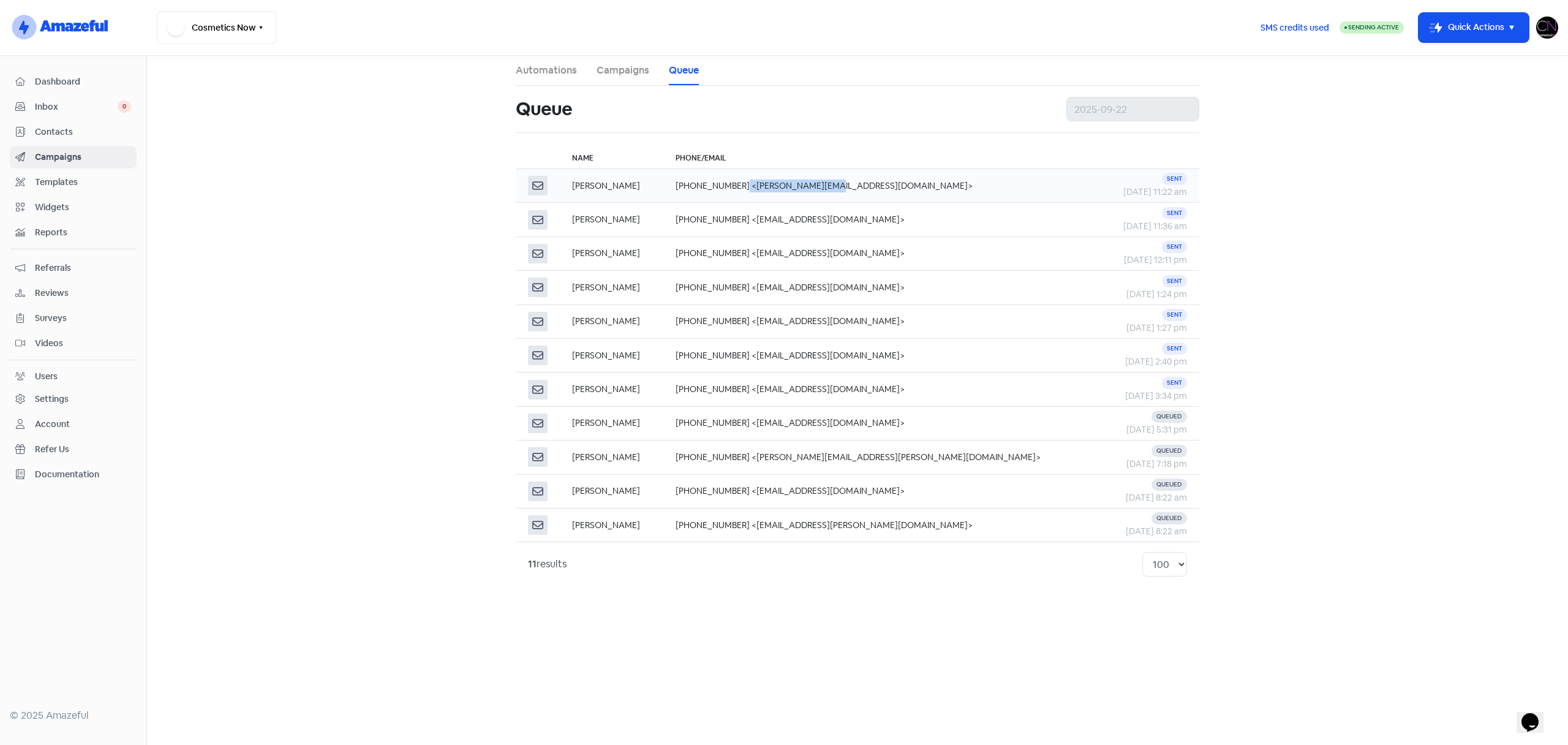
copy td "katrina@kmir.com.au"
drag, startPoint x: 789, startPoint y: 186, endPoint x: 871, endPoint y: 188, distance: 82.0
click at [871, 188] on td "+61419325954 <katrina@kmir.com.au>" at bounding box center [881, 186] width 437 height 34
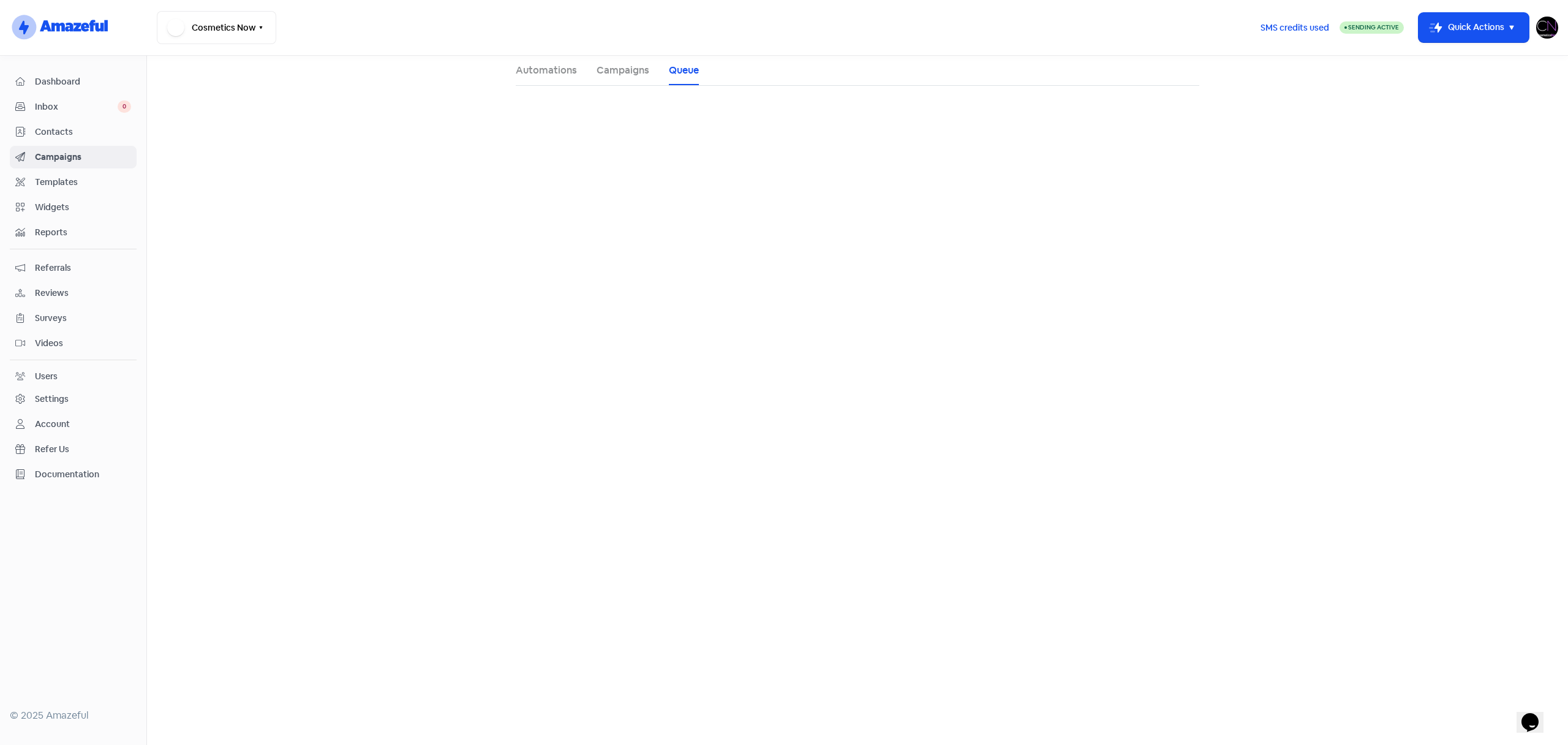
select select "100"
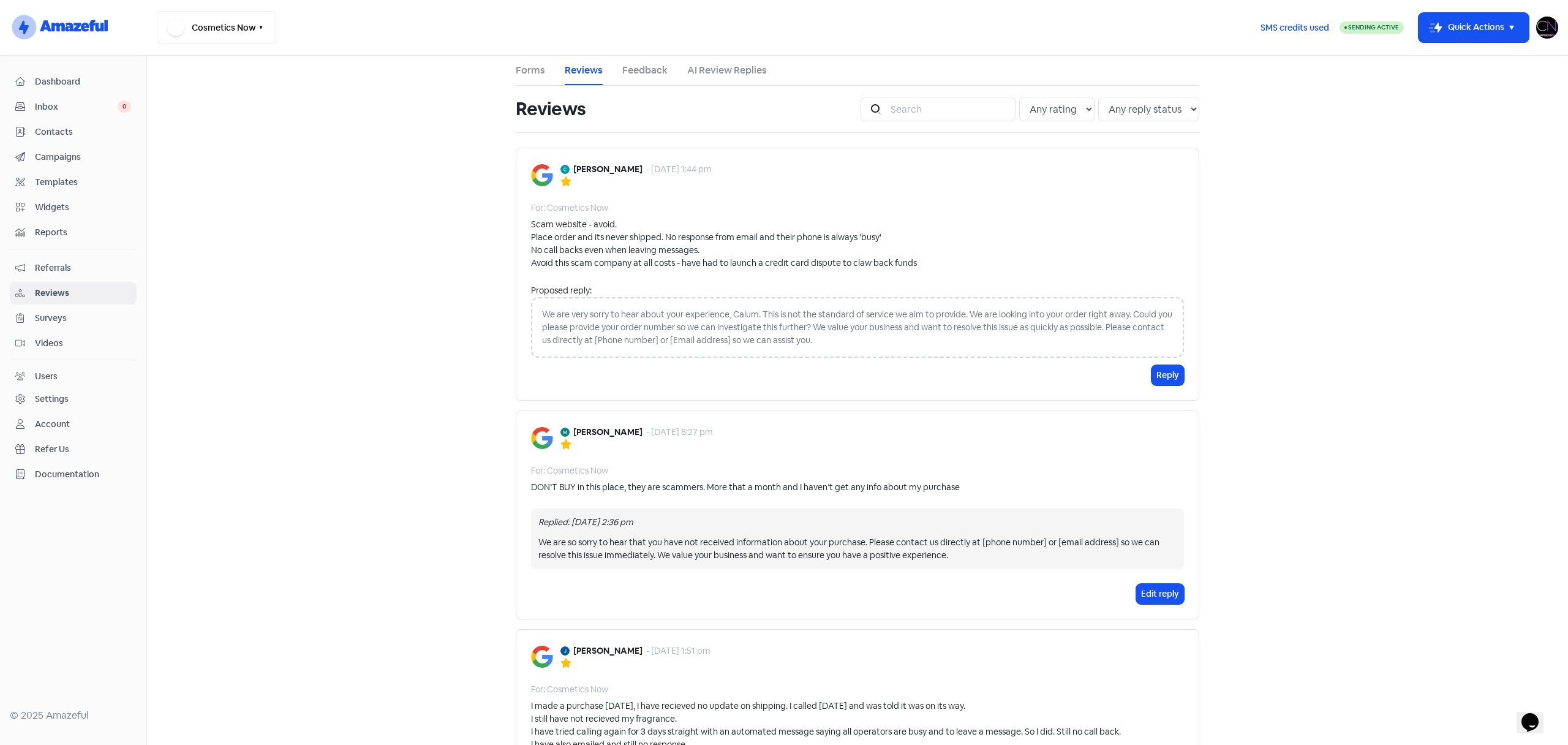
click at [258, 85] on main "Forms Reviews Feedback AI Review Replies Reviews Icon For Search Any rating 5 s…" at bounding box center [857, 401] width 1421 height 690
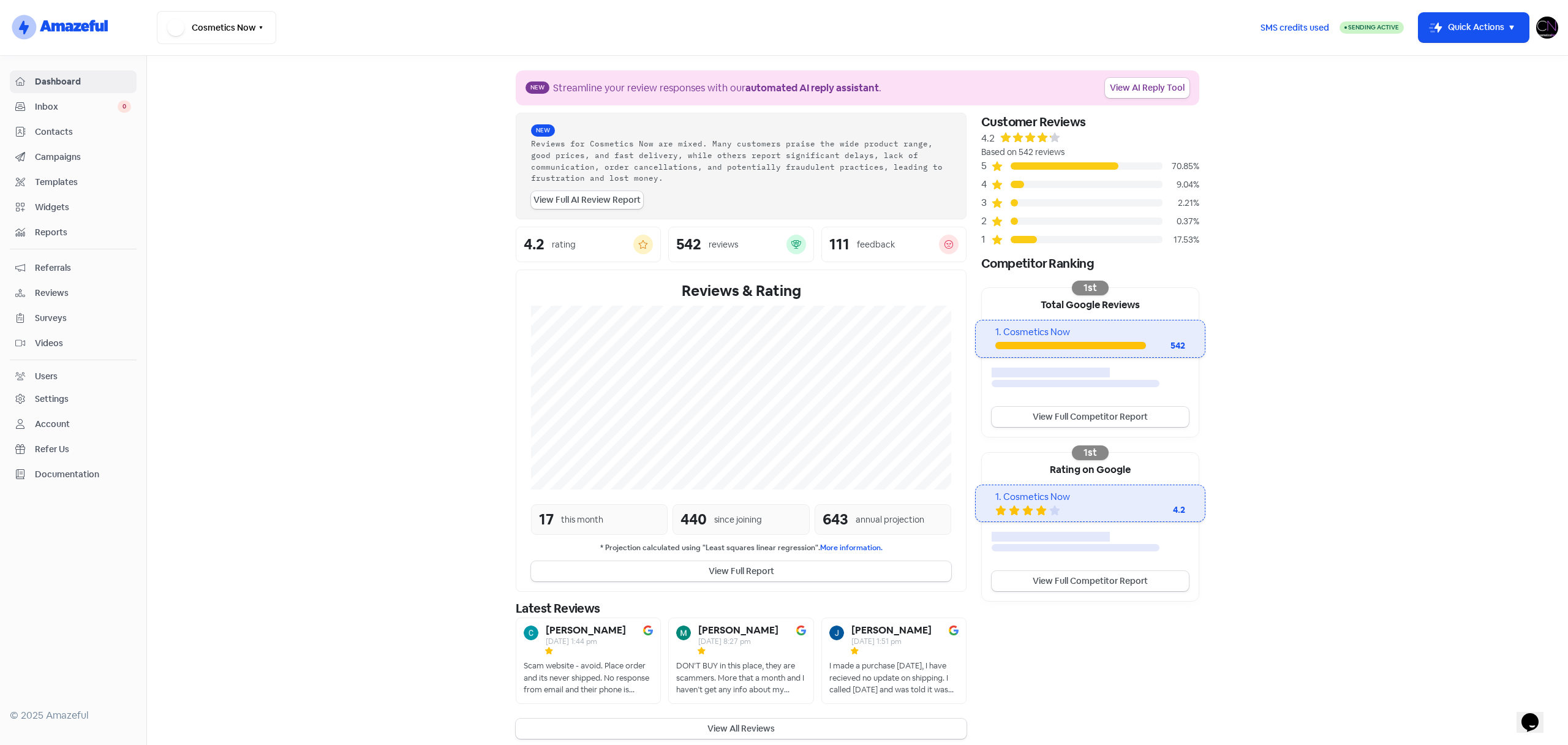
click at [47, 293] on span "Reviews" at bounding box center [83, 293] width 96 height 13
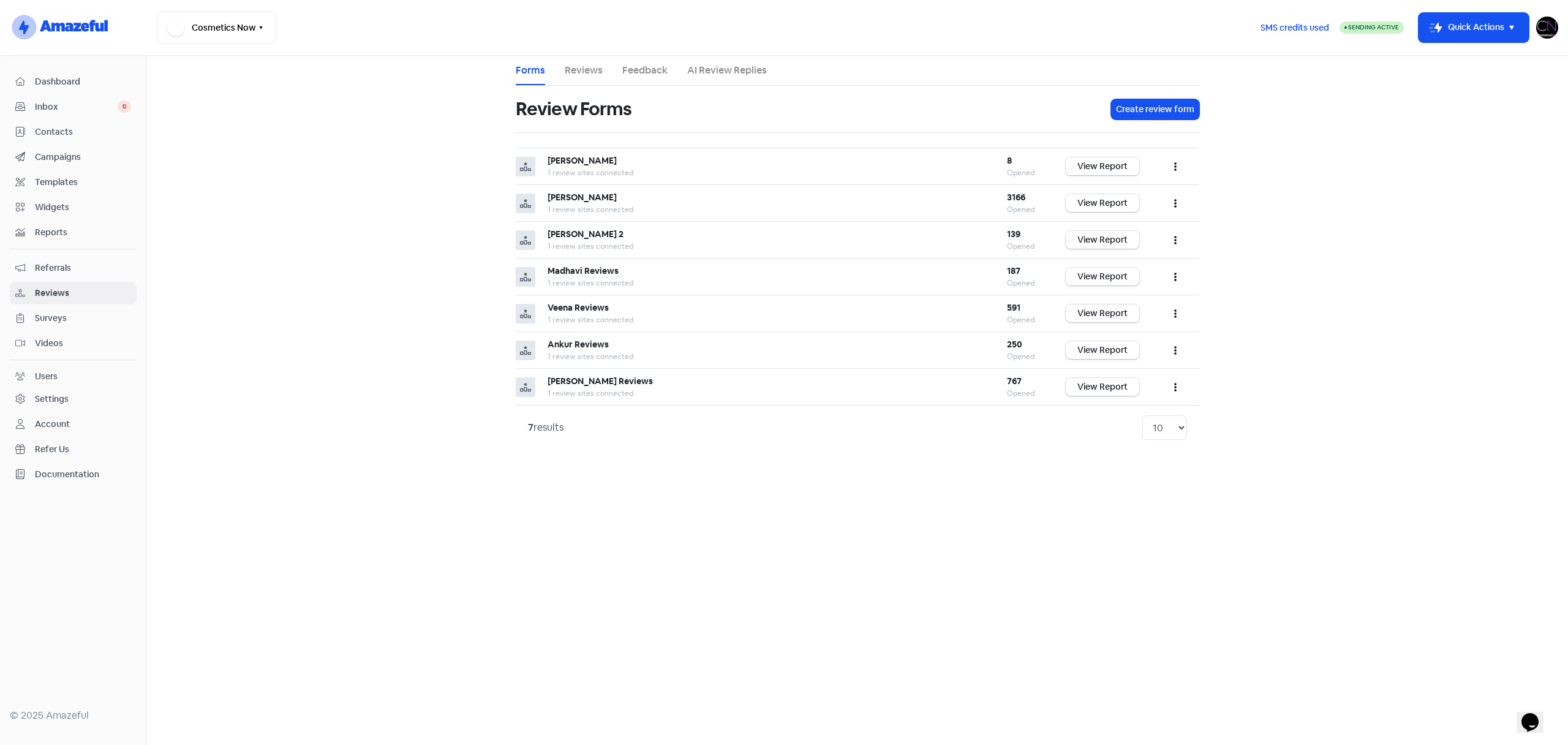
click at [576, 70] on link "Reviews" at bounding box center [583, 71] width 38 height 15
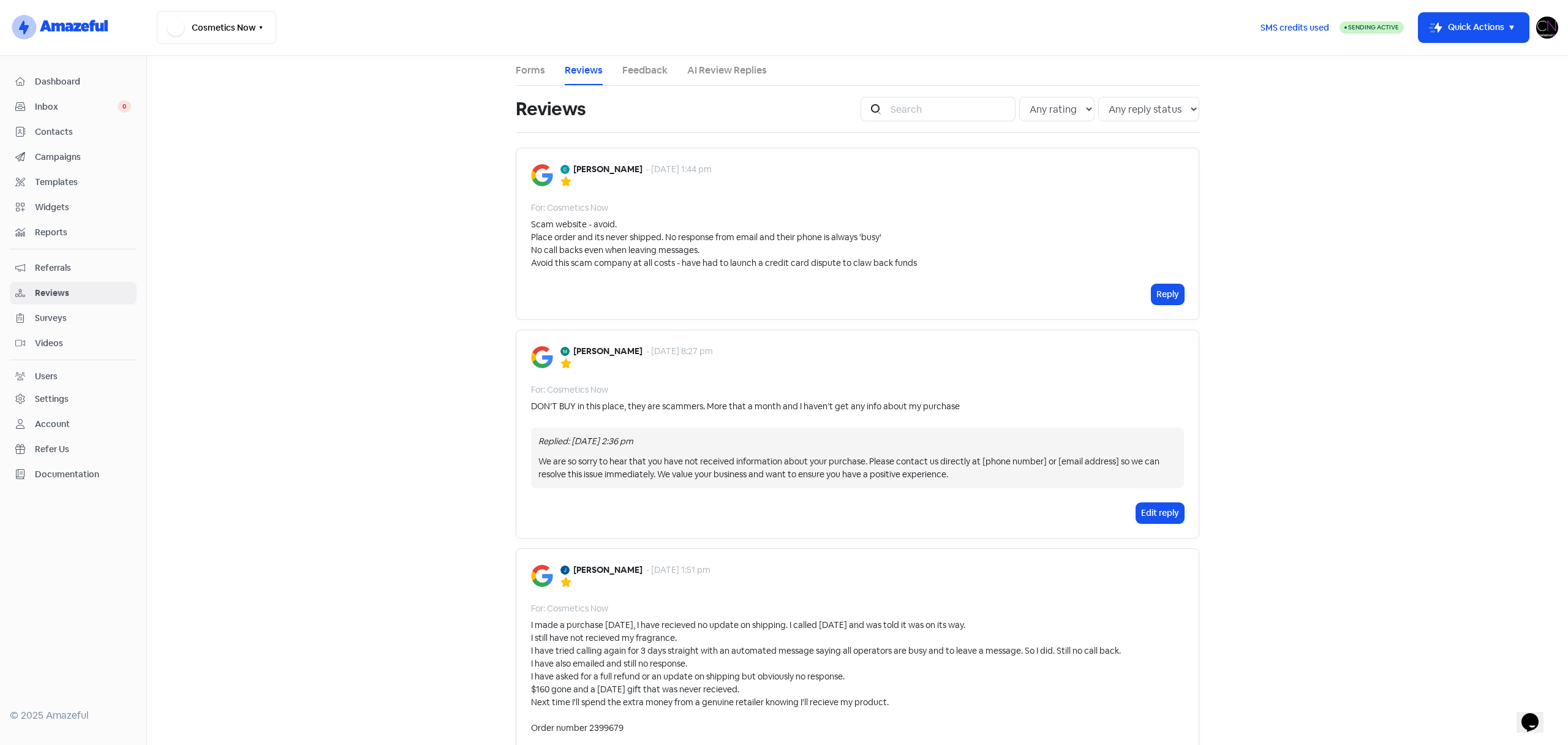
click at [633, 69] on link "Feedback" at bounding box center [645, 71] width 45 height 15
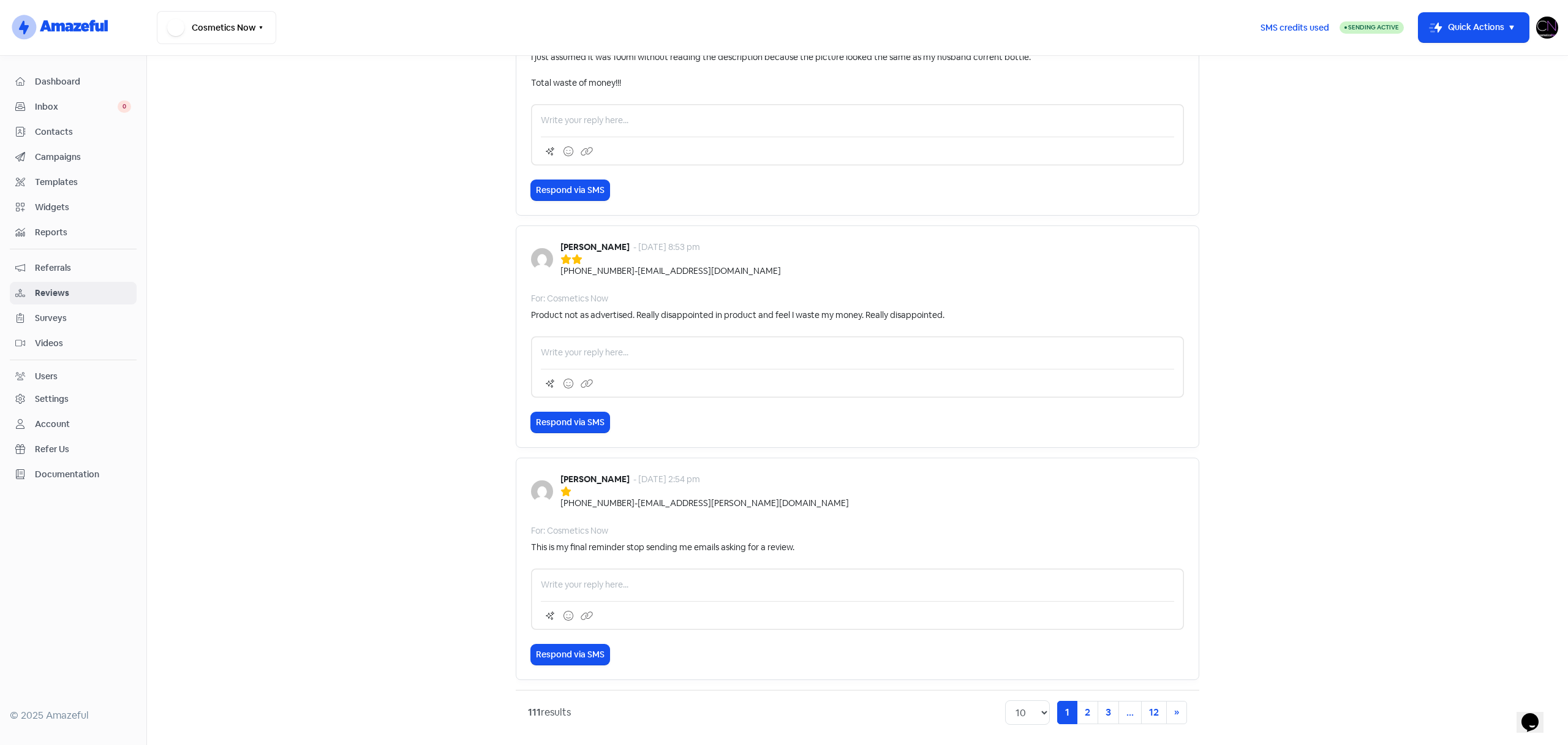
scroll to position [1900, 0]
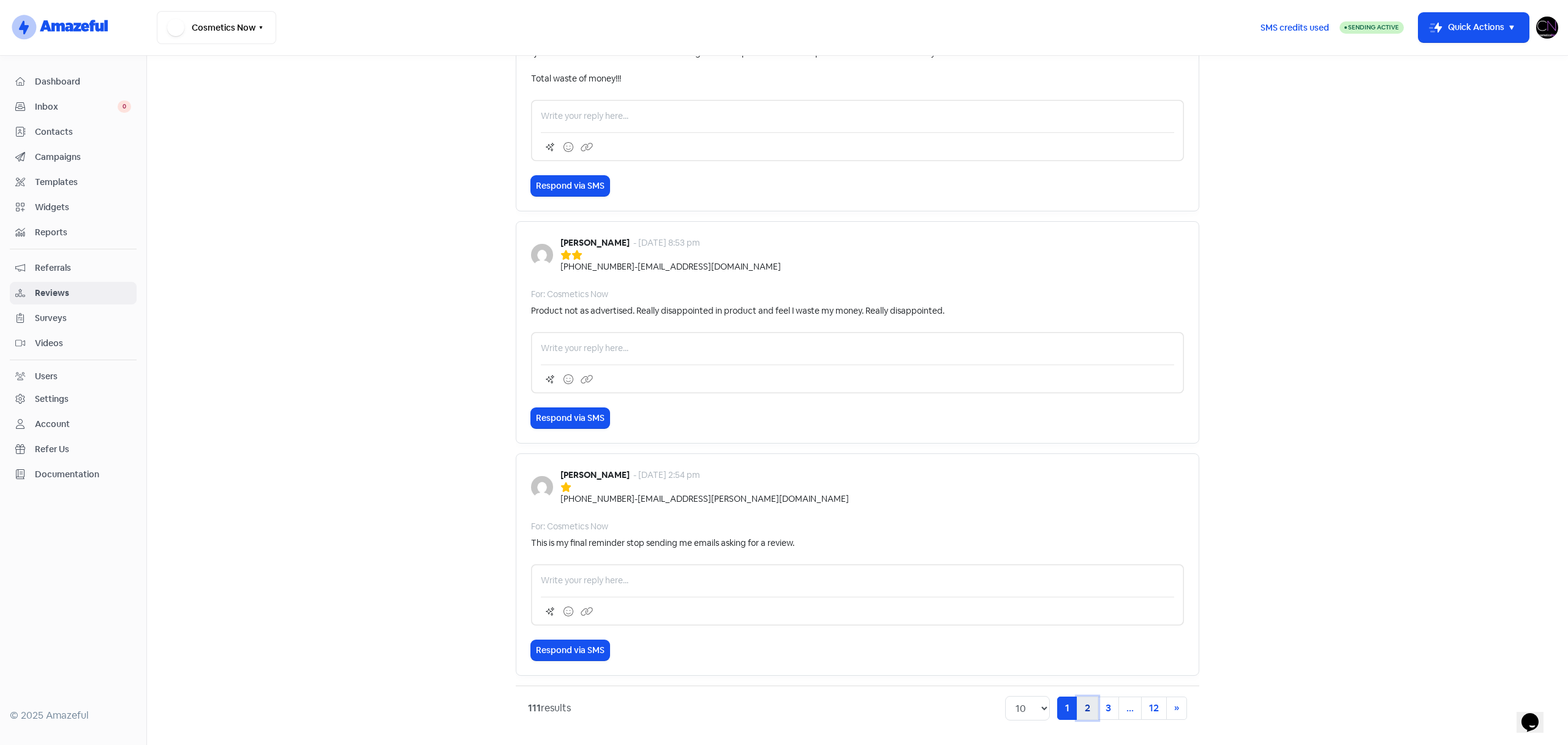
click at [1087, 718] on link "2" at bounding box center [1087, 708] width 21 height 23
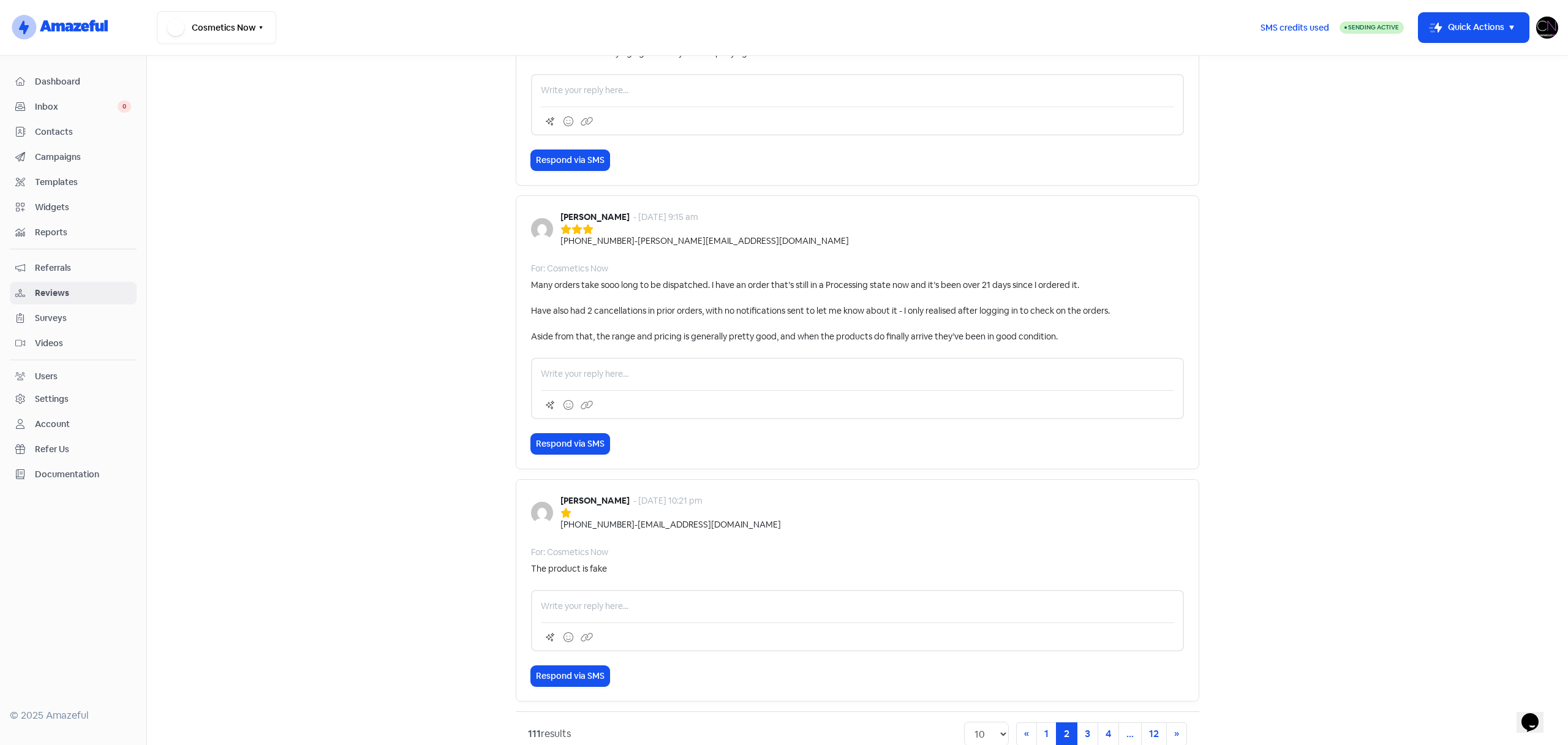
scroll to position [1849, 0]
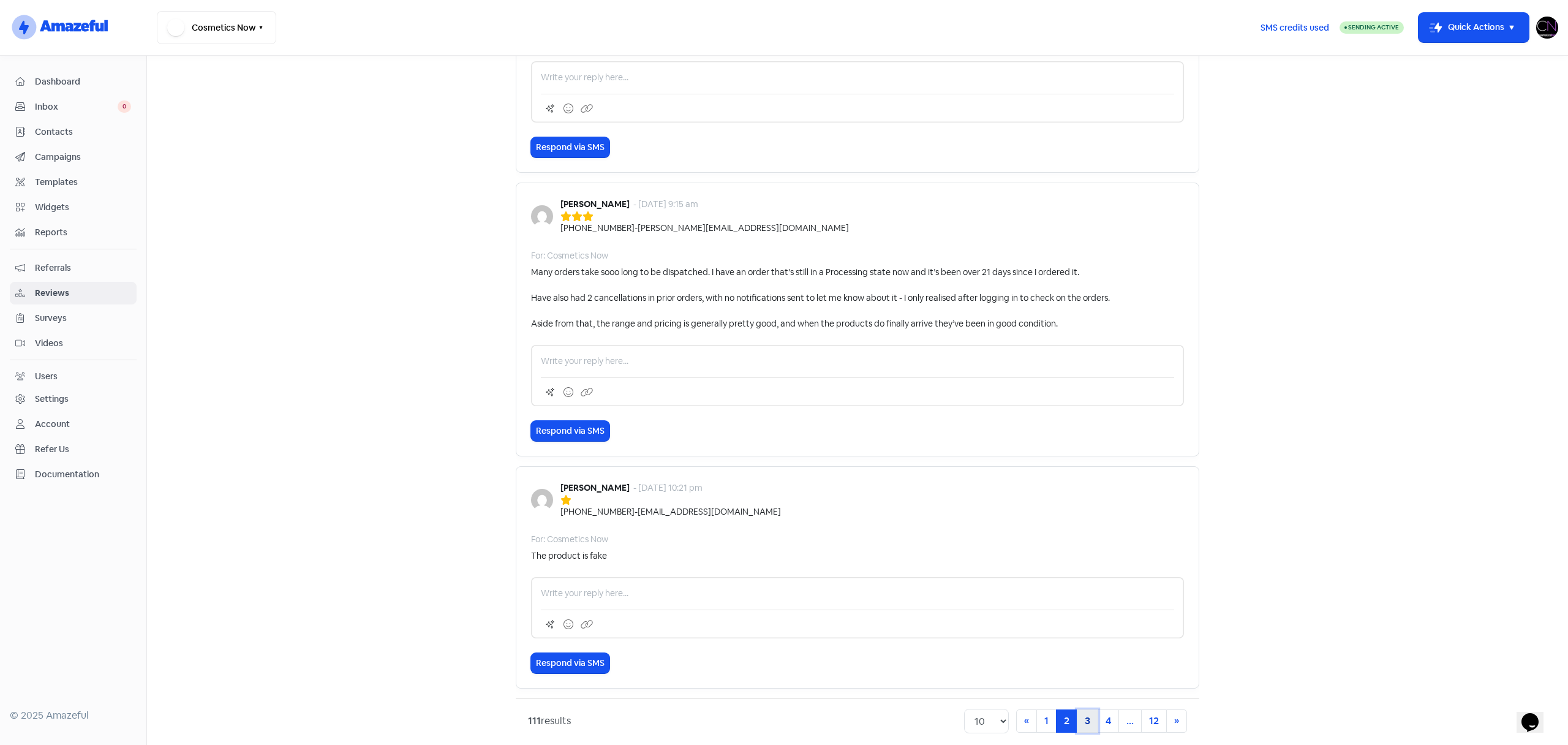
click at [1085, 710] on link "3" at bounding box center [1087, 721] width 21 height 23
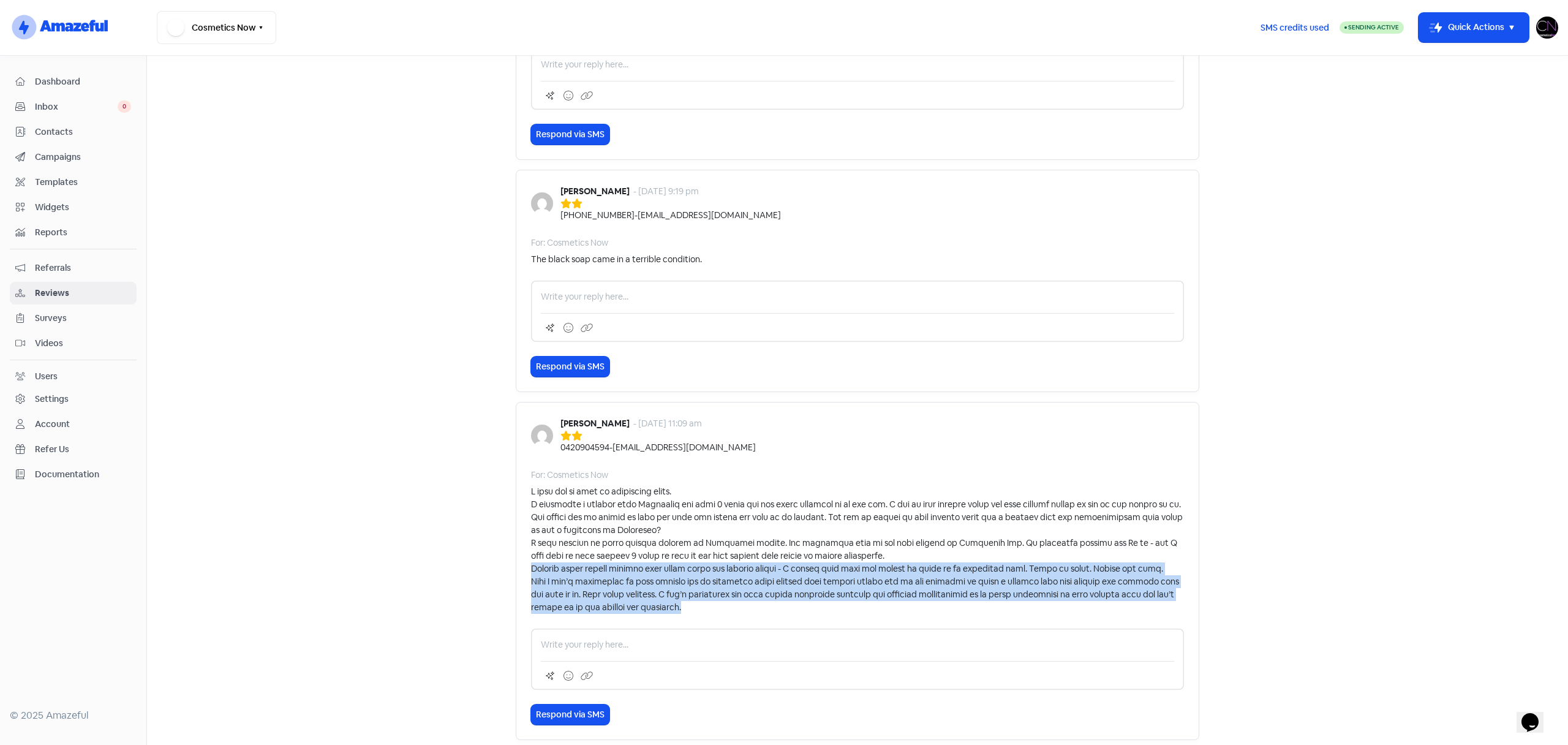
drag, startPoint x: 531, startPoint y: 568, endPoint x: 785, endPoint y: 601, distance: 256.1
click at [785, 601] on div at bounding box center [857, 550] width 653 height 129
copy div "However after making several more phone calls and sending emails - I learnt tha…"
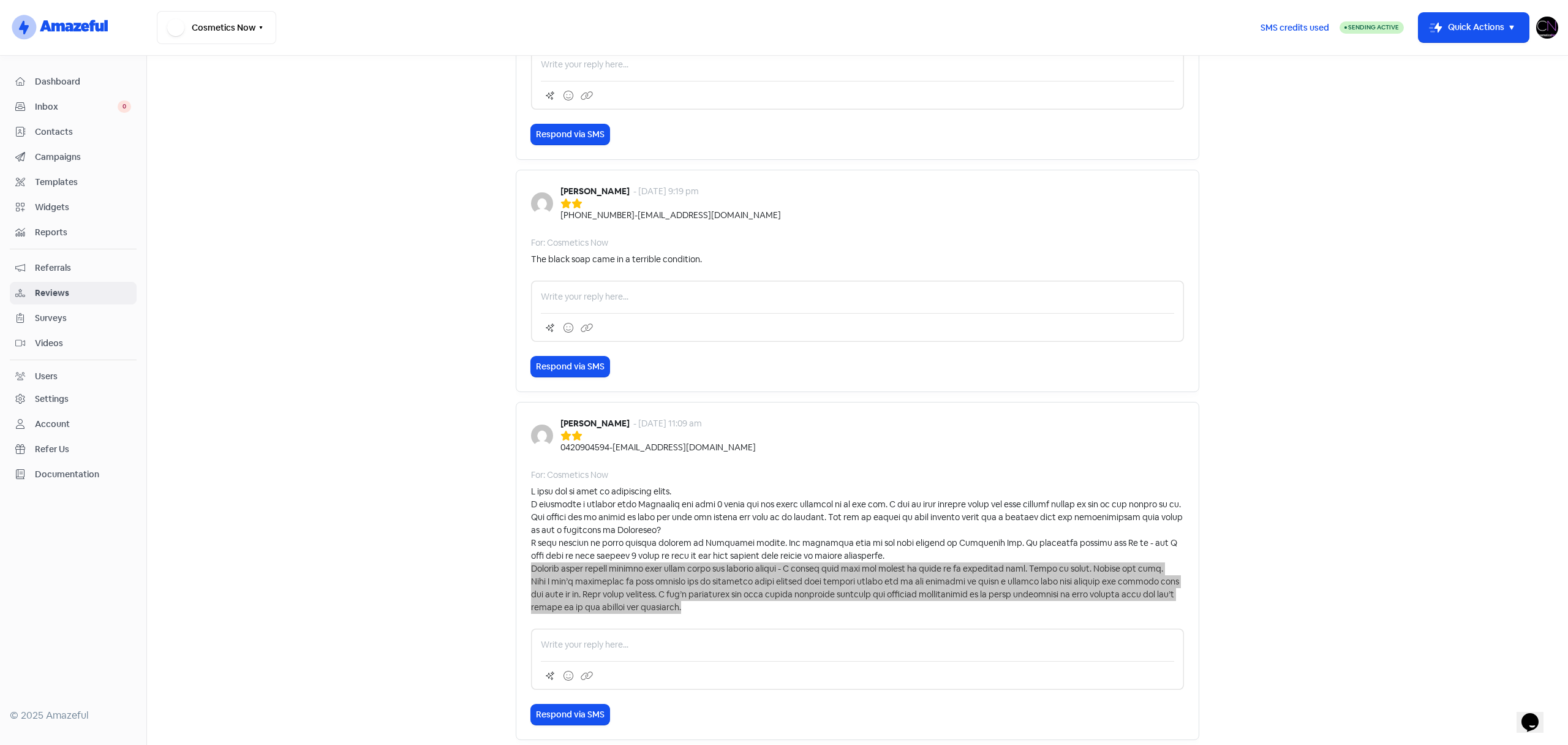
scroll to position [2003, 0]
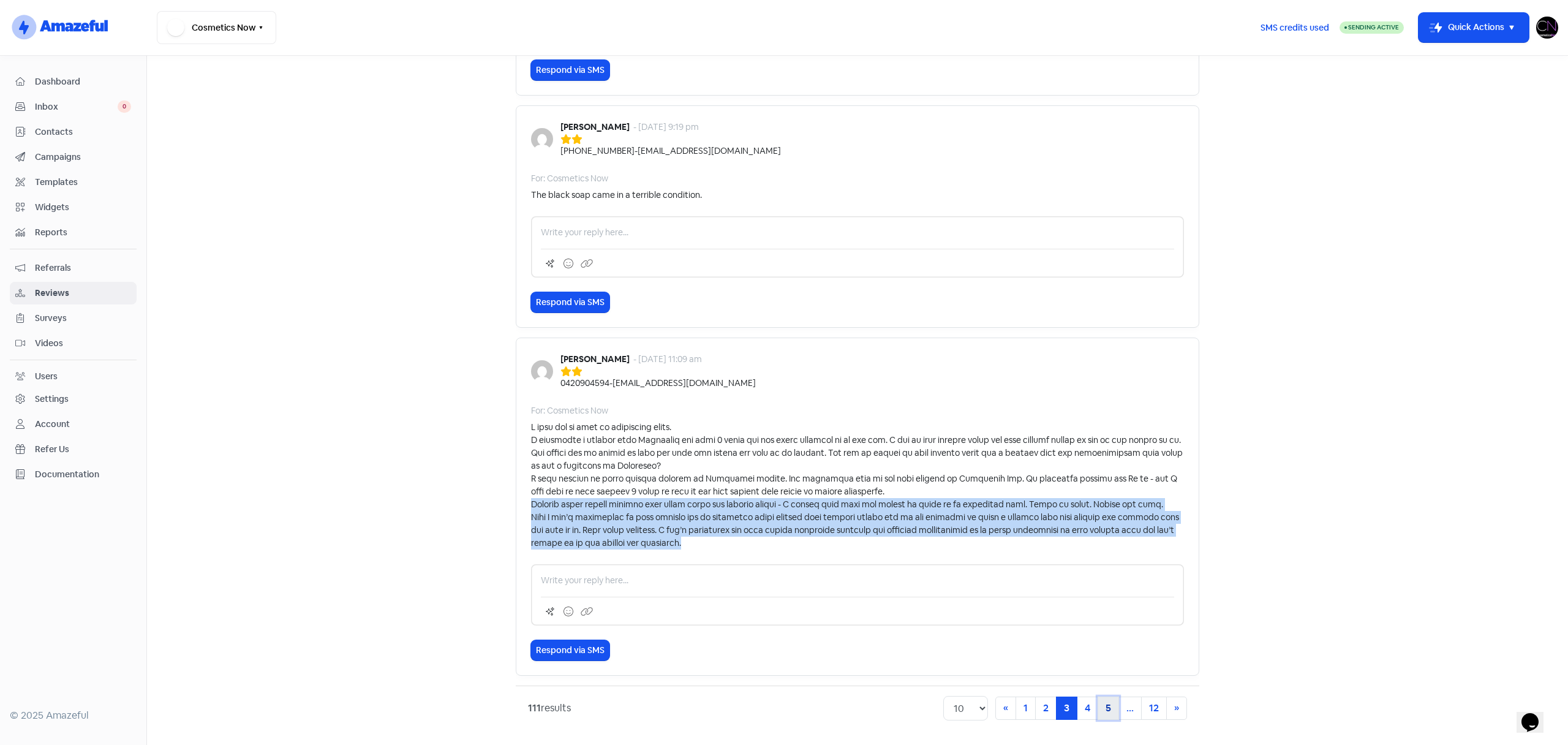
click at [1103, 705] on link "5" at bounding box center [1108, 708] width 21 height 23
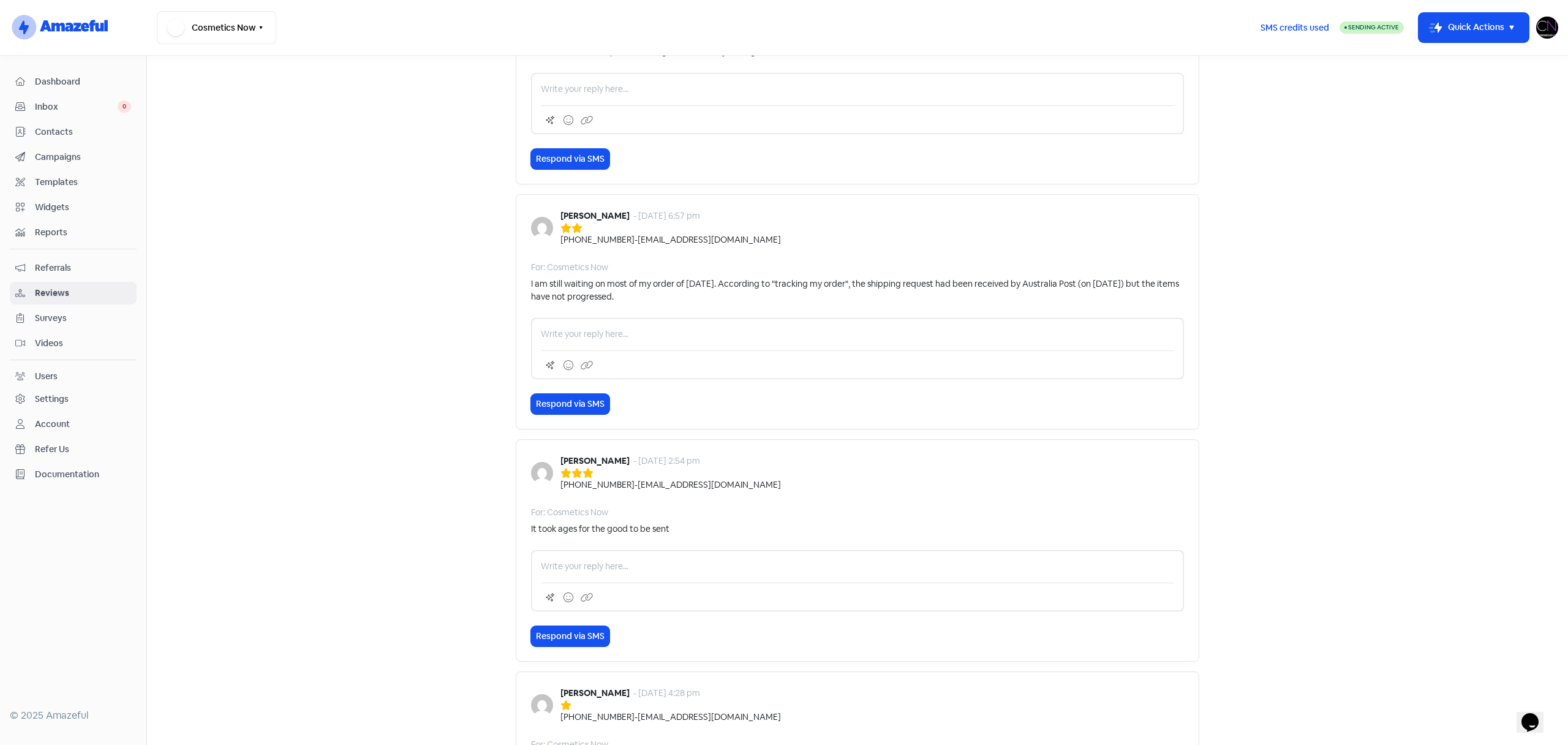
scroll to position [1861, 0]
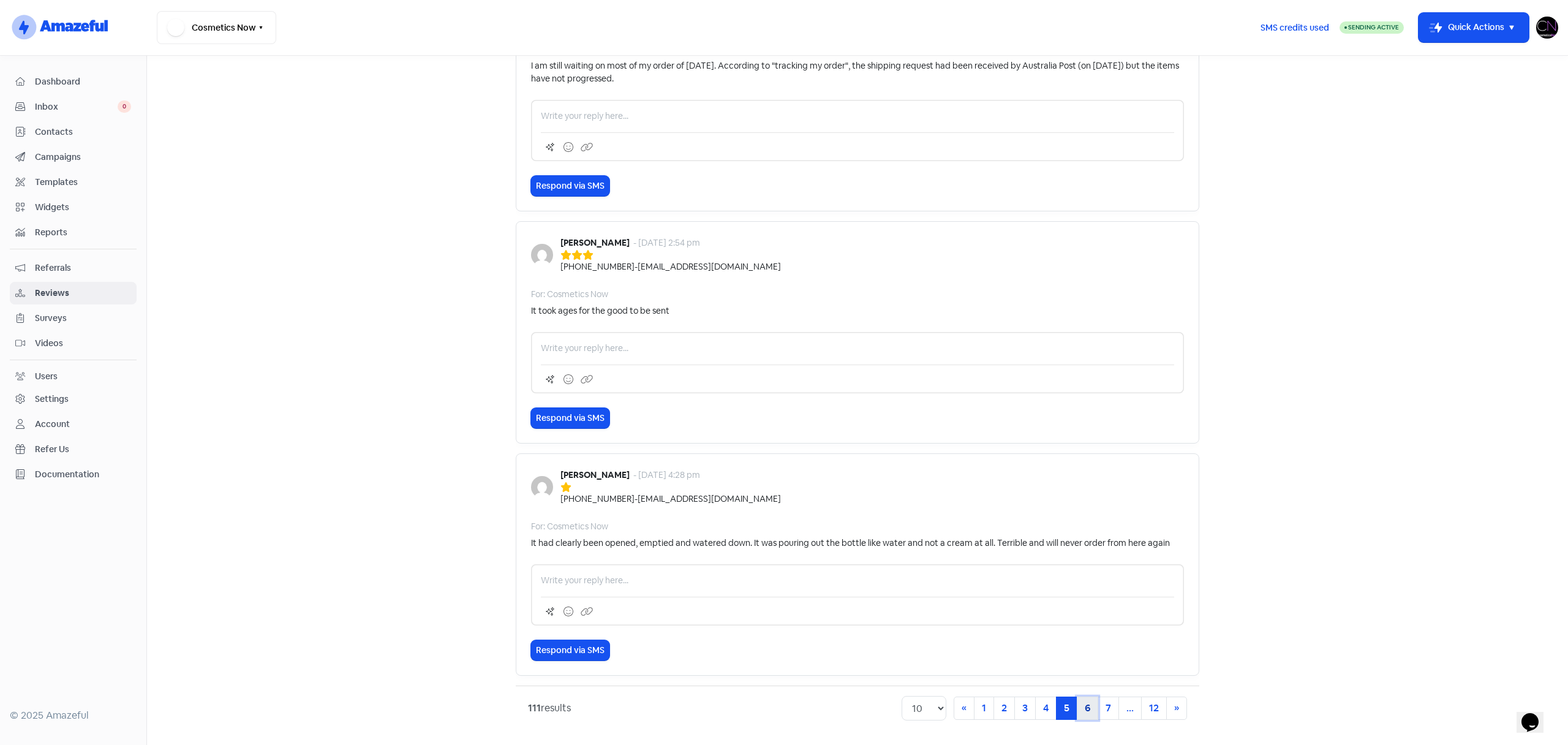
click at [1091, 712] on link "6" at bounding box center [1087, 708] width 21 height 23
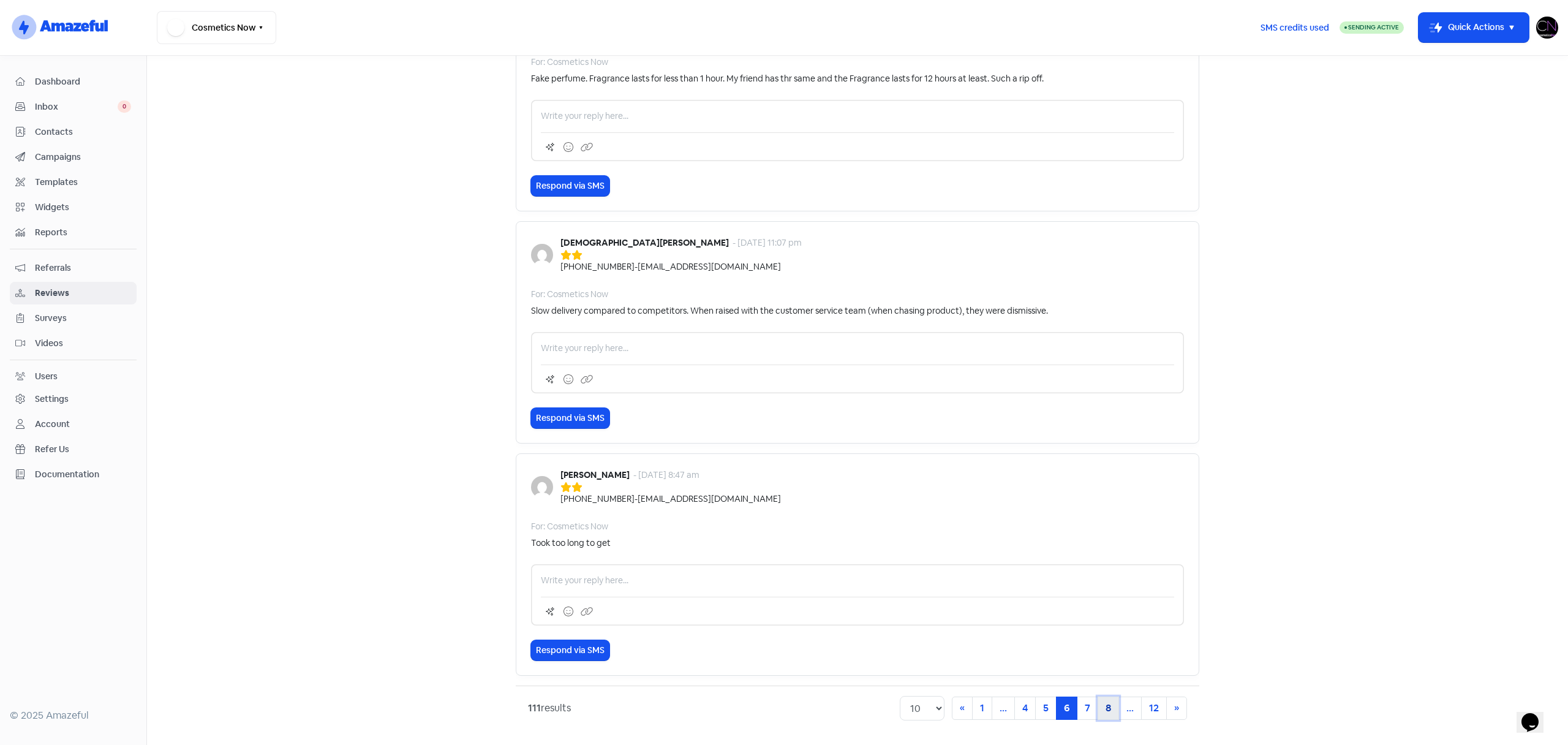
click at [1107, 707] on link "8" at bounding box center [1108, 708] width 21 height 23
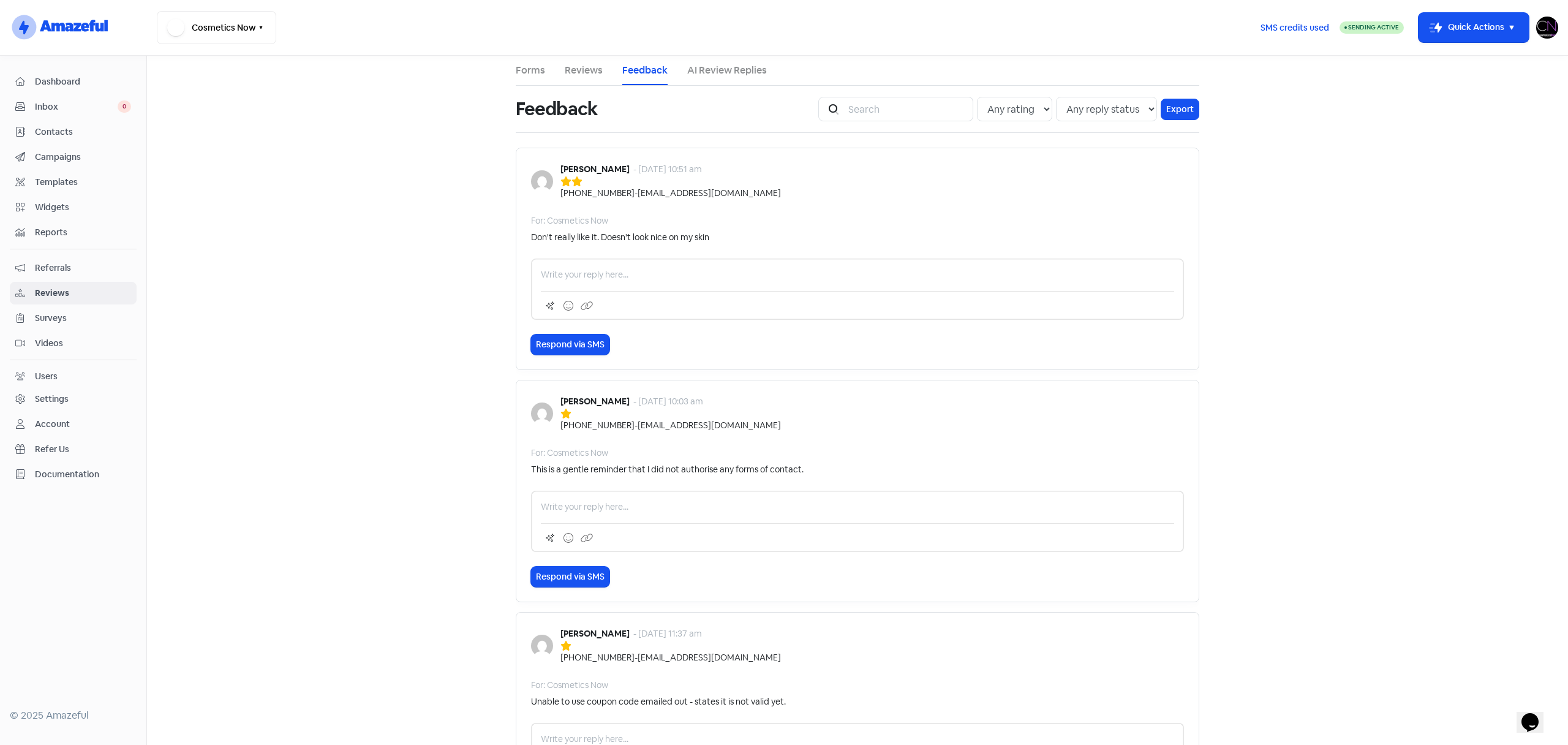
click at [46, 149] on link "Campaigns" at bounding box center [73, 157] width 127 height 23
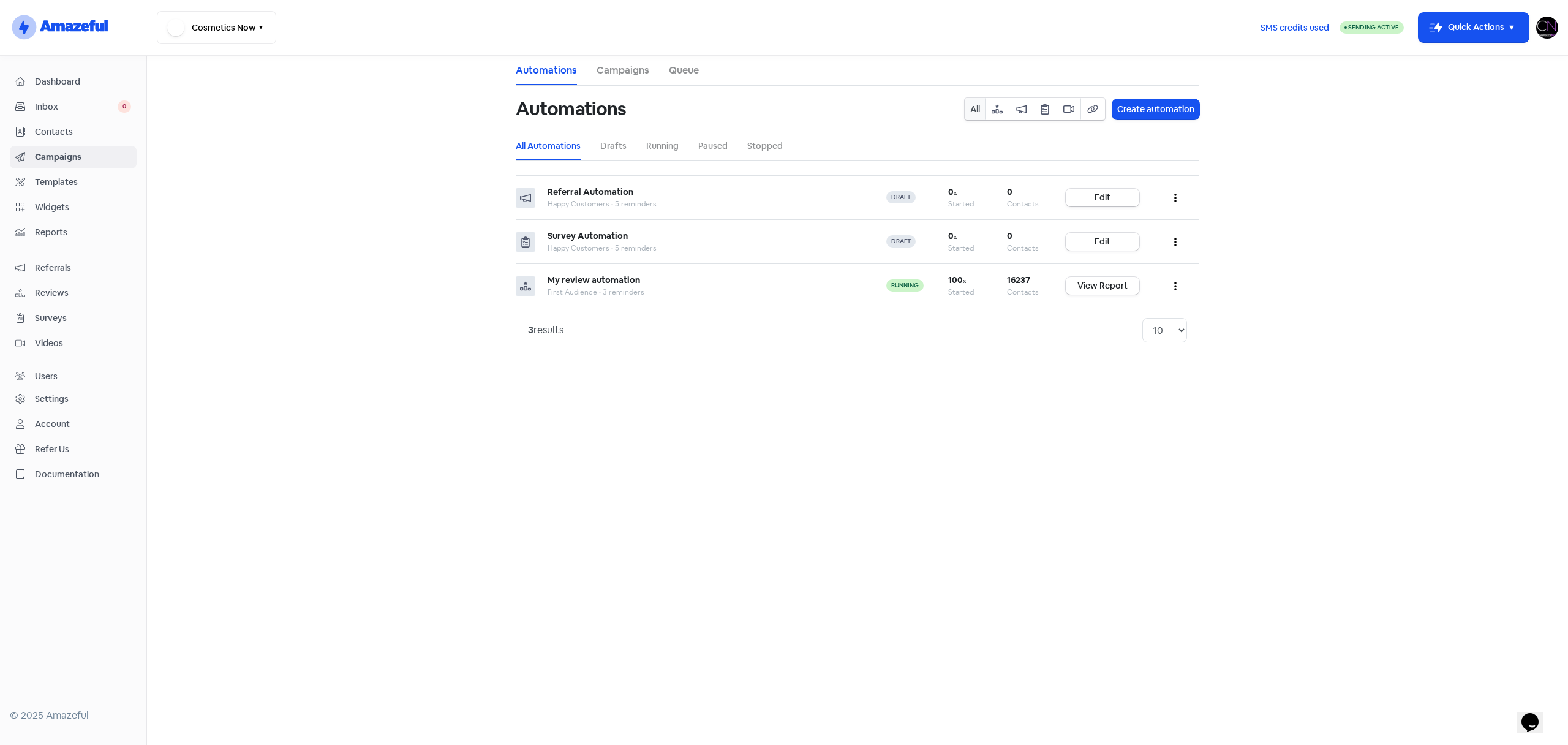
click at [57, 289] on span "Reviews" at bounding box center [83, 293] width 96 height 13
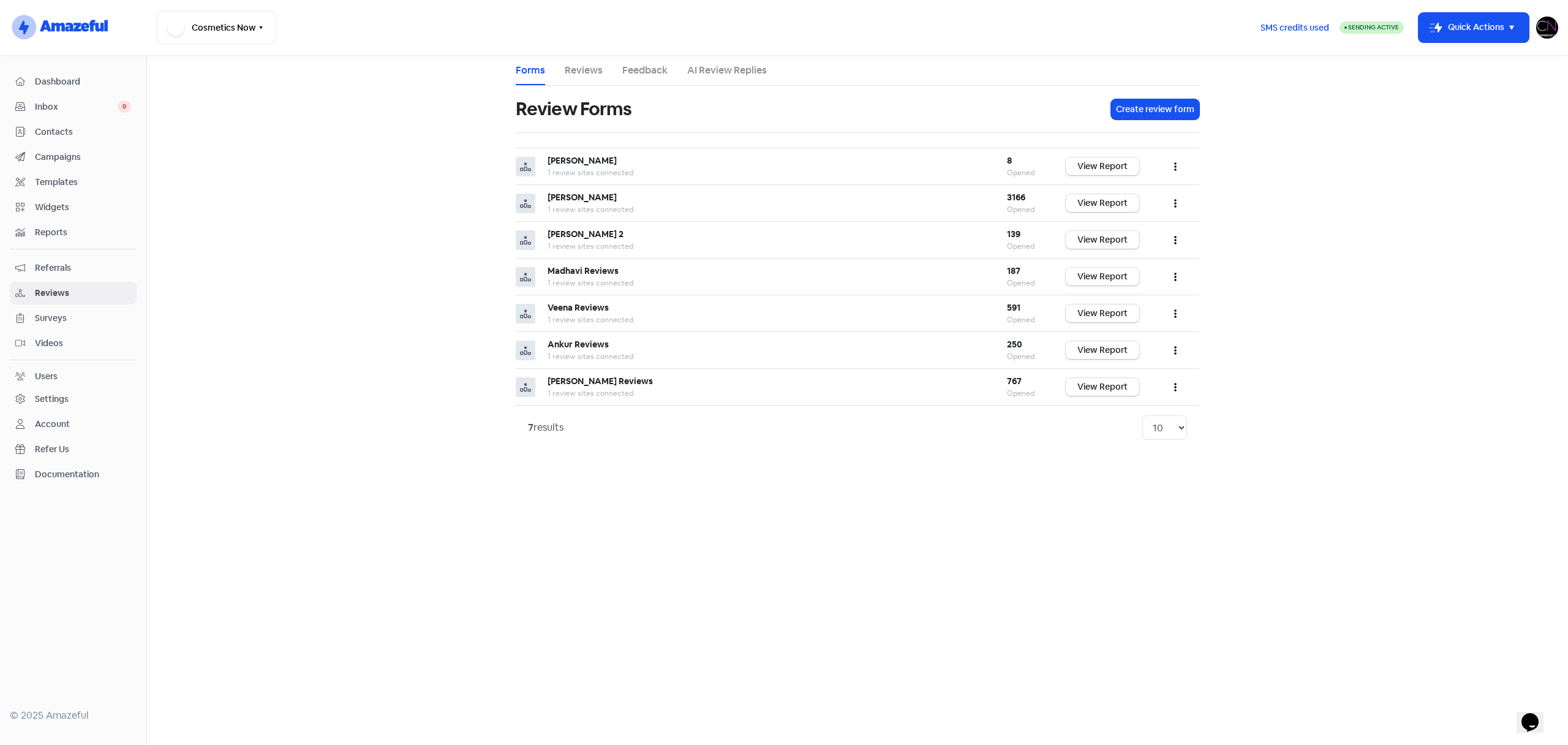
click at [599, 77] on link "Reviews" at bounding box center [583, 71] width 38 height 15
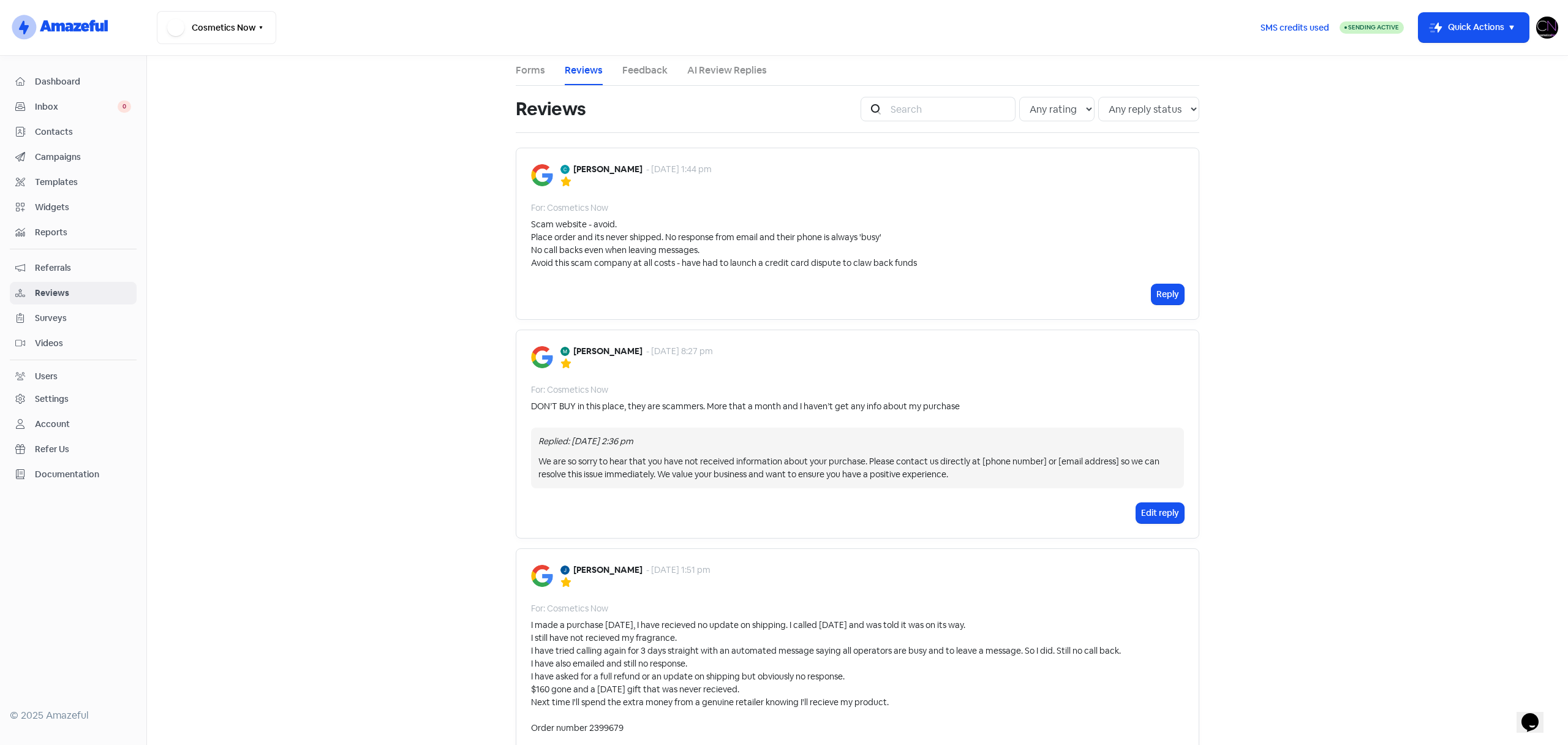
click at [535, 71] on link "Forms" at bounding box center [531, 71] width 29 height 15
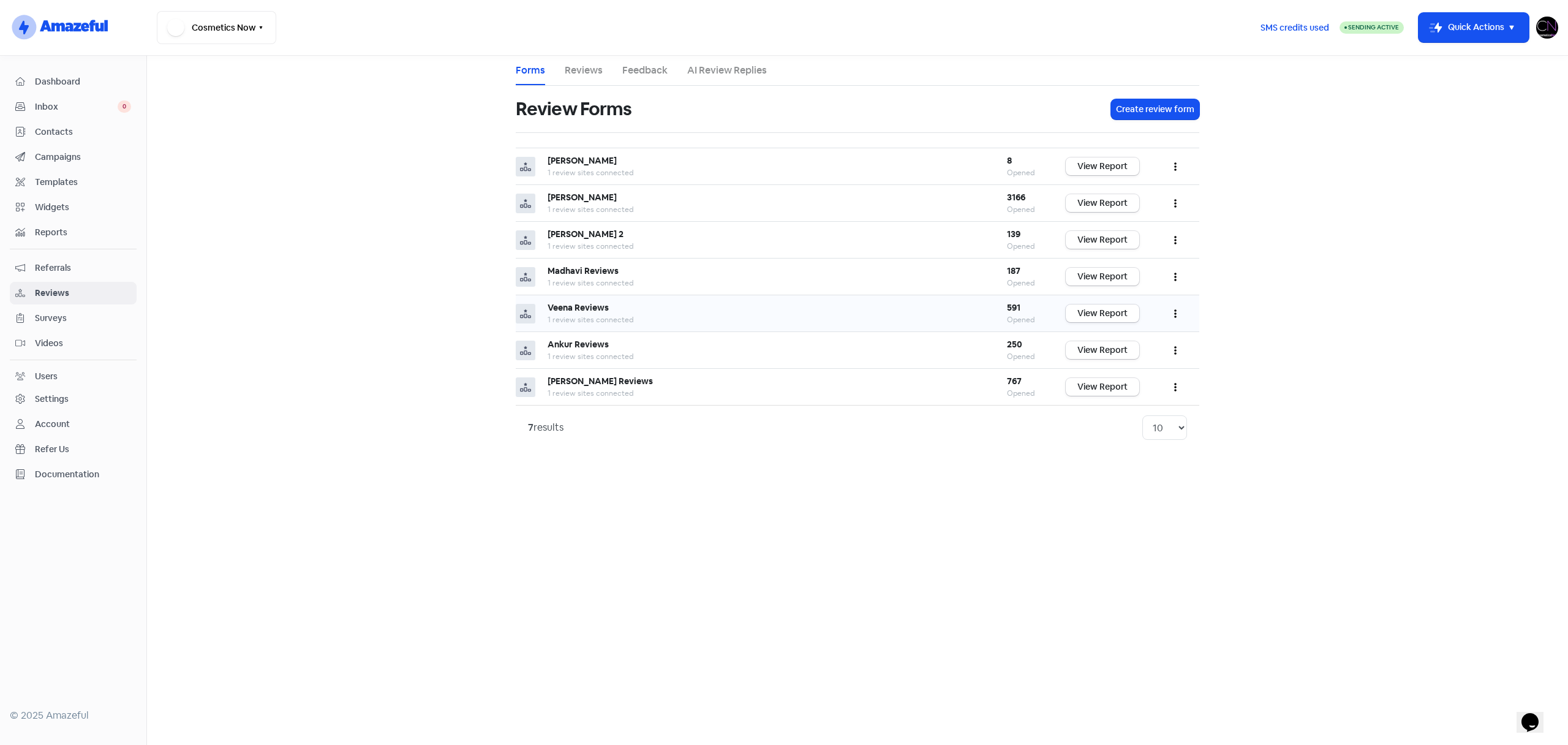
click at [1173, 317] on button "button" at bounding box center [1175, 313] width 23 height 29
click at [1133, 374] on link "Edit" at bounding box center [1135, 369] width 103 height 25
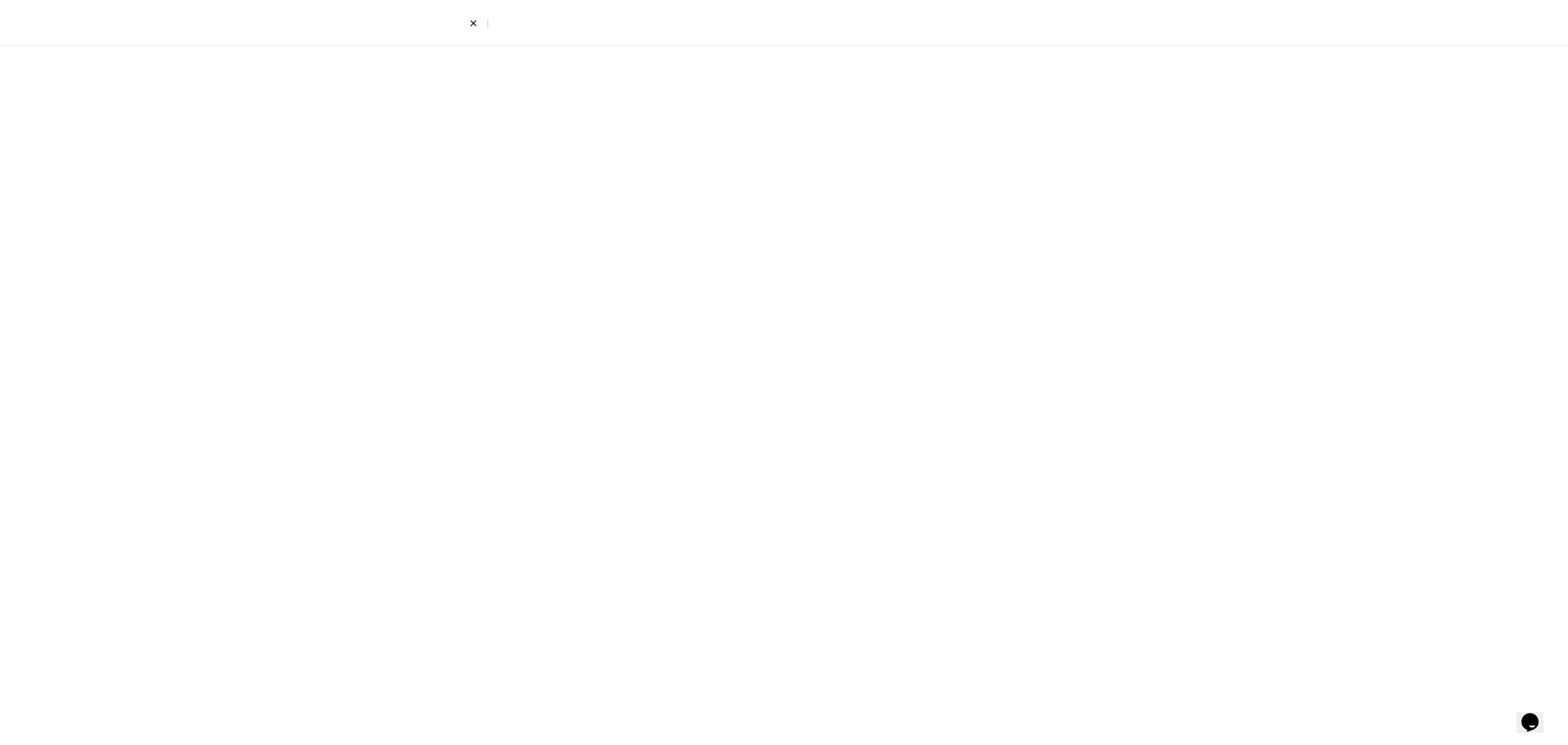
select select "7"
select select "3"
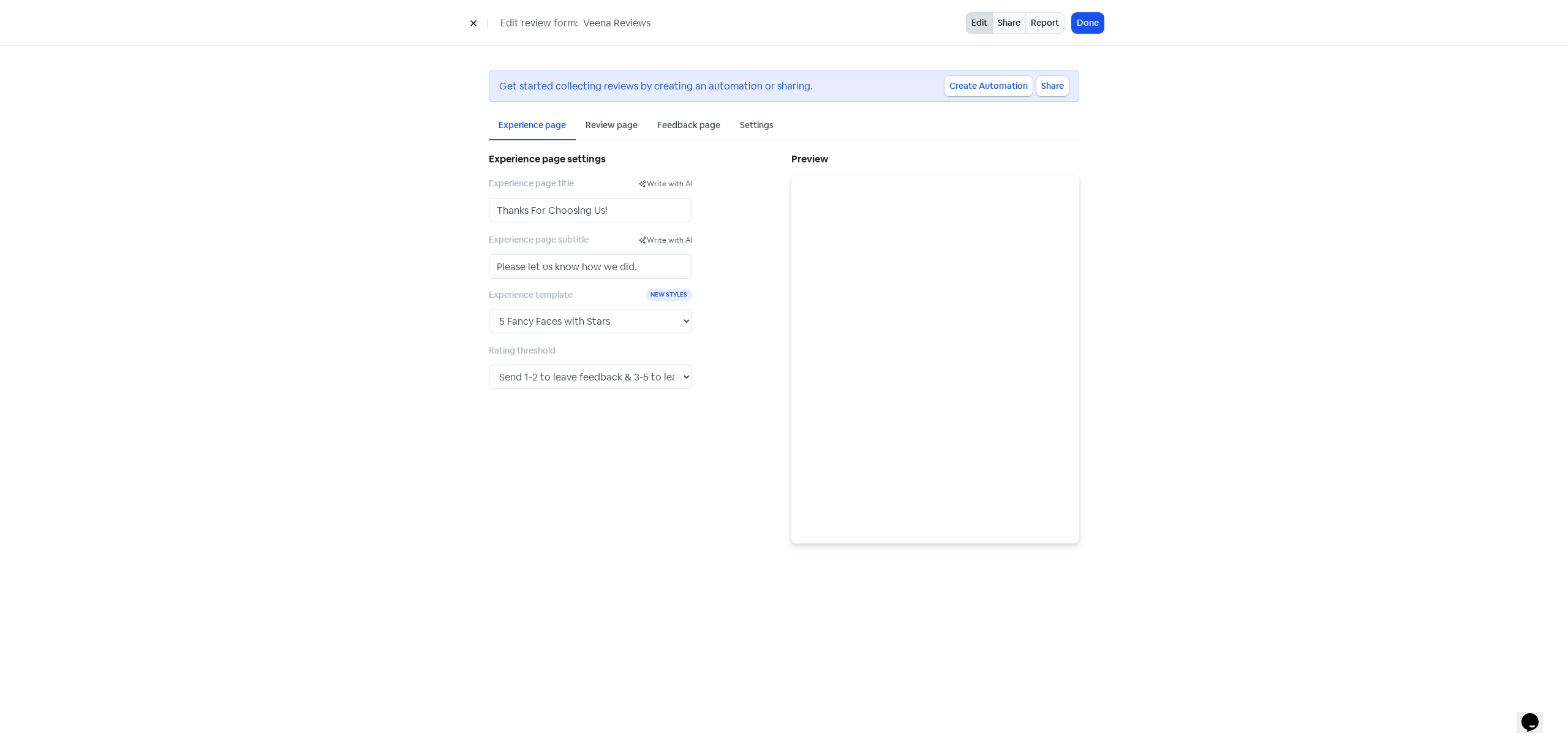
click at [748, 130] on div "Settings" at bounding box center [757, 125] width 34 height 13
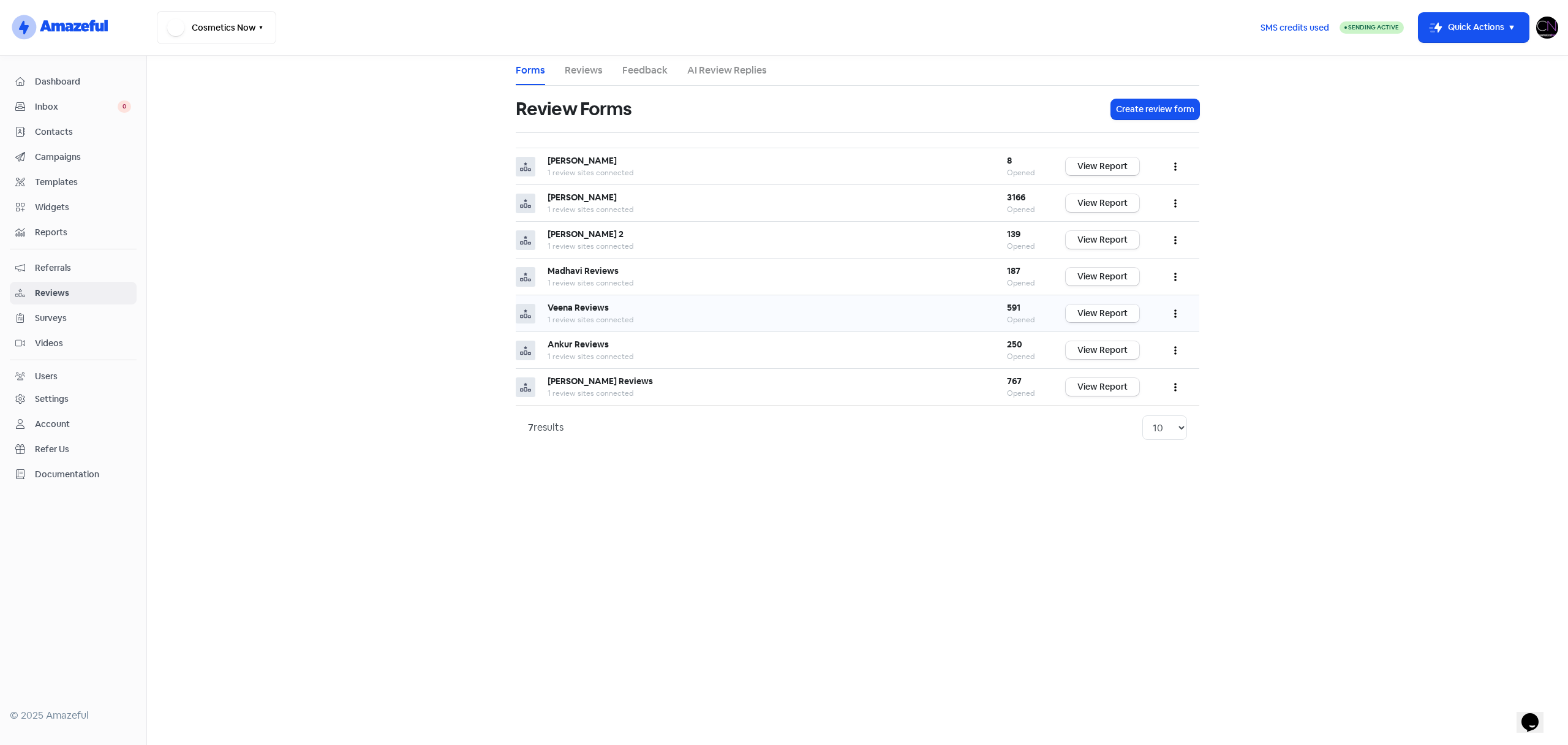
click at [1091, 319] on link "View Report" at bounding box center [1103, 313] width 73 height 18
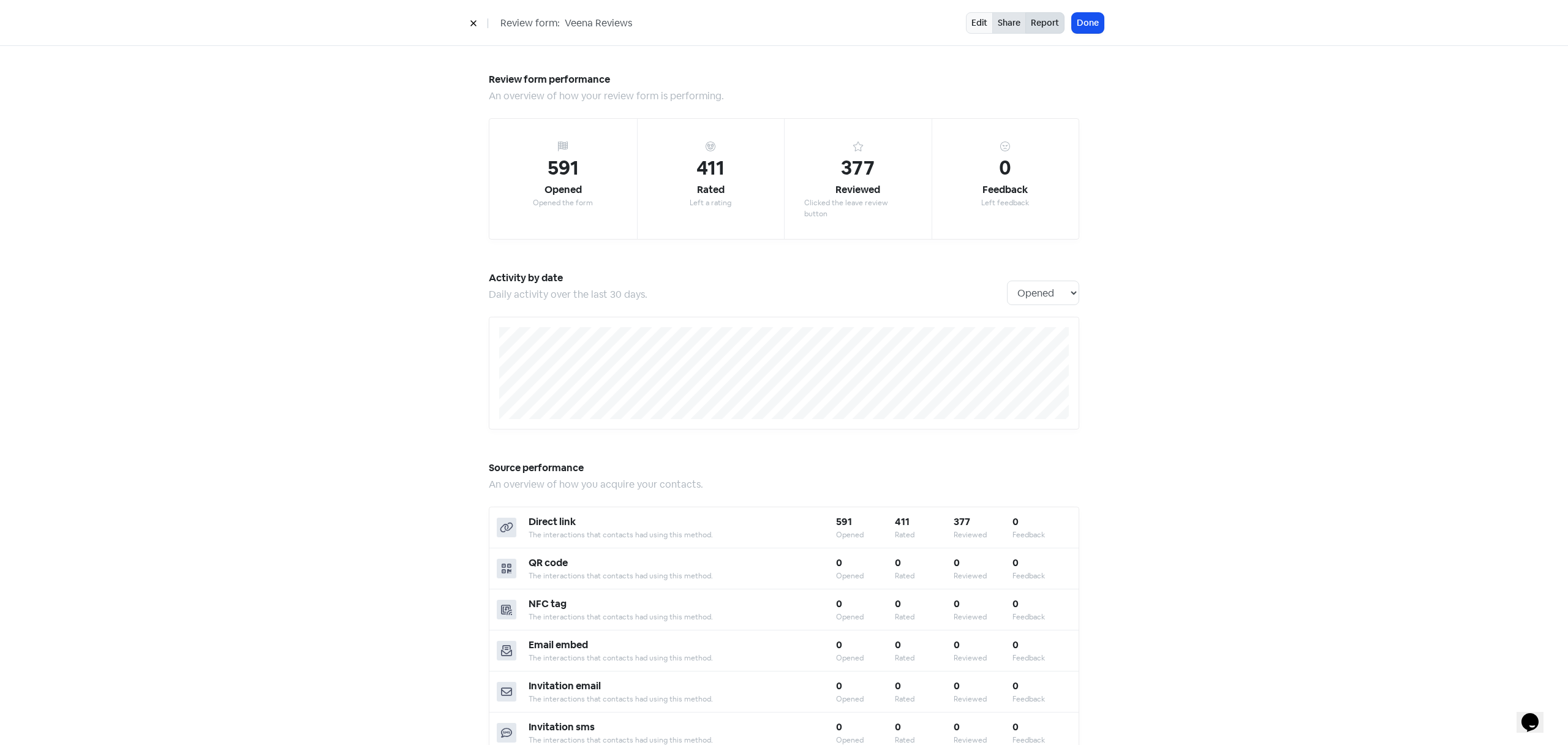
click at [1005, 21] on link "Share" at bounding box center [1009, 23] width 34 height 21
